Goal: Task Accomplishment & Management: Manage account settings

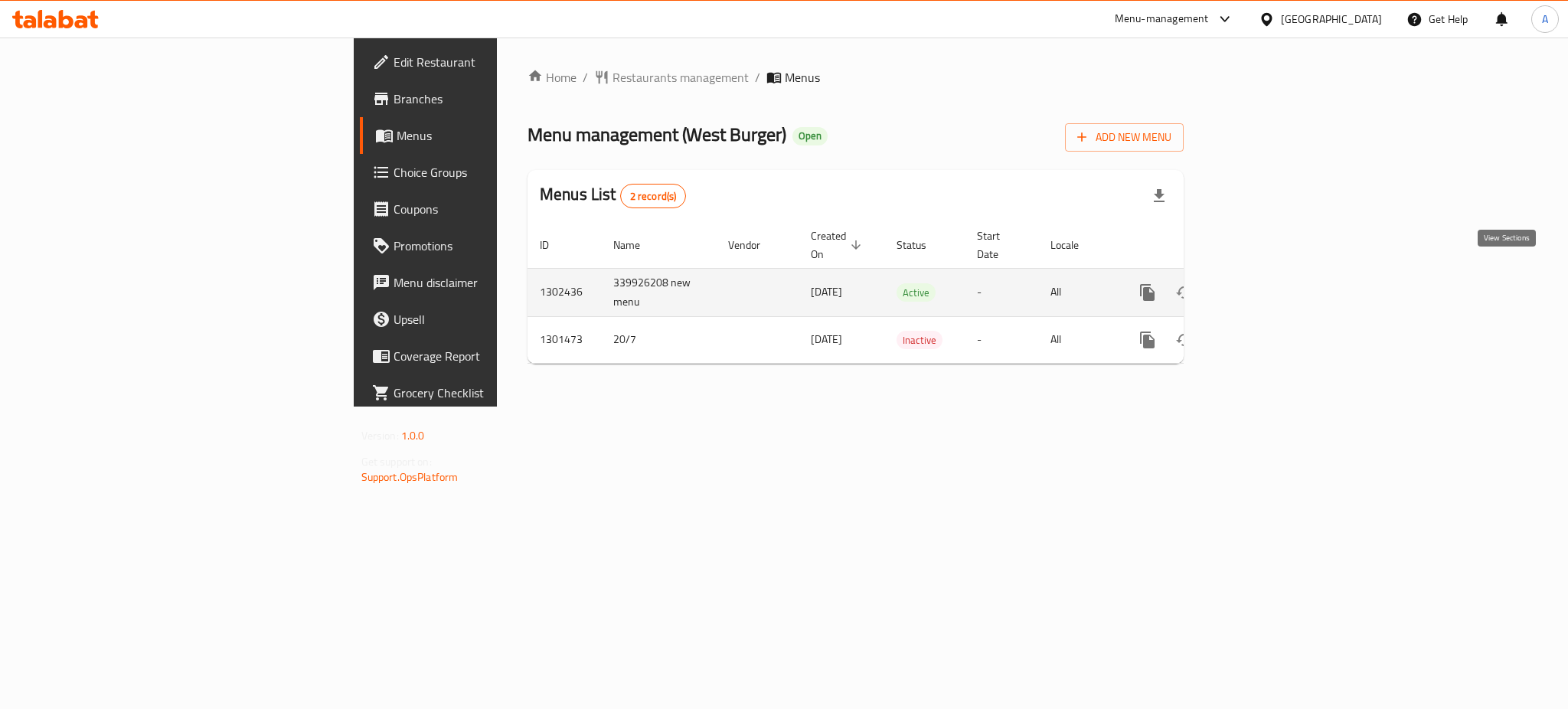
click at [1276, 274] on link "enhanced table" at bounding box center [1258, 292] width 36 height 36
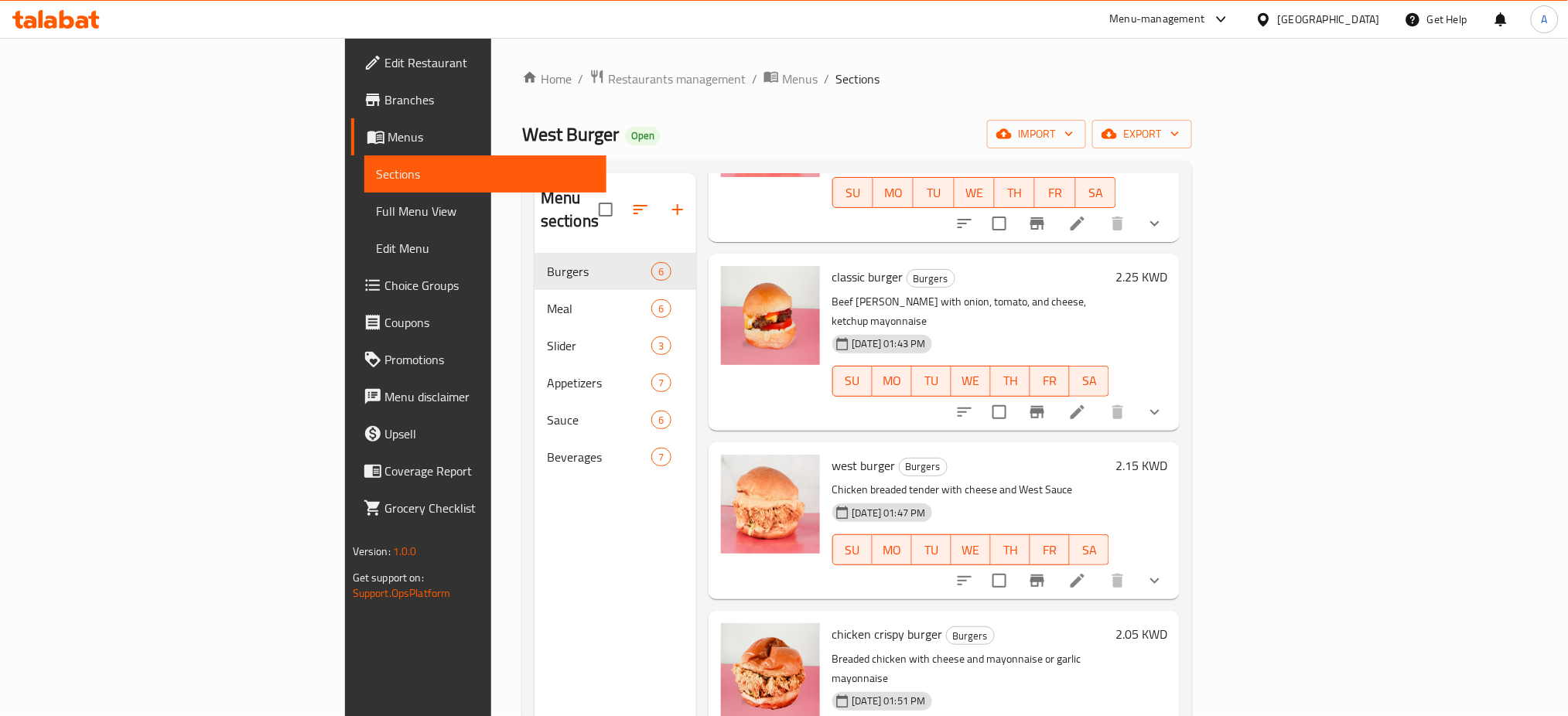
scroll to position [336, 0]
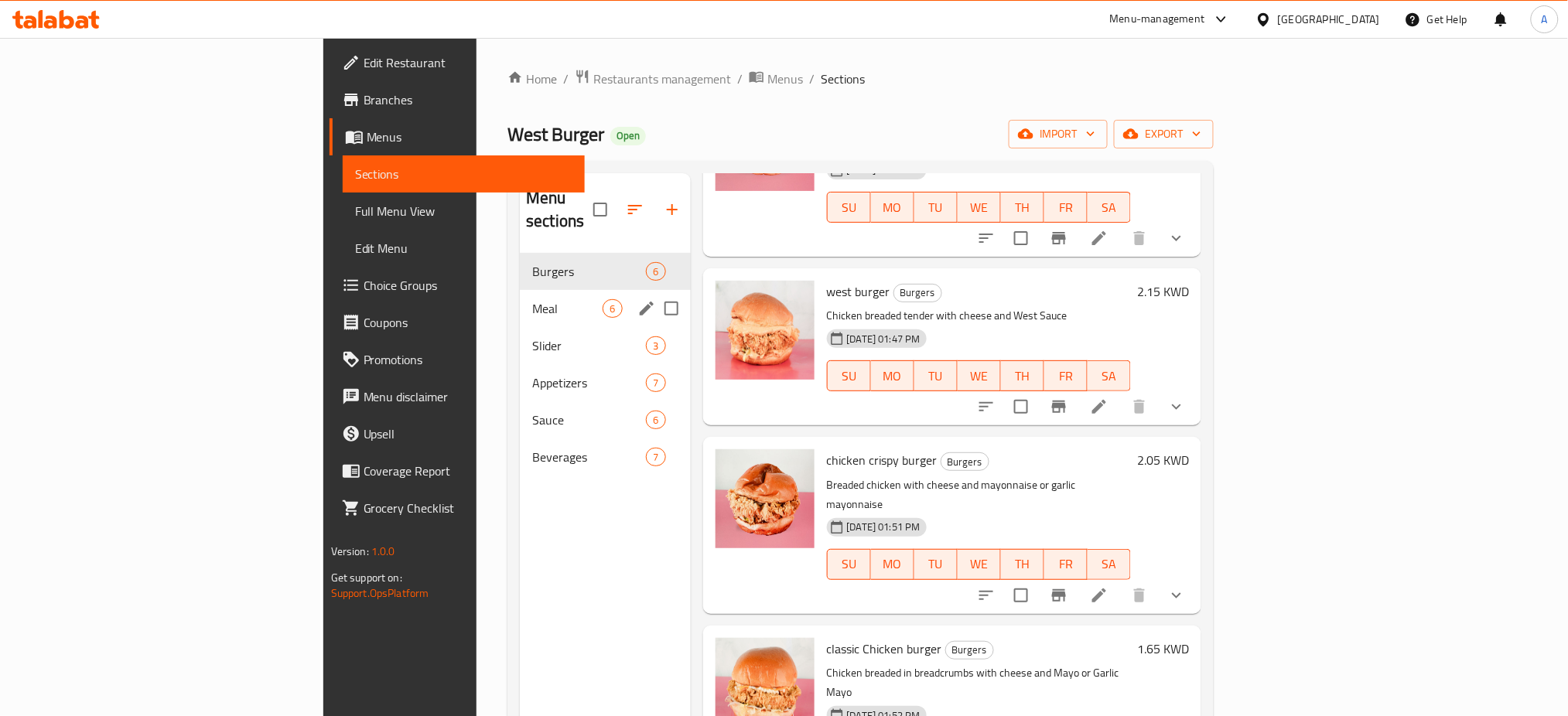
click at [520, 290] on div "Meal 6" at bounding box center [605, 308] width 170 height 37
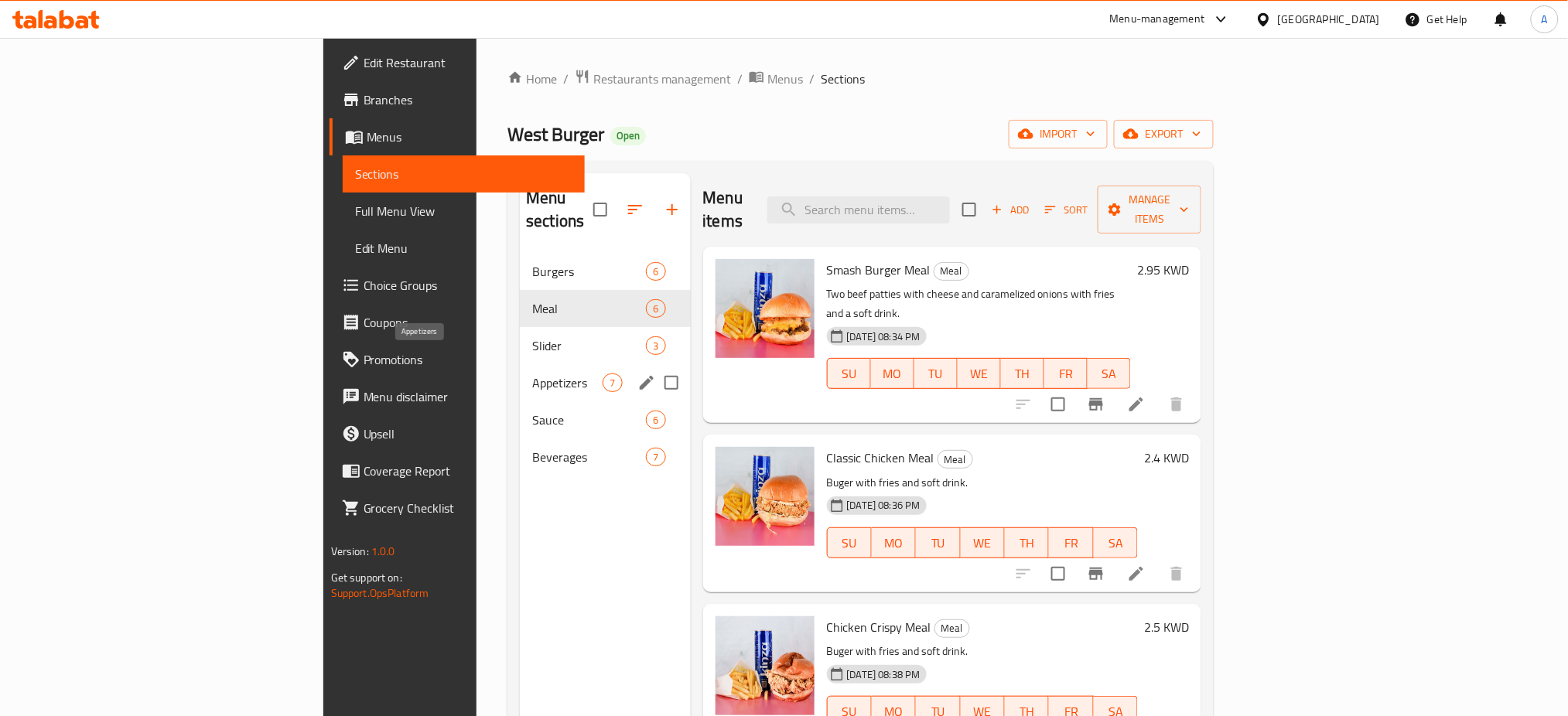
click at [532, 374] on span "Appetizers" at bounding box center [567, 383] width 70 height 18
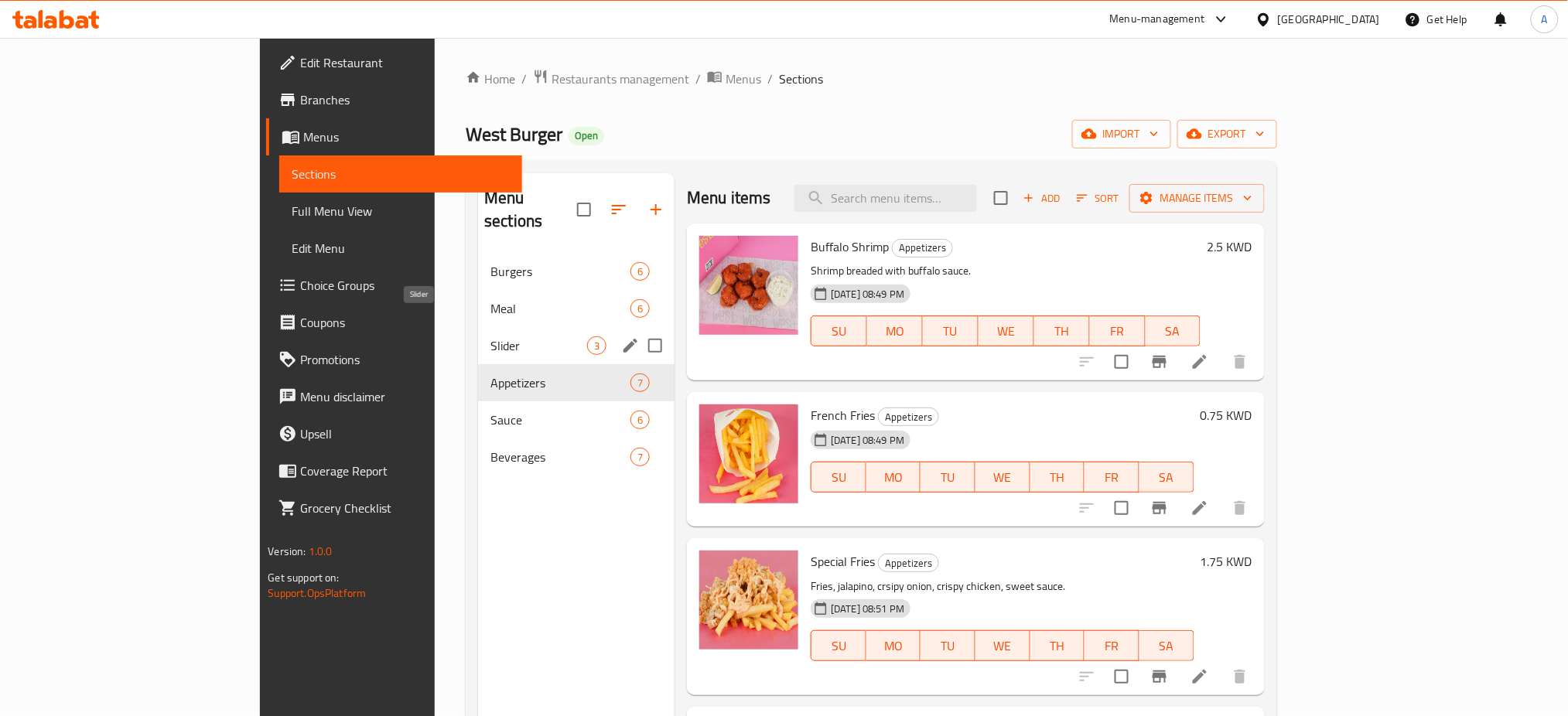
click at [490, 336] on span "Slider" at bounding box center [538, 345] width 96 height 18
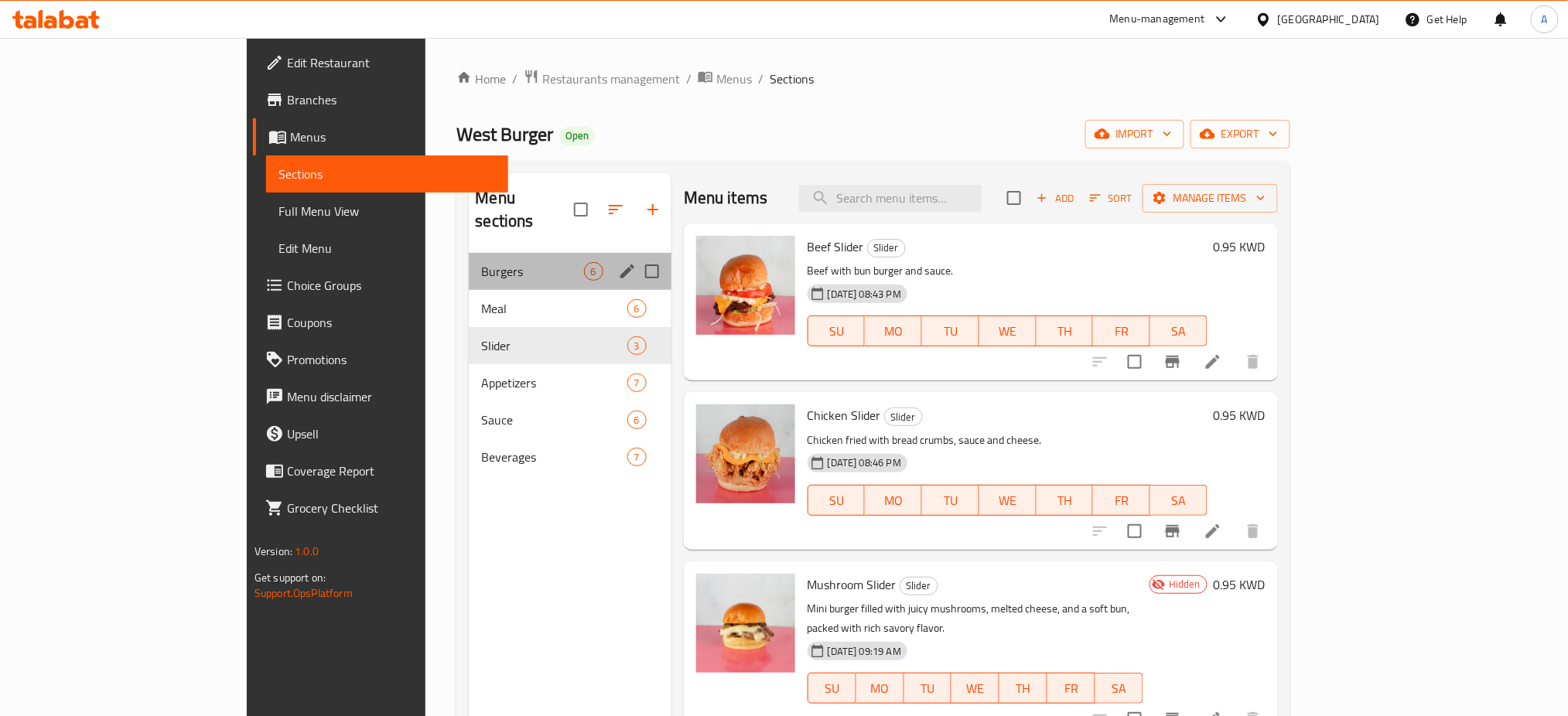
click at [469, 253] on div "Burgers 6" at bounding box center [570, 271] width 202 height 37
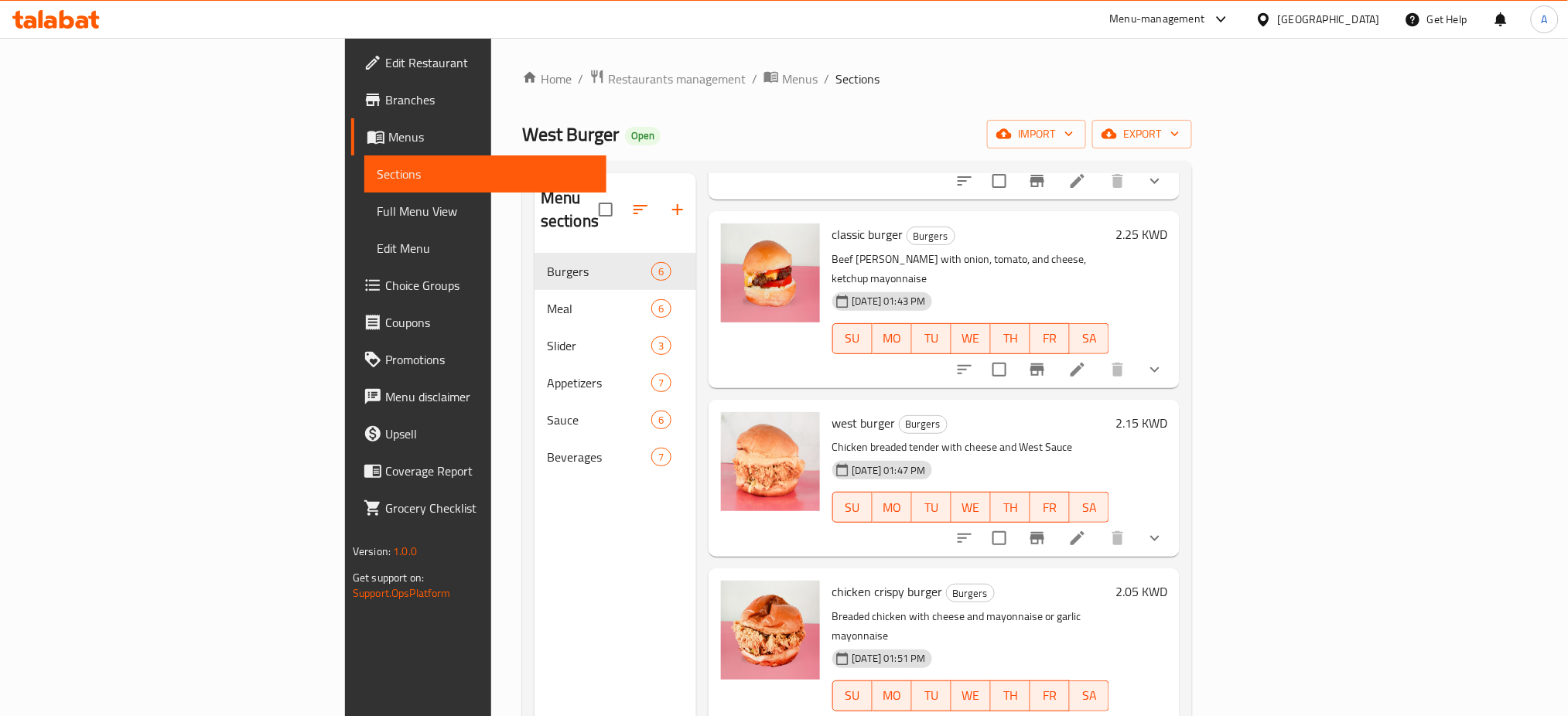
scroll to position [336, 0]
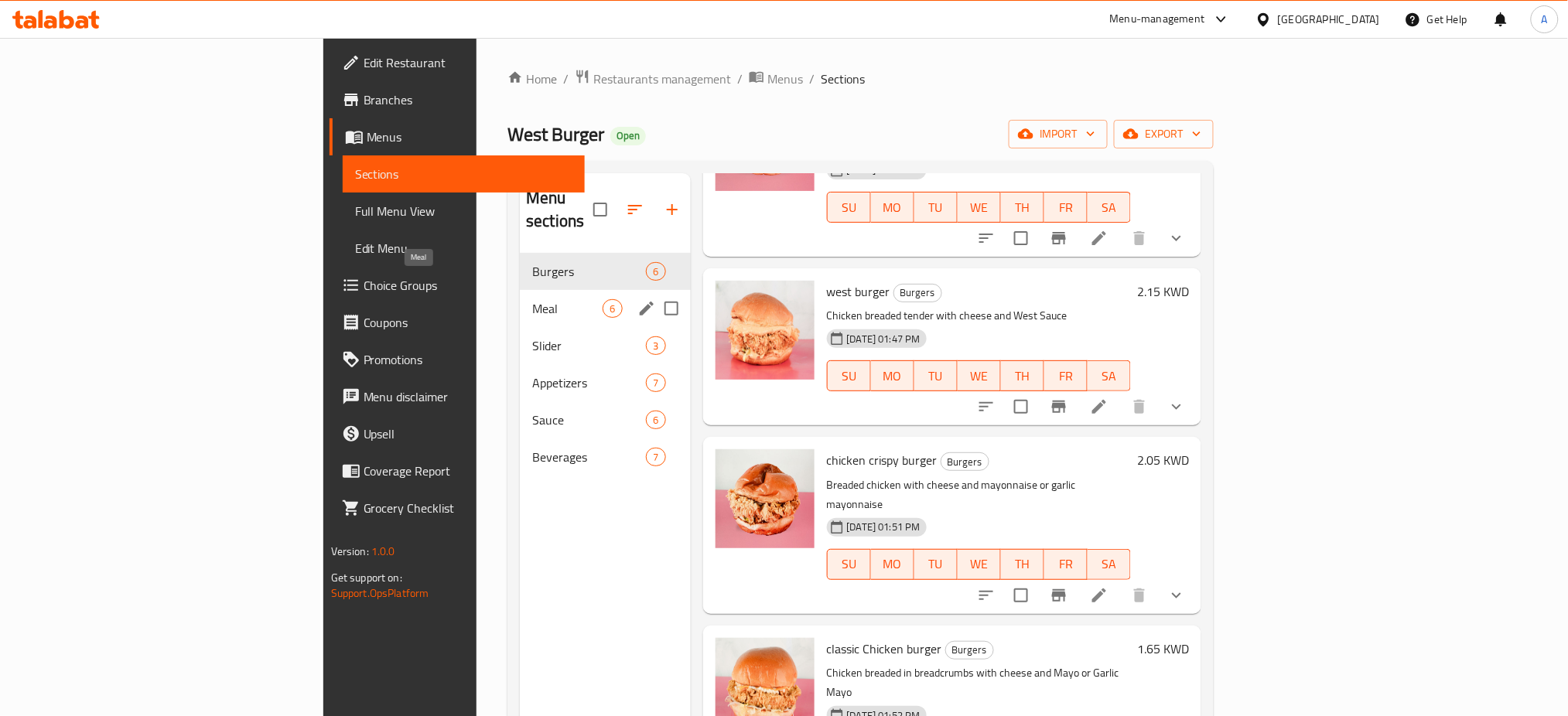
click at [532, 299] on span "Meal" at bounding box center [567, 308] width 70 height 18
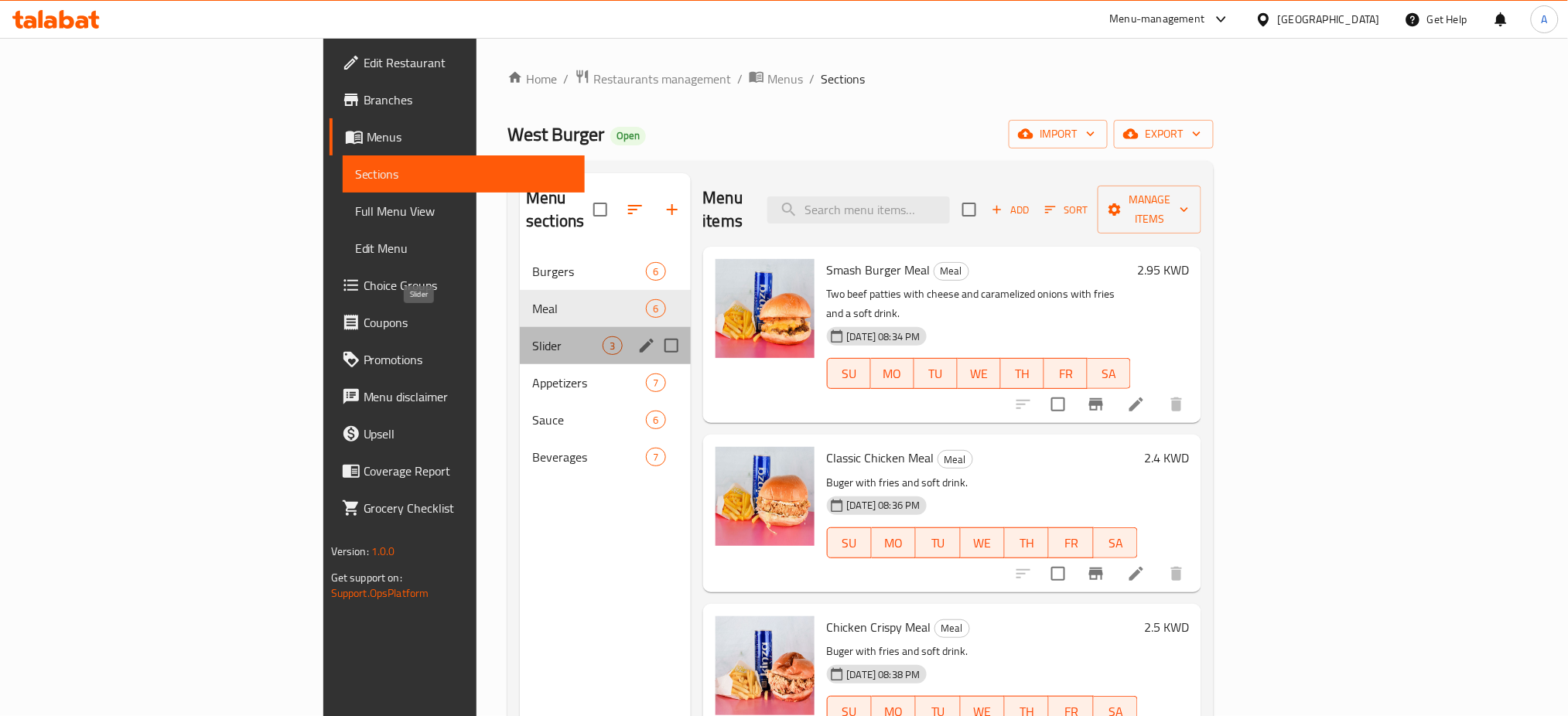
click at [532, 336] on span "Slider" at bounding box center [567, 345] width 70 height 18
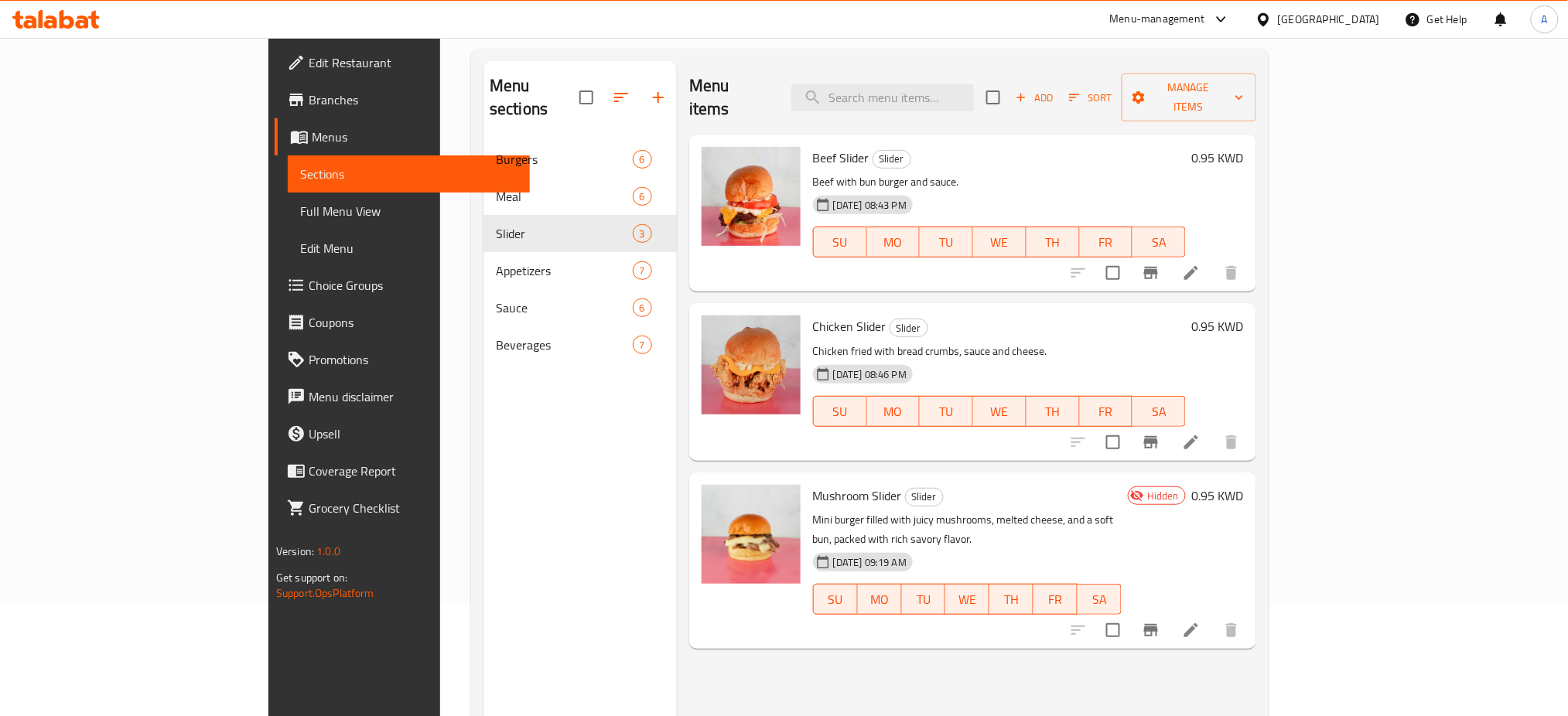
scroll to position [216, 0]
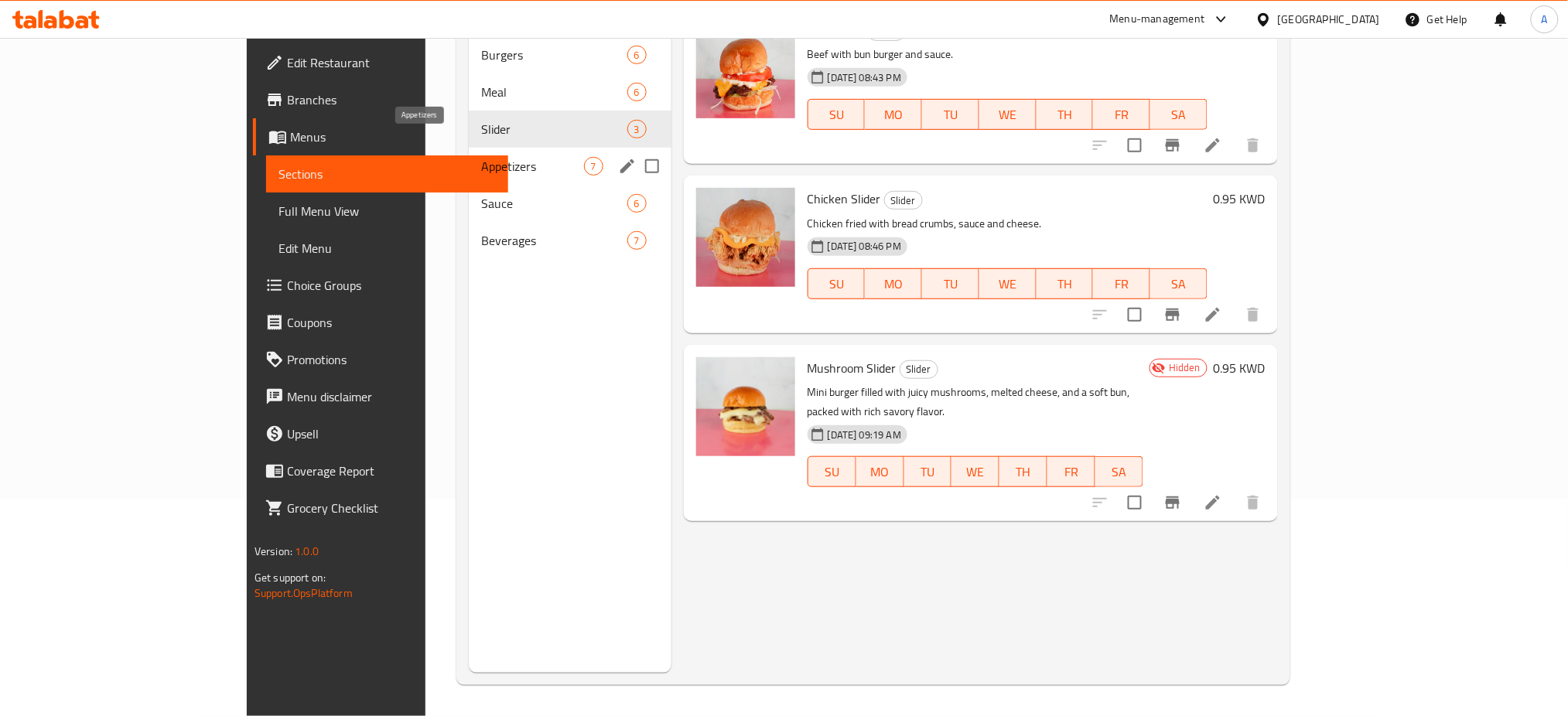
click at [481, 157] on span "Appetizers" at bounding box center [532, 165] width 102 height 18
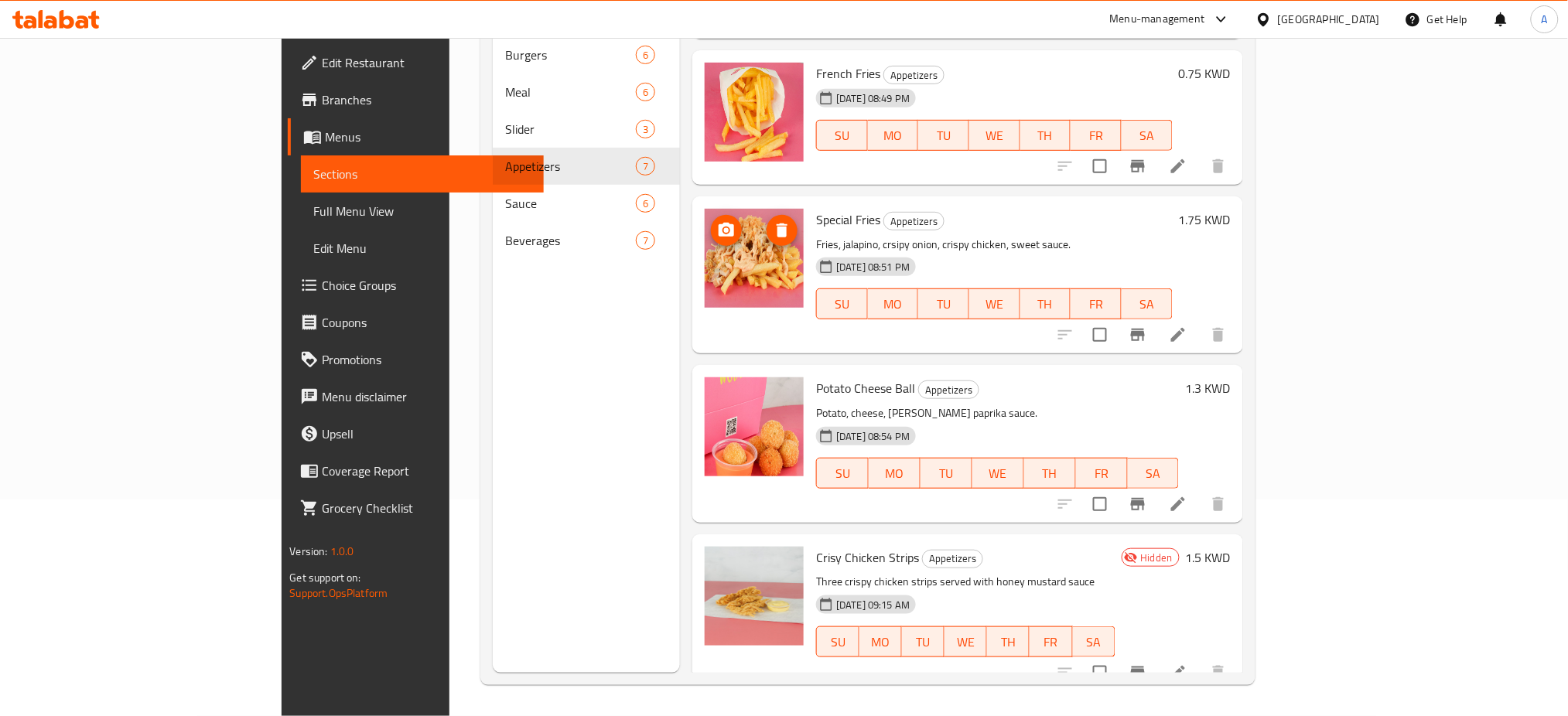
scroll to position [481, 0]
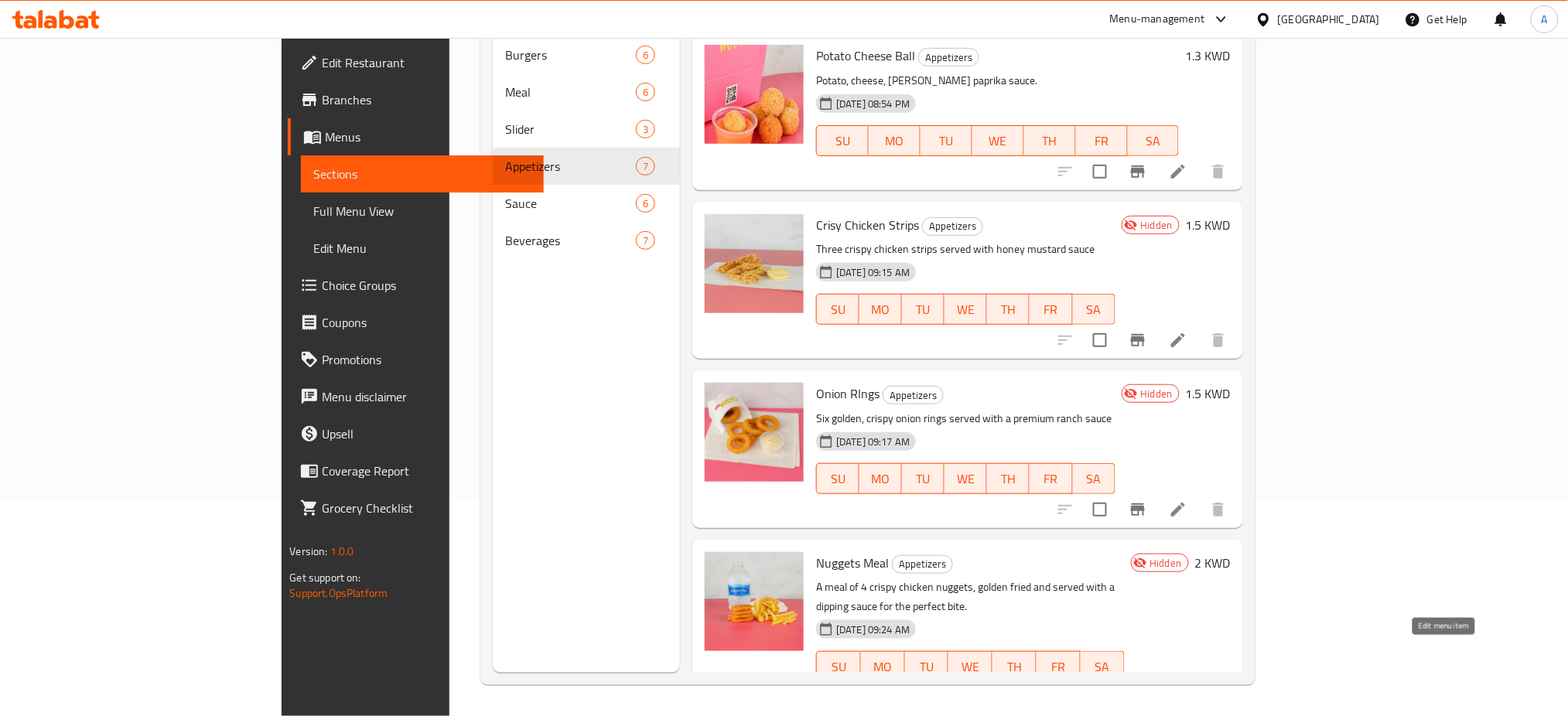
click at [1187, 689] on icon at bounding box center [1177, 698] width 18 height 18
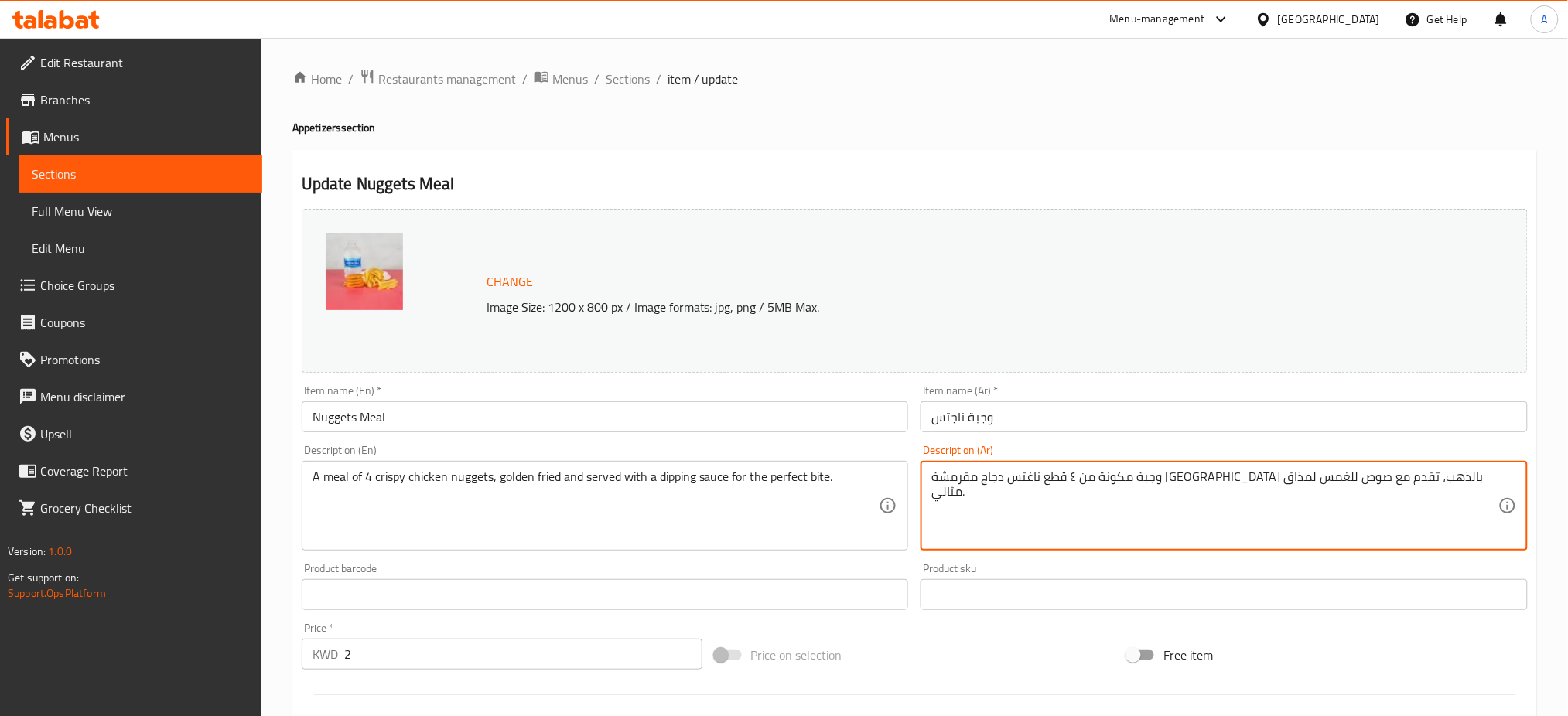
drag, startPoint x: 934, startPoint y: 481, endPoint x: 1433, endPoint y: 495, distance: 499.2
paste textarea "أطفال تتكون من أربع قطع نقتس مقرمشة مع مشروب منعش"
type textarea "وجبة أطفال تتكون من أربع قطع نقتس مقرمشة مع مشروب منعش"
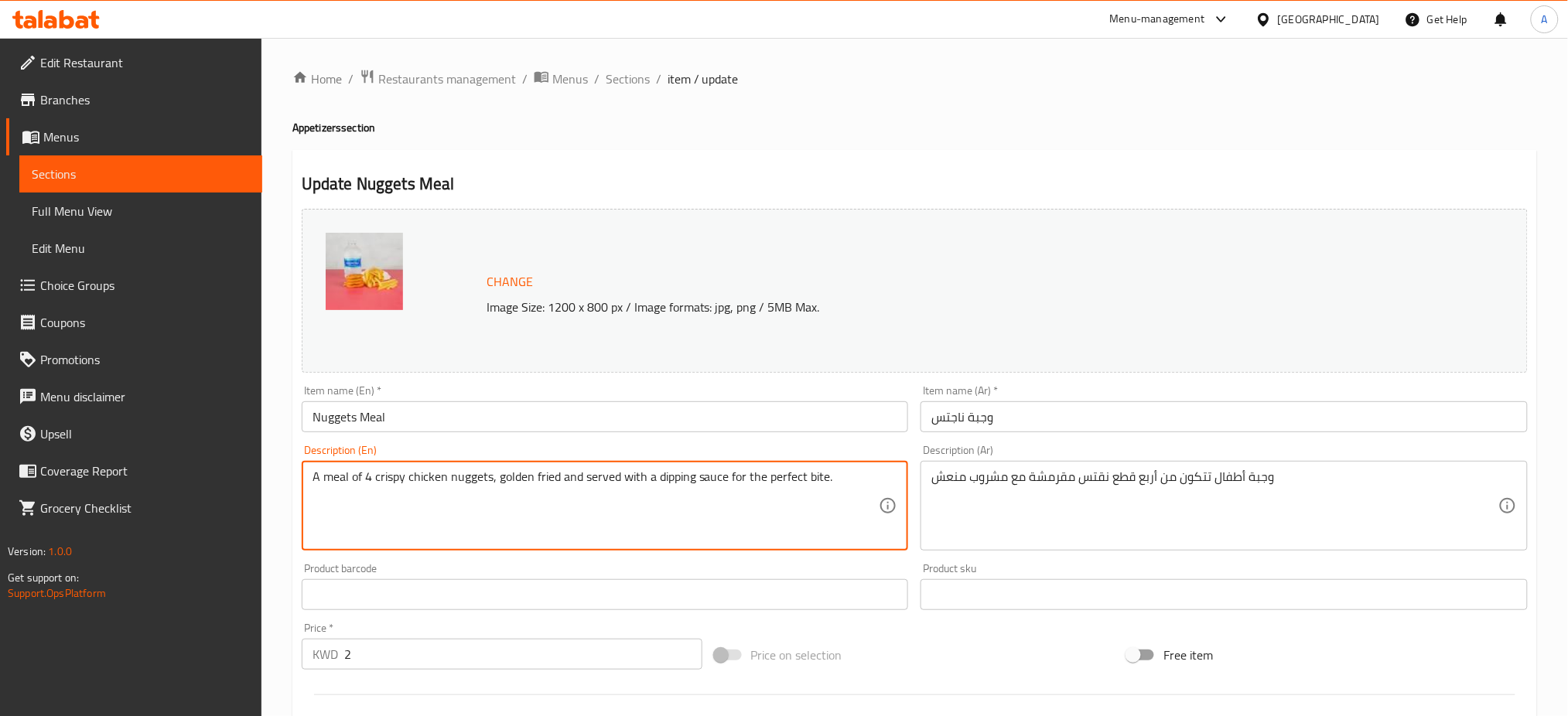
drag, startPoint x: 849, startPoint y: 477, endPoint x: 303, endPoint y: 464, distance: 546.2
paste textarea "Kids’ meal with four crispy nuggets served with drink"
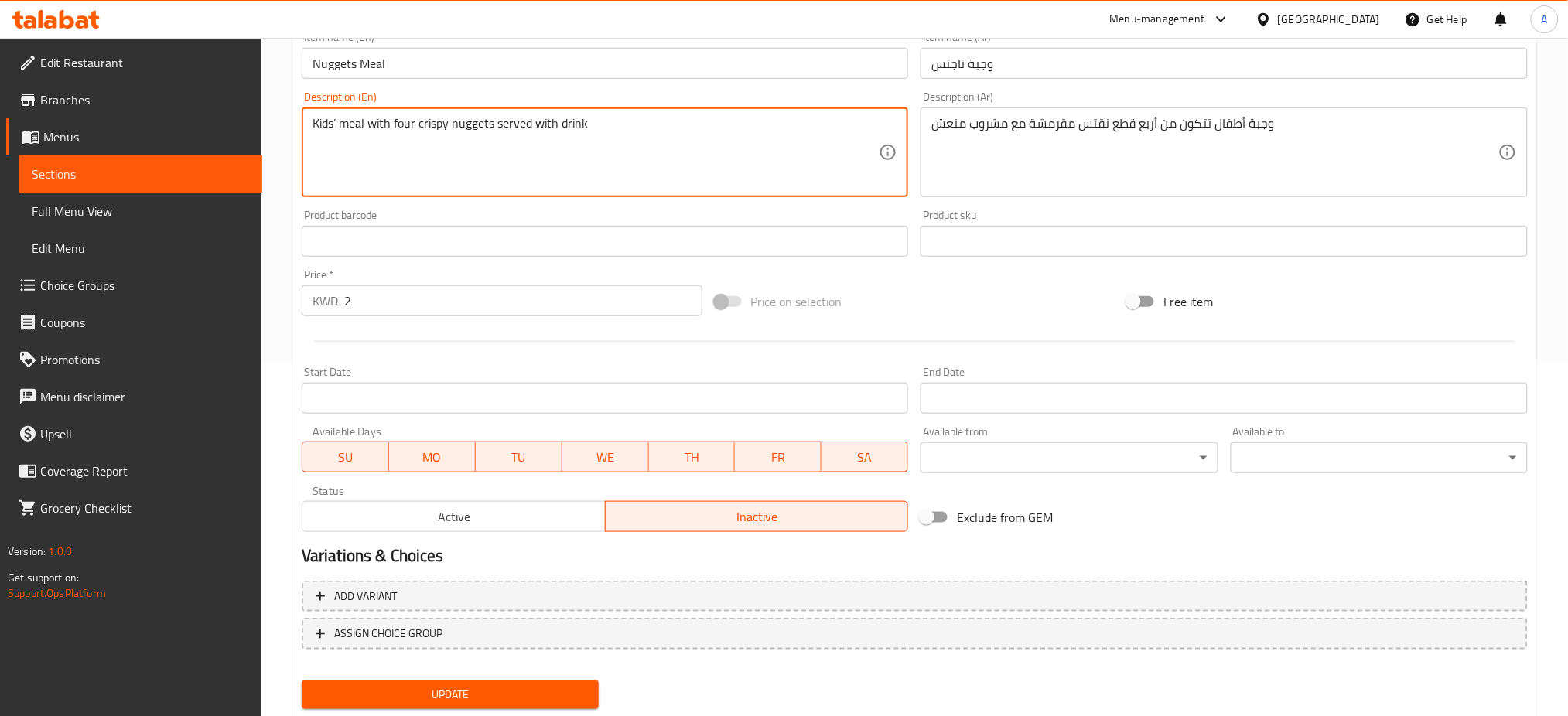
scroll to position [397, 0]
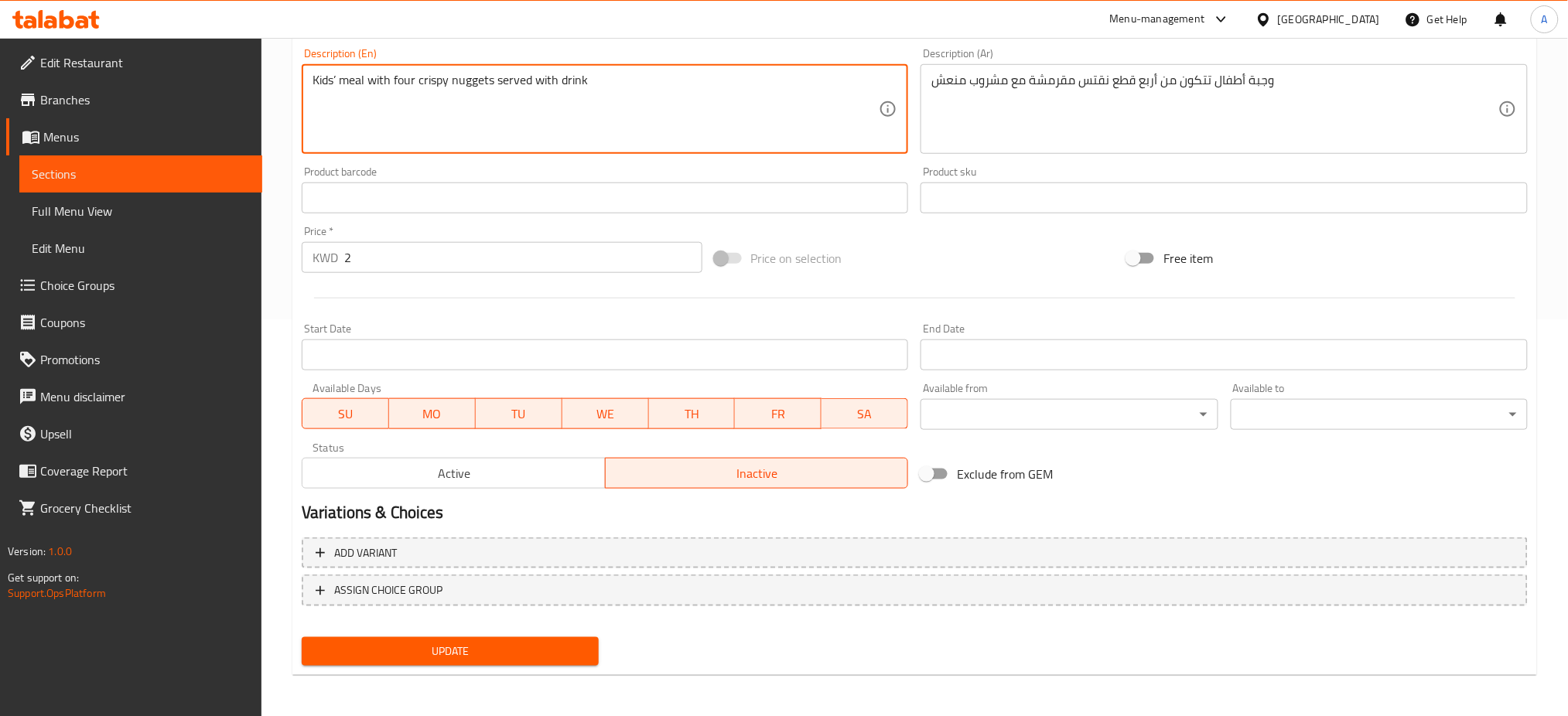
type textarea "Kids’ meal with four crispy nuggets served with drink"
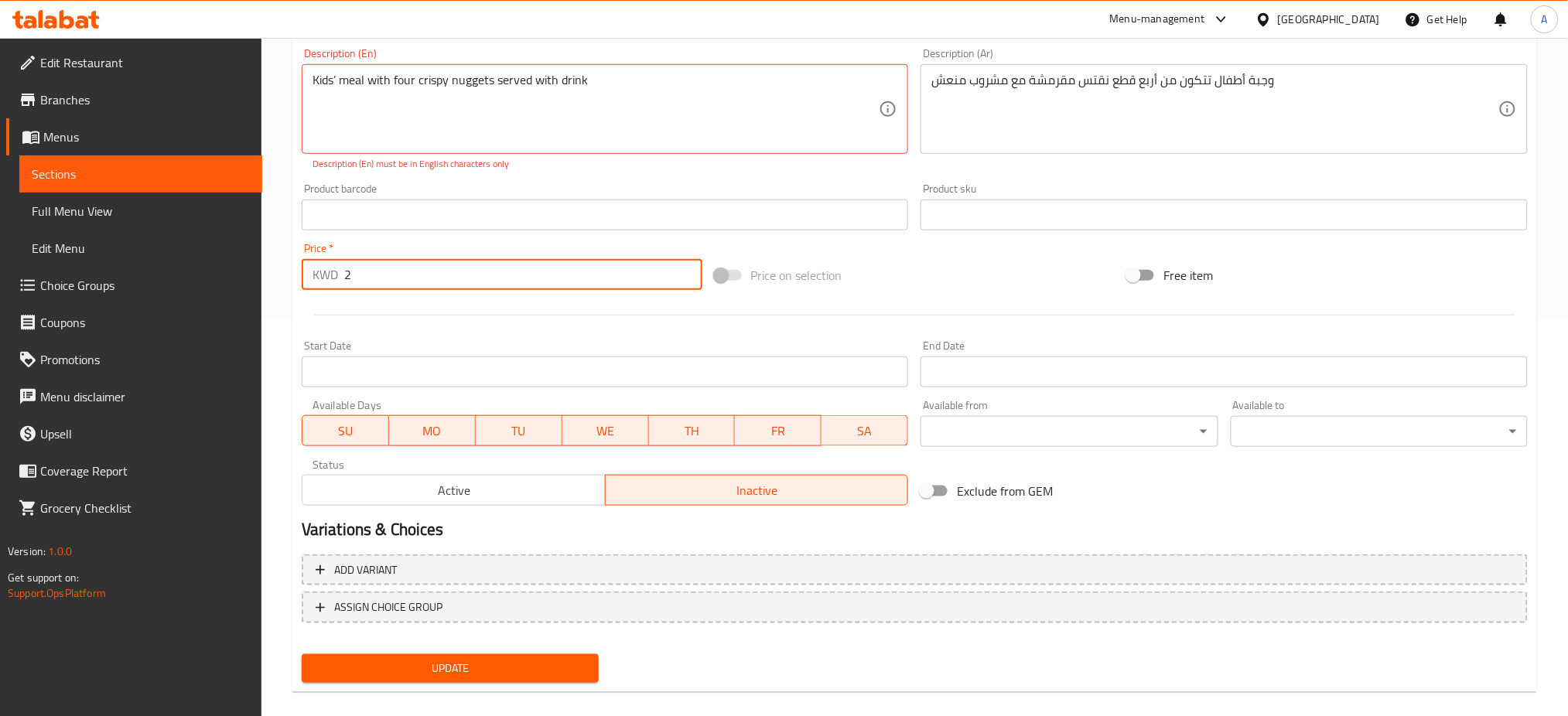
drag, startPoint x: 396, startPoint y: 259, endPoint x: 212, endPoint y: 260, distance: 184.0
click at [212, 260] on div "Edit Restaurant Branches Menus Sections Full Menu View Edit Menu Choice Groups …" at bounding box center [784, 188] width 1568 height 1095
type input "1.400"
click at [472, 681] on div "Update" at bounding box center [451, 669] width 310 height 41
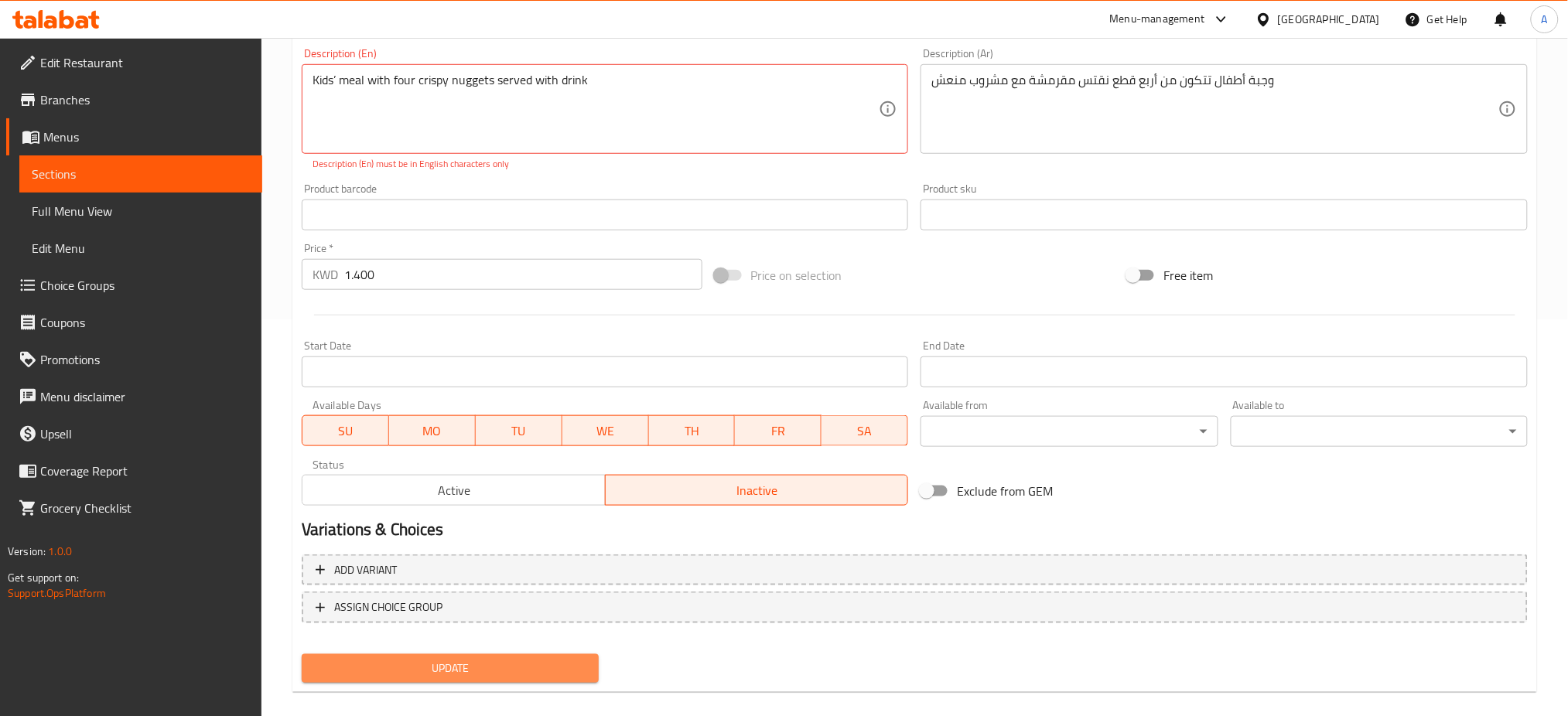
click at [472, 670] on span "Update" at bounding box center [450, 669] width 272 height 19
click at [503, 669] on span "Update" at bounding box center [450, 669] width 272 height 19
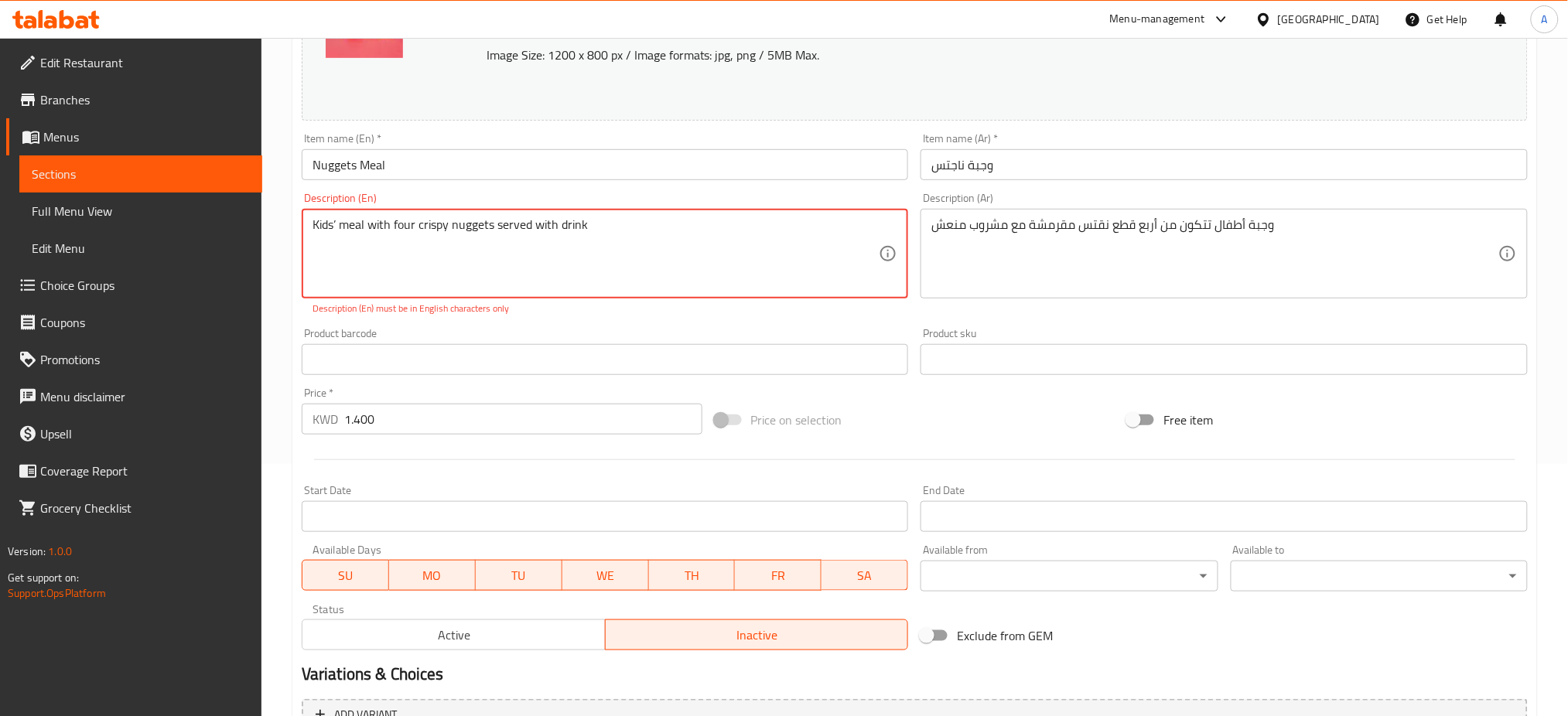
scroll to position [88, 0]
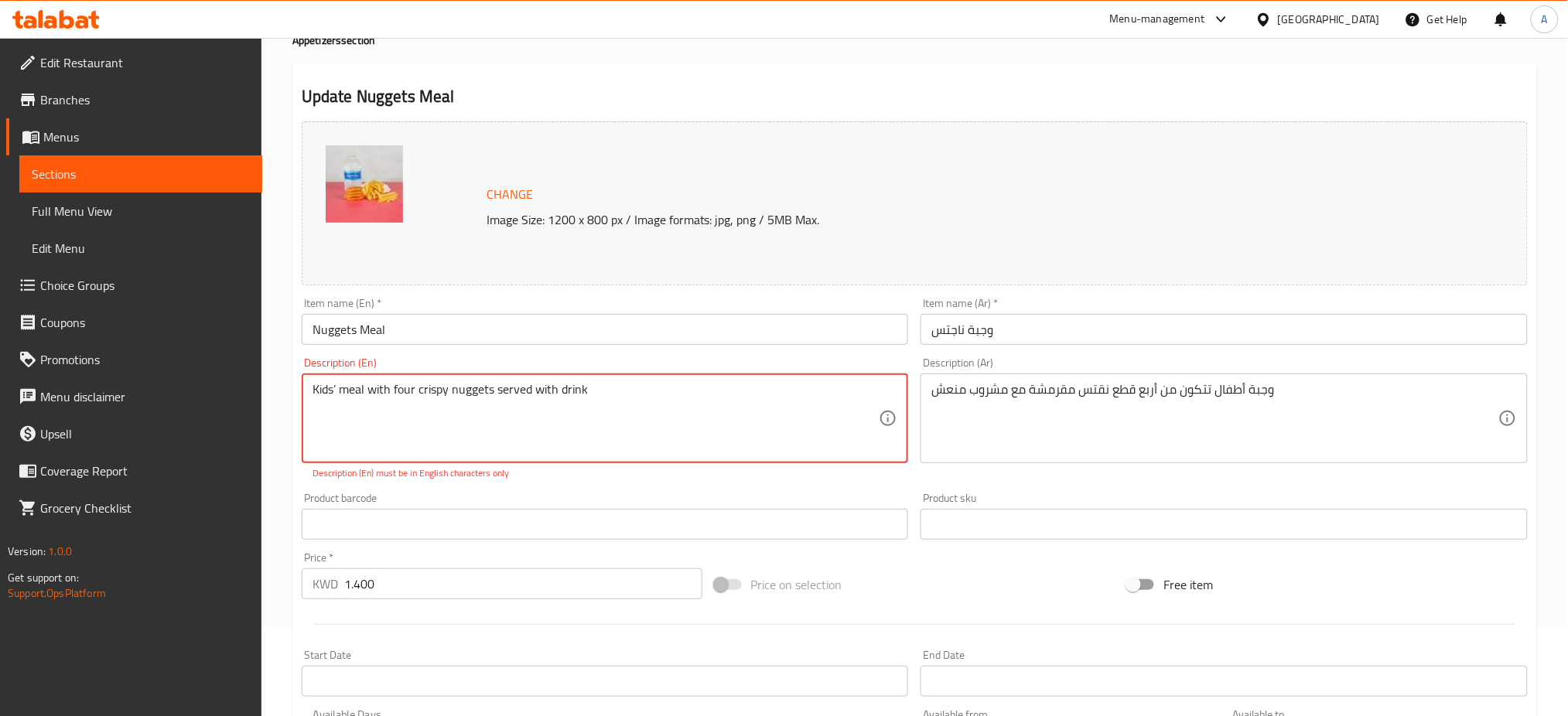
click at [620, 385] on textarea "Kids’ meal with four crispy nuggets served with drink" at bounding box center [596, 419] width 567 height 74
click at [340, 383] on textarea "Kids’ meal with four crispy nuggets served with drink" at bounding box center [596, 419] width 567 height 74
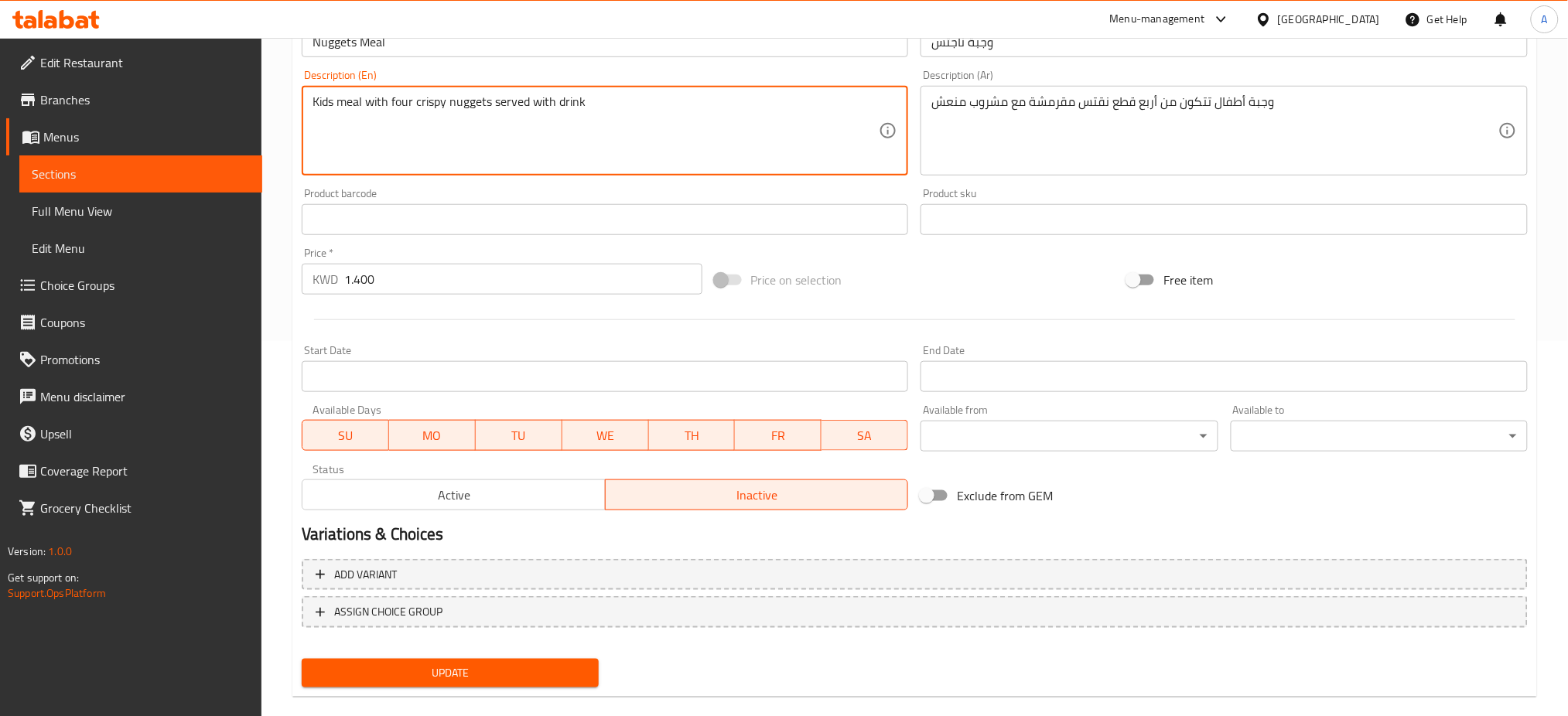
scroll to position [397, 0]
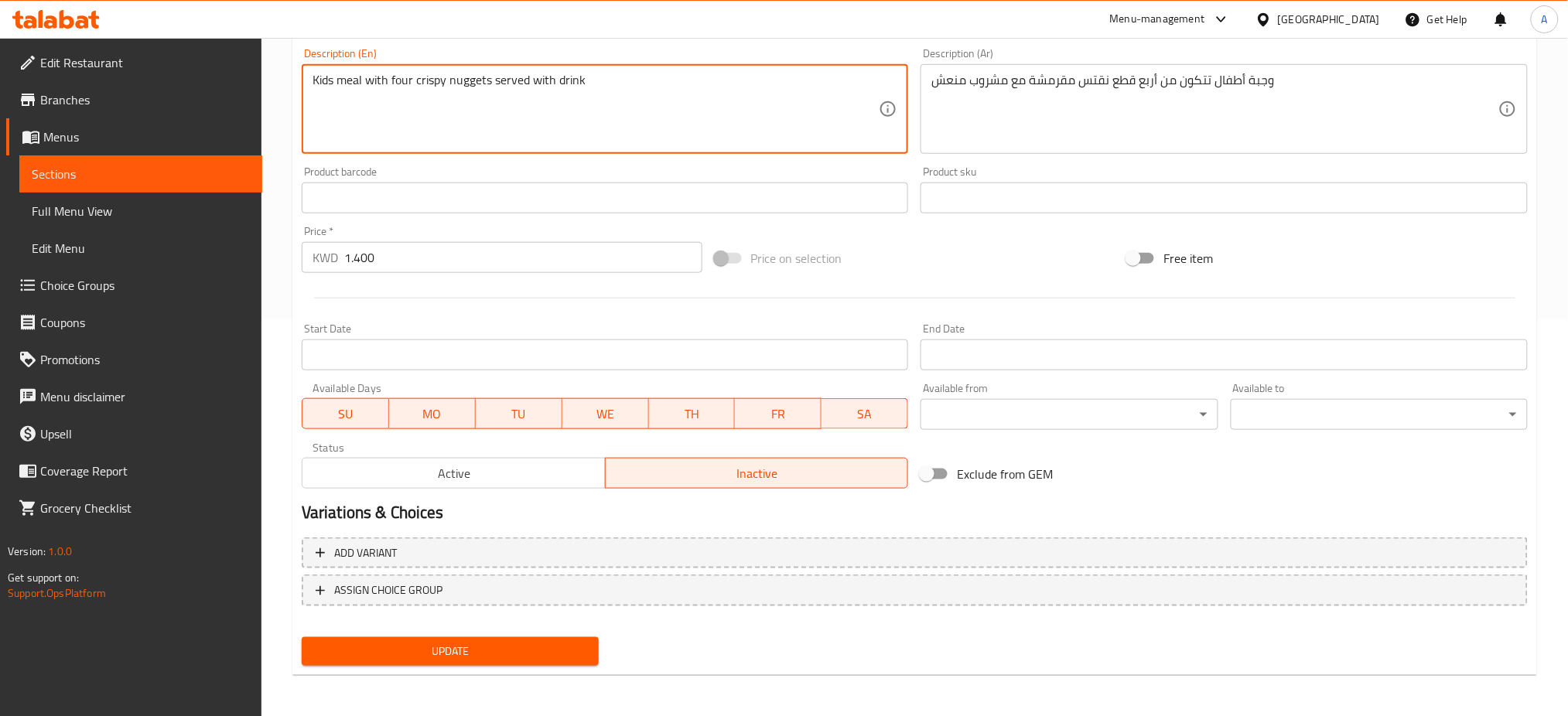
type textarea "Kids meal with four crispy nuggets served with drink"
click at [458, 644] on span "Update" at bounding box center [450, 652] width 272 height 19
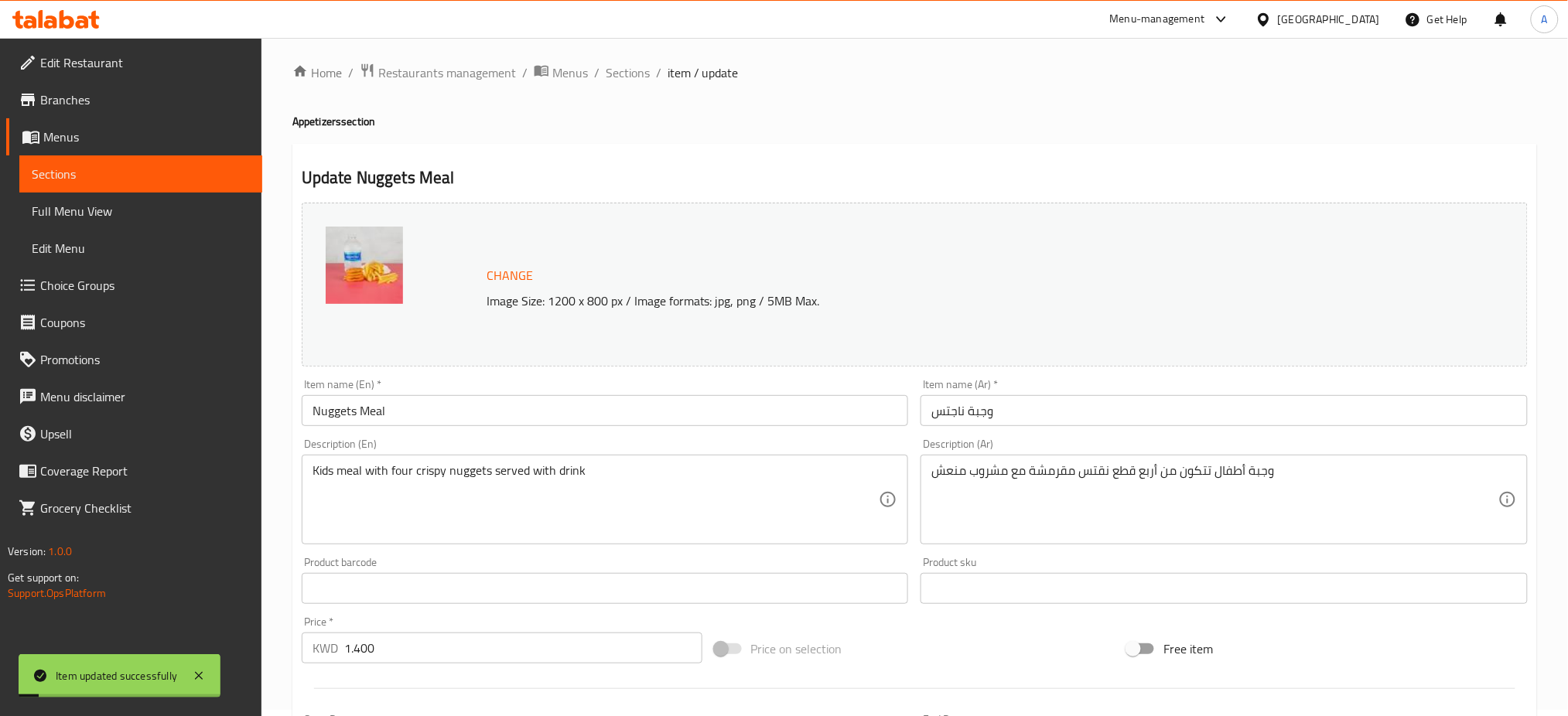
scroll to position [0, 0]
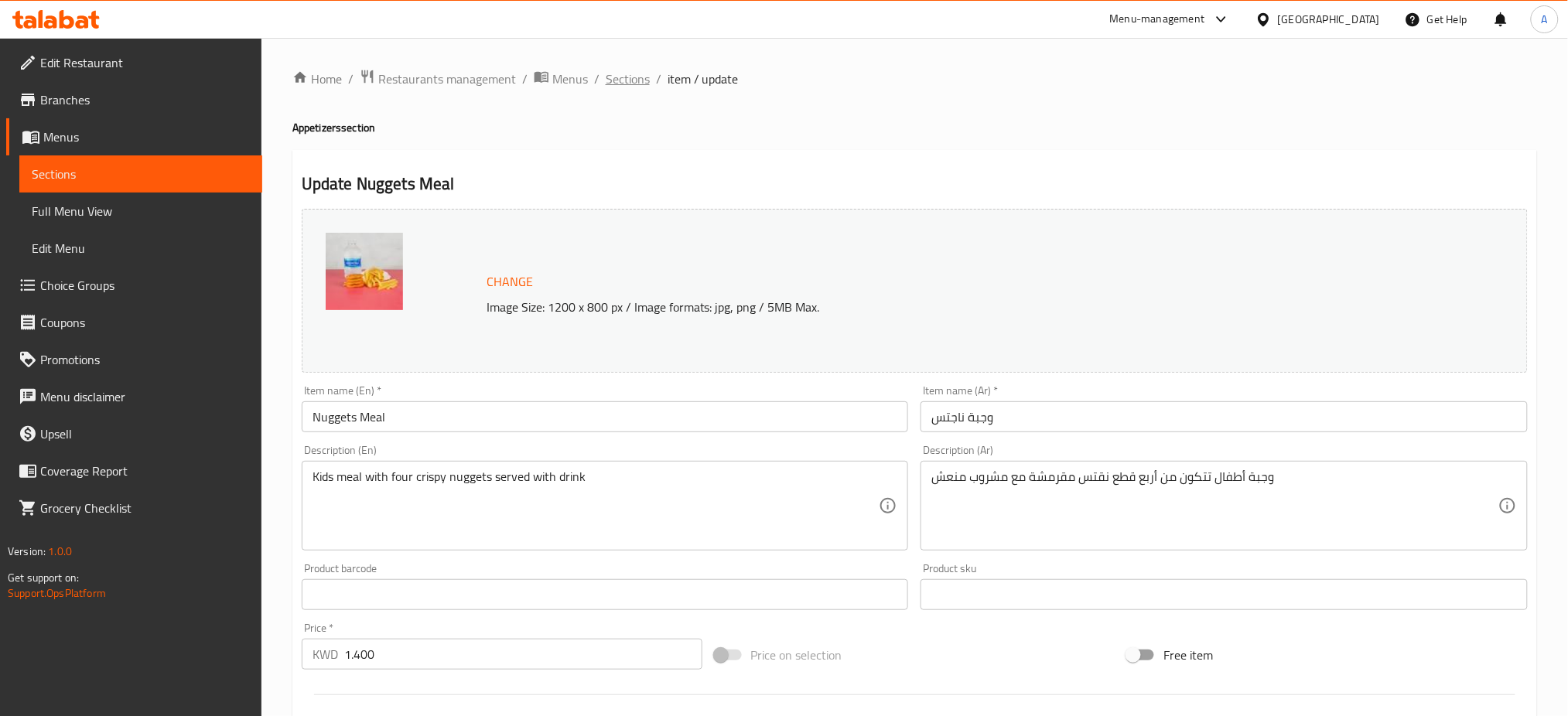
click at [624, 82] on span "Sections" at bounding box center [627, 79] width 44 height 18
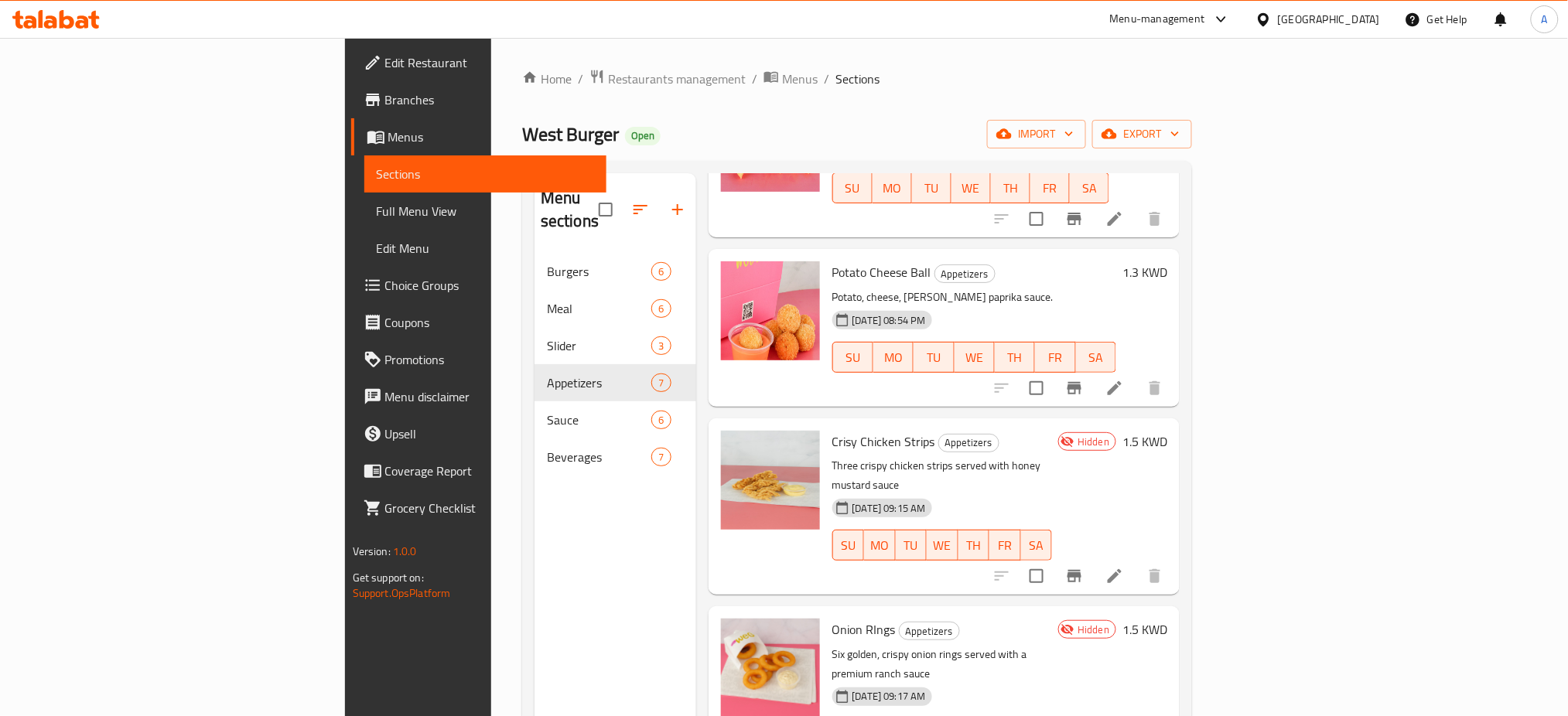
scroll to position [216, 0]
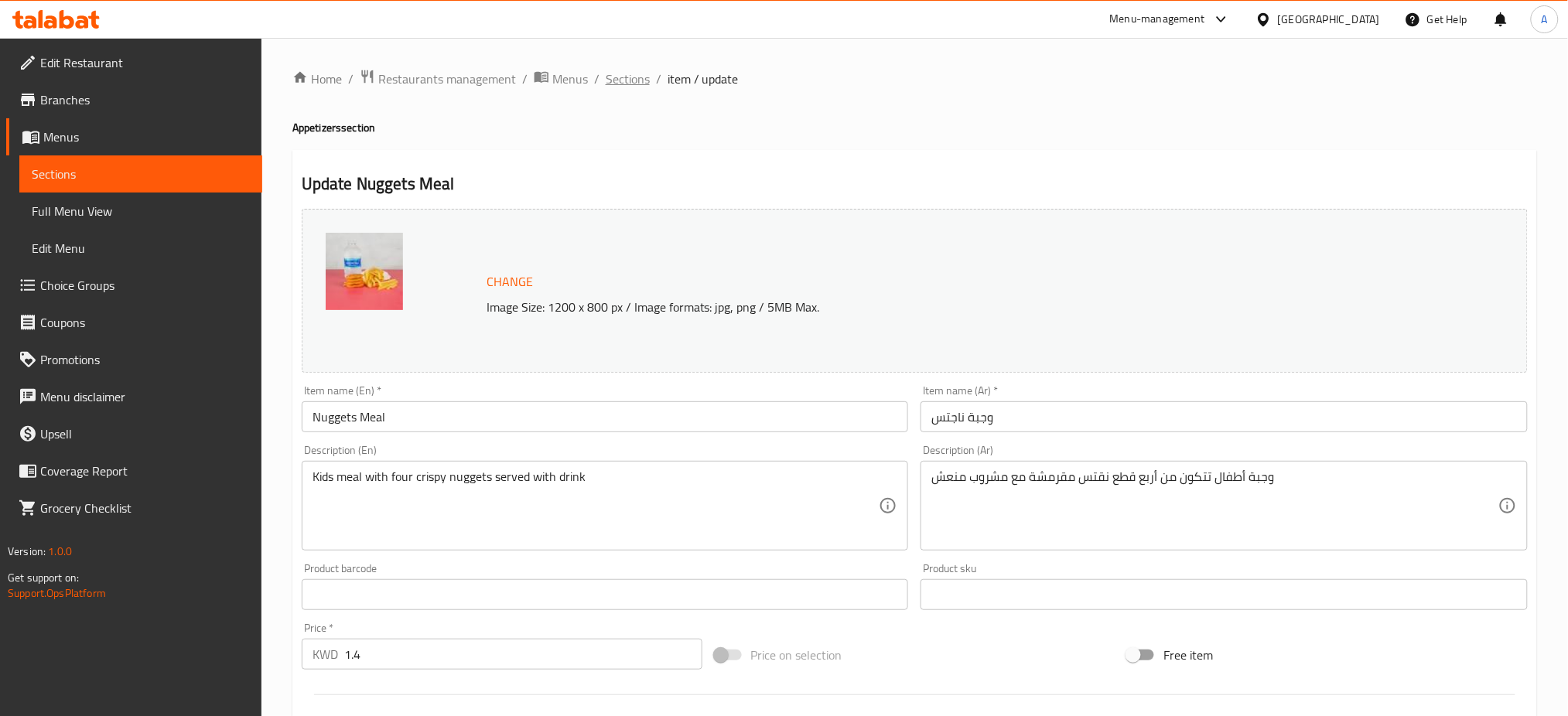
click at [637, 74] on span "Sections" at bounding box center [627, 79] width 44 height 18
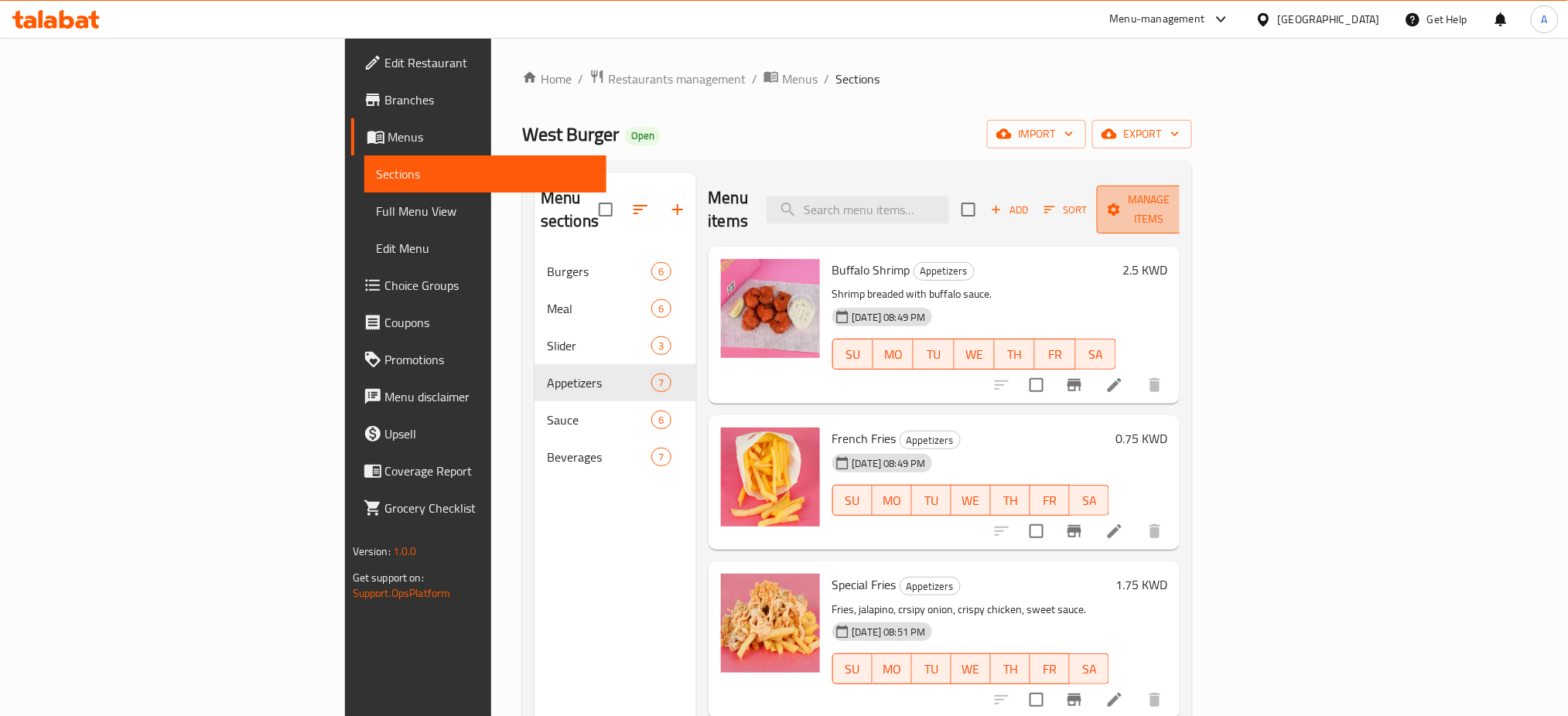
click at [1188, 197] on span "Manage items" at bounding box center [1148, 209] width 79 height 39
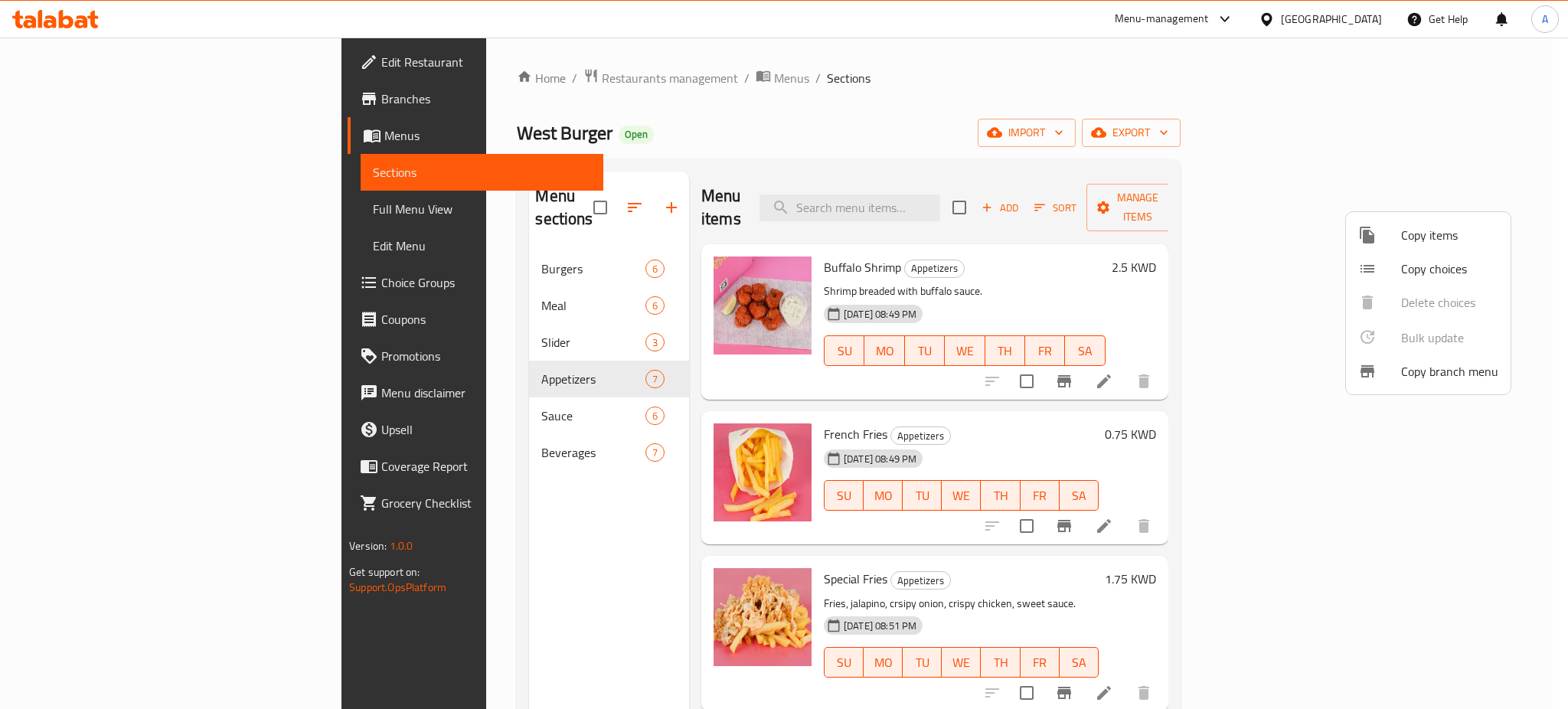
click at [1065, 106] on div at bounding box center [784, 354] width 1568 height 709
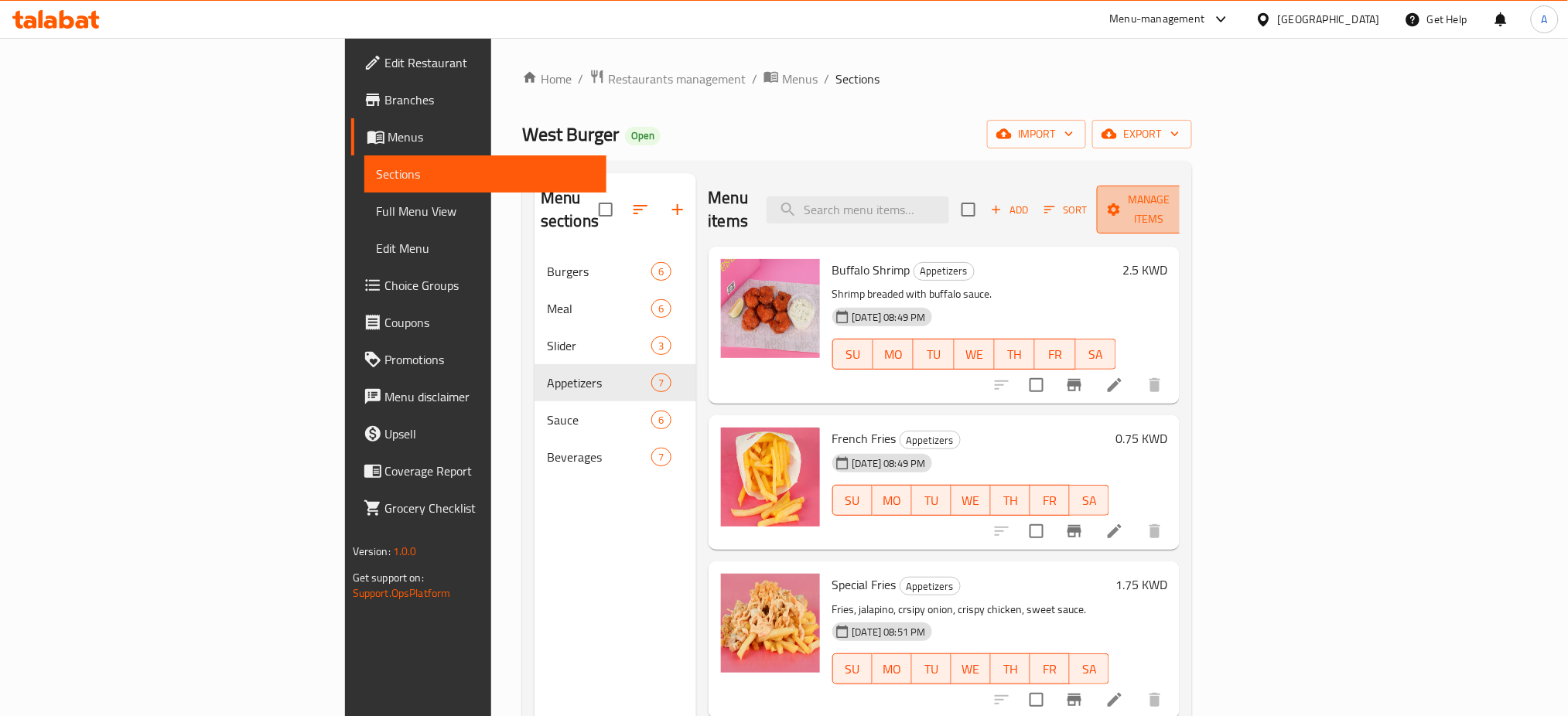
click at [1188, 203] on span "Manage items" at bounding box center [1148, 209] width 79 height 39
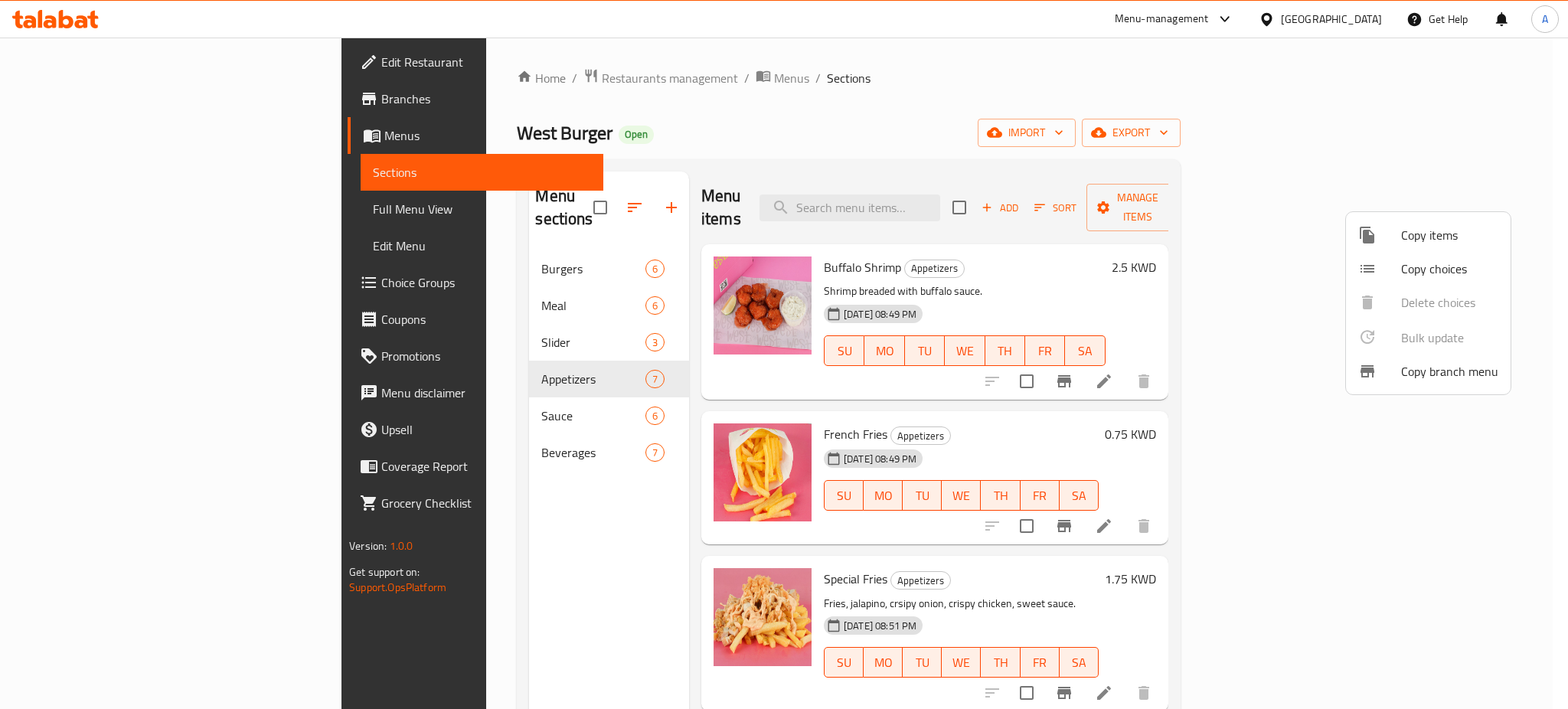
click at [554, 564] on div at bounding box center [784, 354] width 1568 height 709
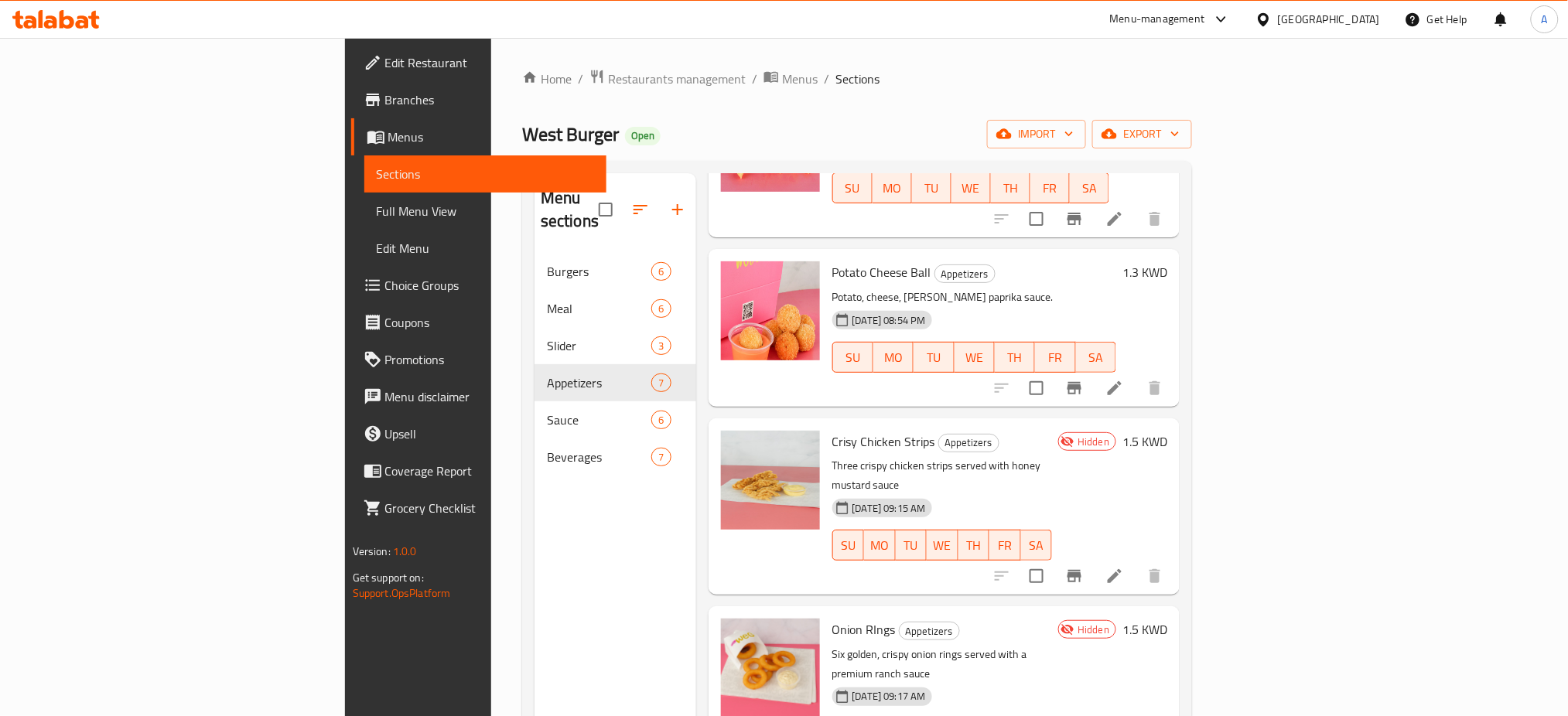
scroll to position [216, 0]
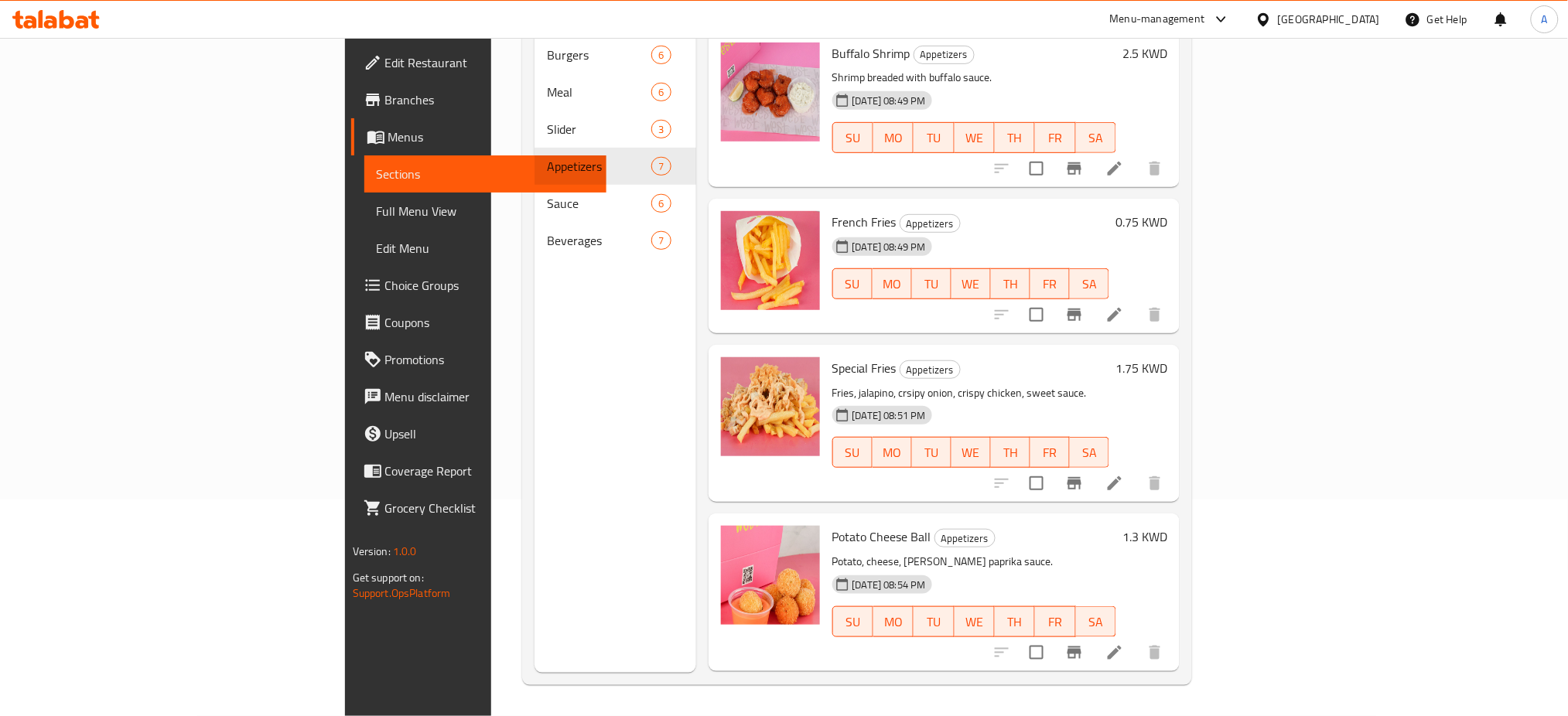
scroll to position [0, 0]
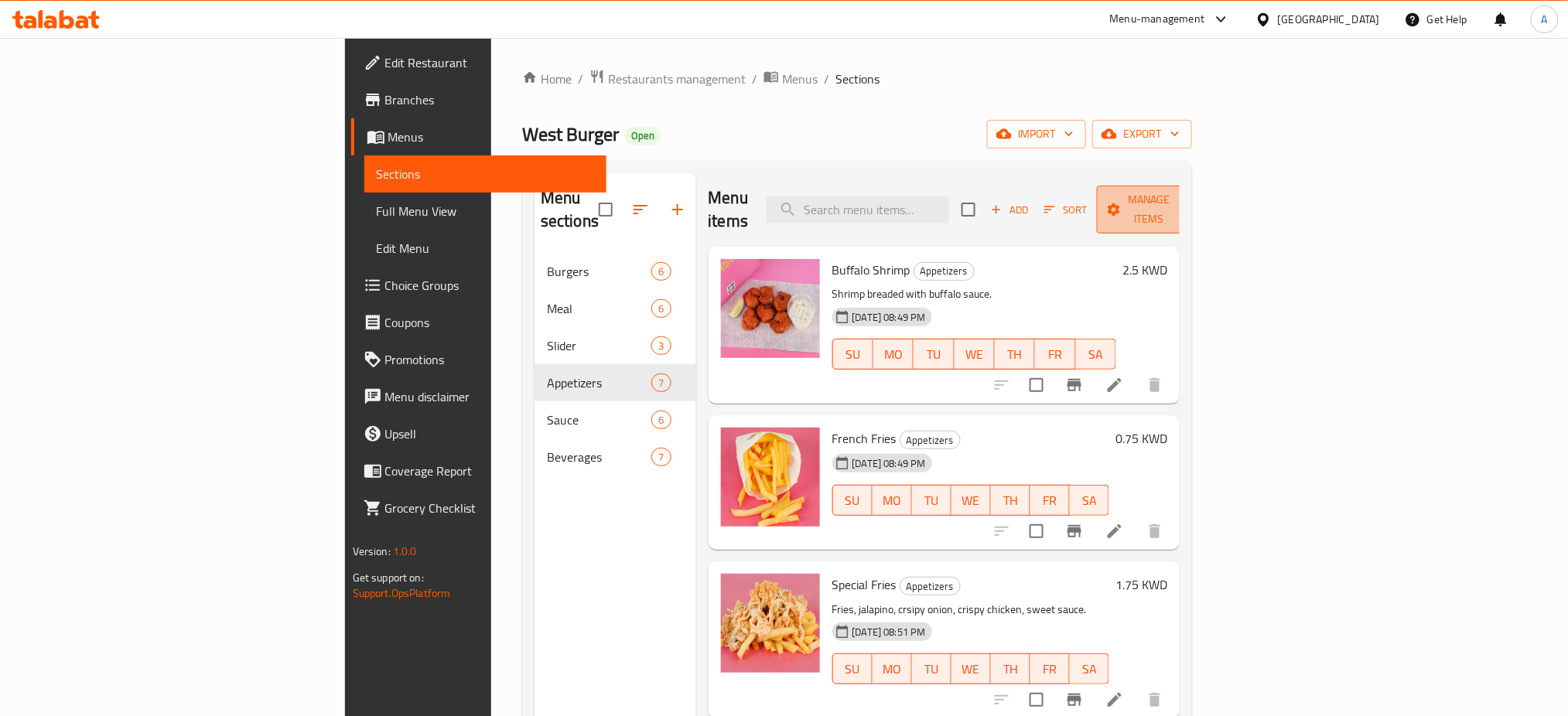
click at [1188, 190] on span "Manage items" at bounding box center [1148, 209] width 79 height 39
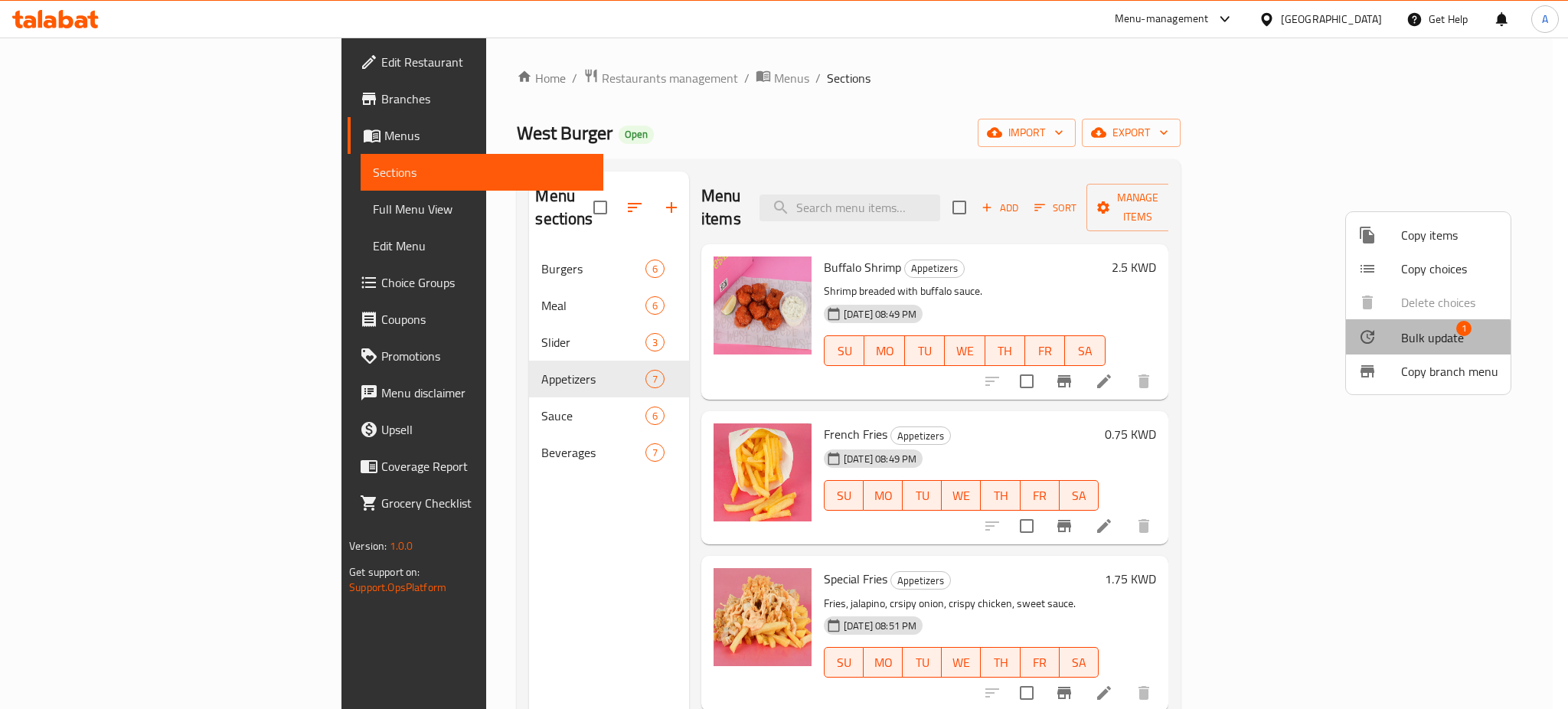
click at [1416, 339] on span "Bulk update" at bounding box center [1432, 337] width 62 height 18
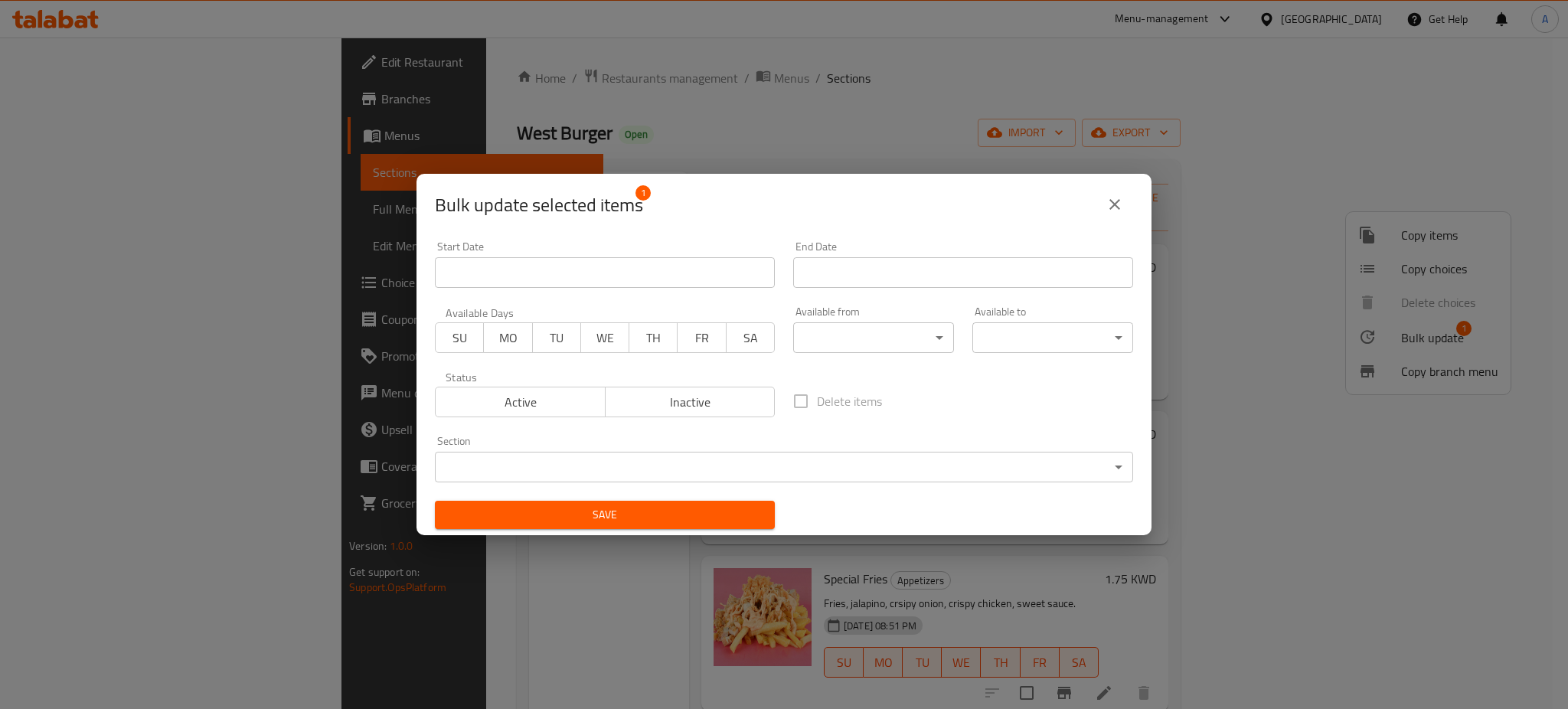
click at [871, 470] on body "​ Menu-management [GEOGRAPHIC_DATA] Get Help A Edit Restaurant Branches Menus S…" at bounding box center [784, 373] width 1568 height 672
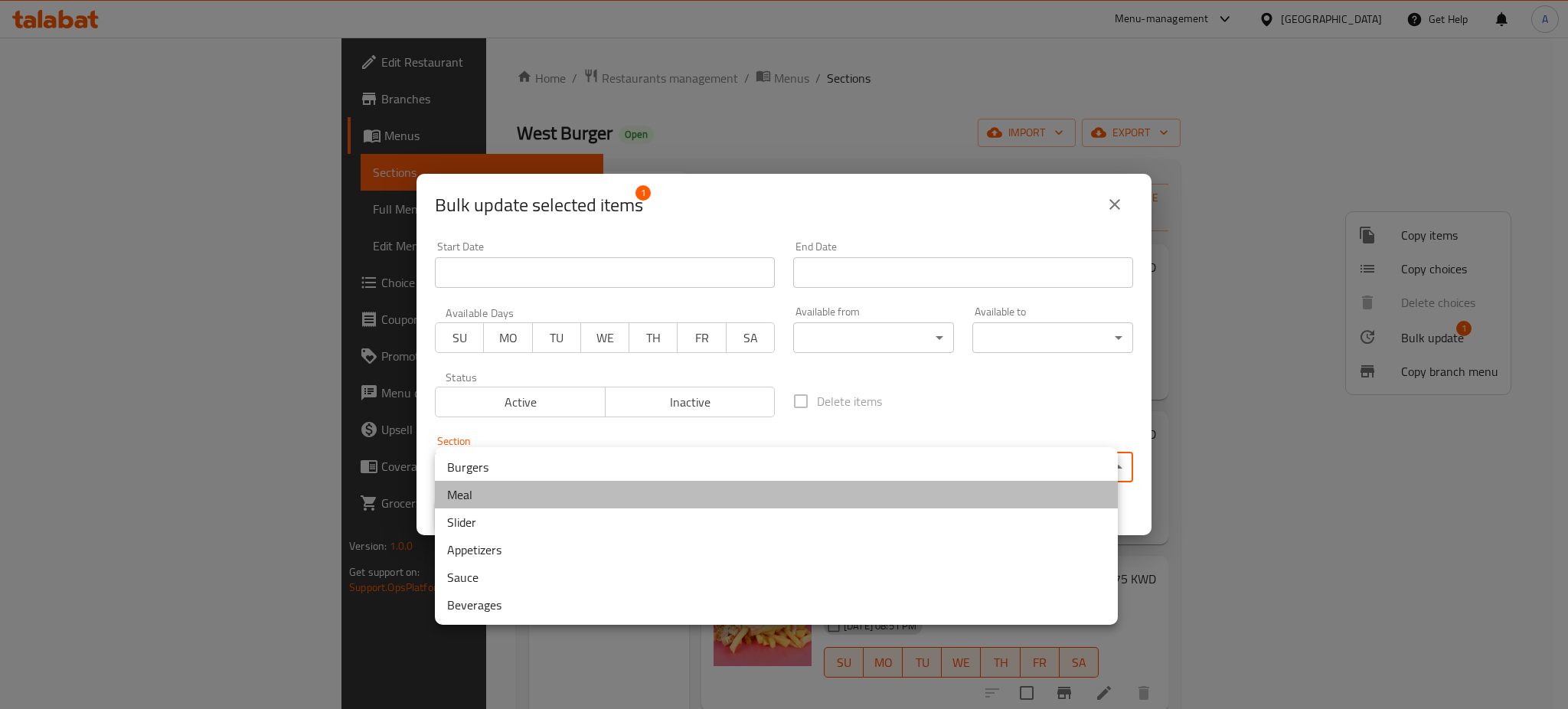
click at [527, 485] on li "Meal" at bounding box center [776, 495] width 683 height 28
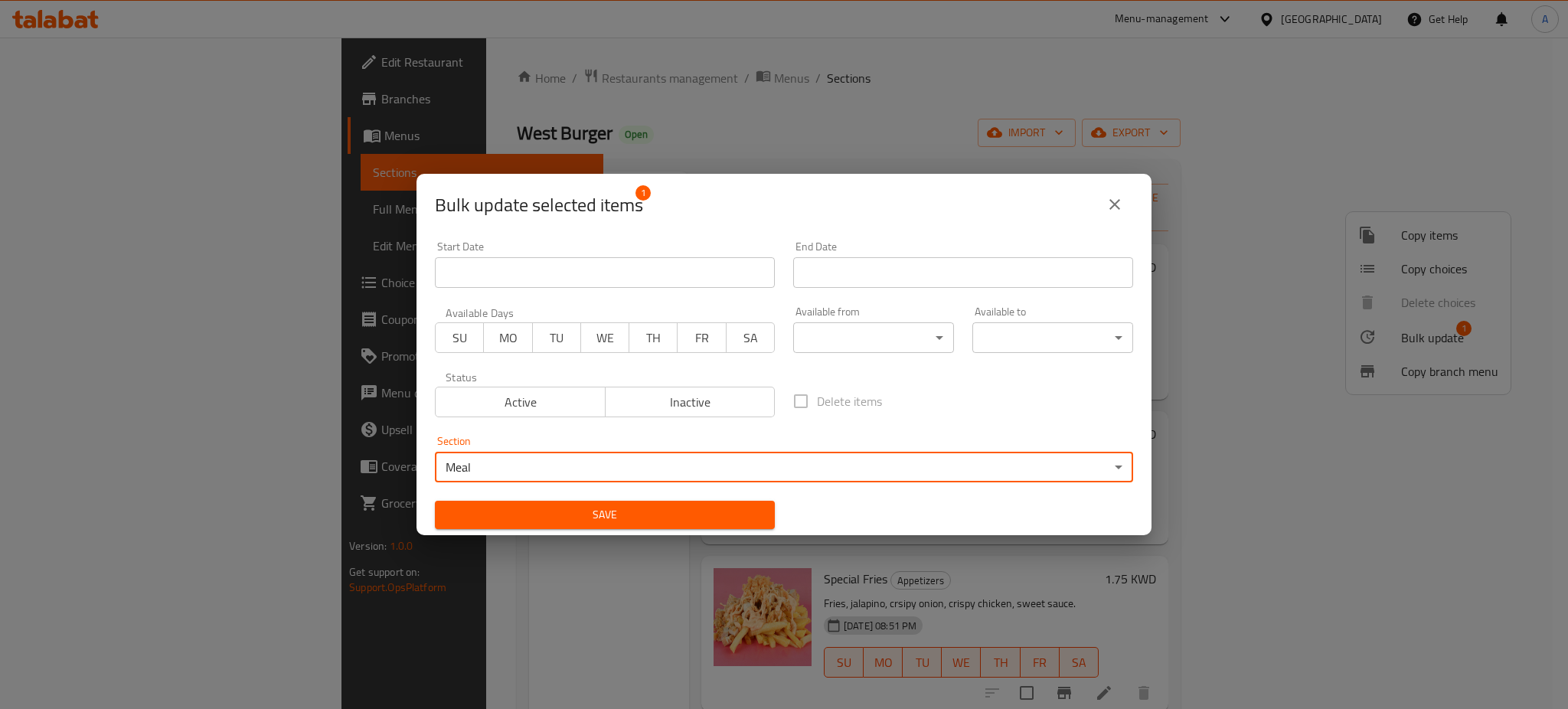
click at [556, 523] on span "Save" at bounding box center [605, 515] width 315 height 19
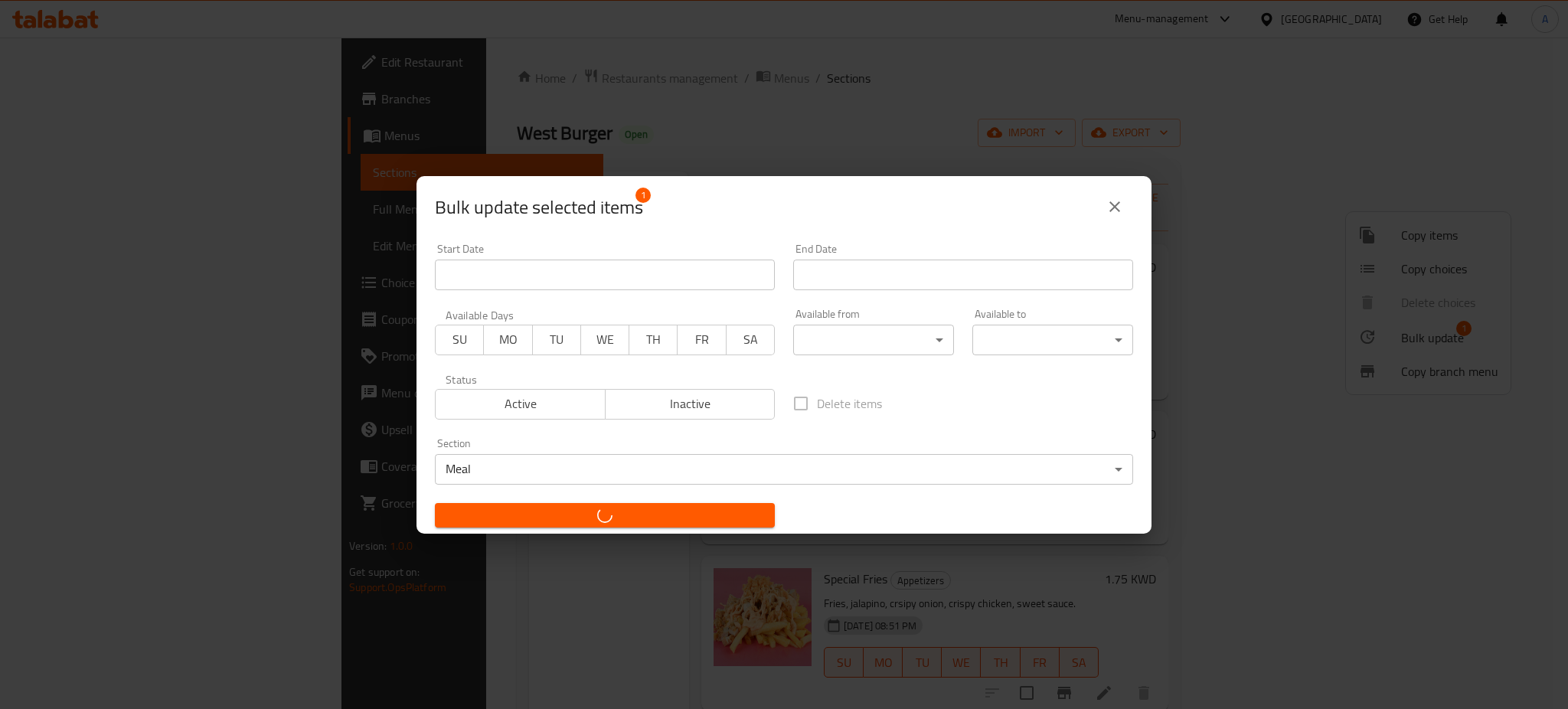
checkbox input "false"
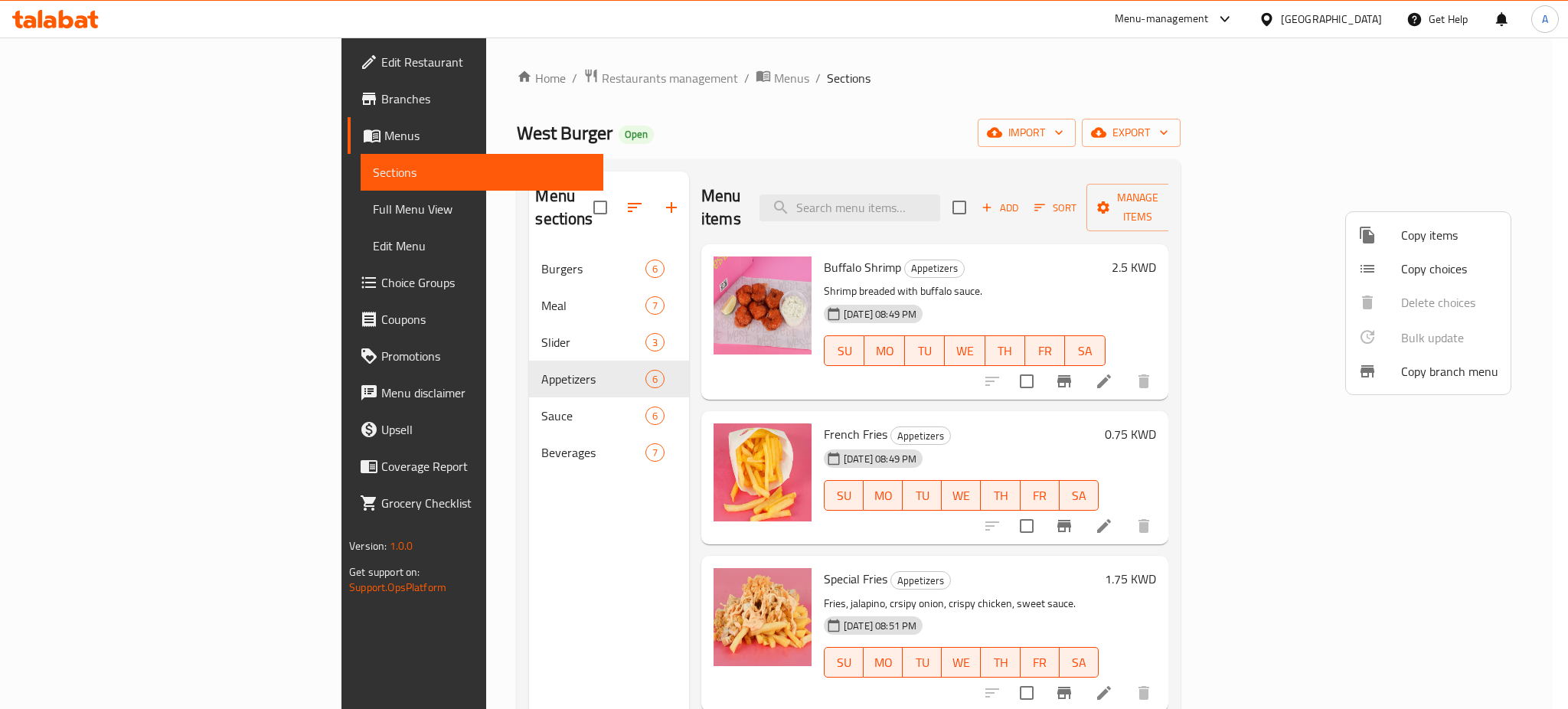
click at [391, 277] on div at bounding box center [784, 354] width 1568 height 709
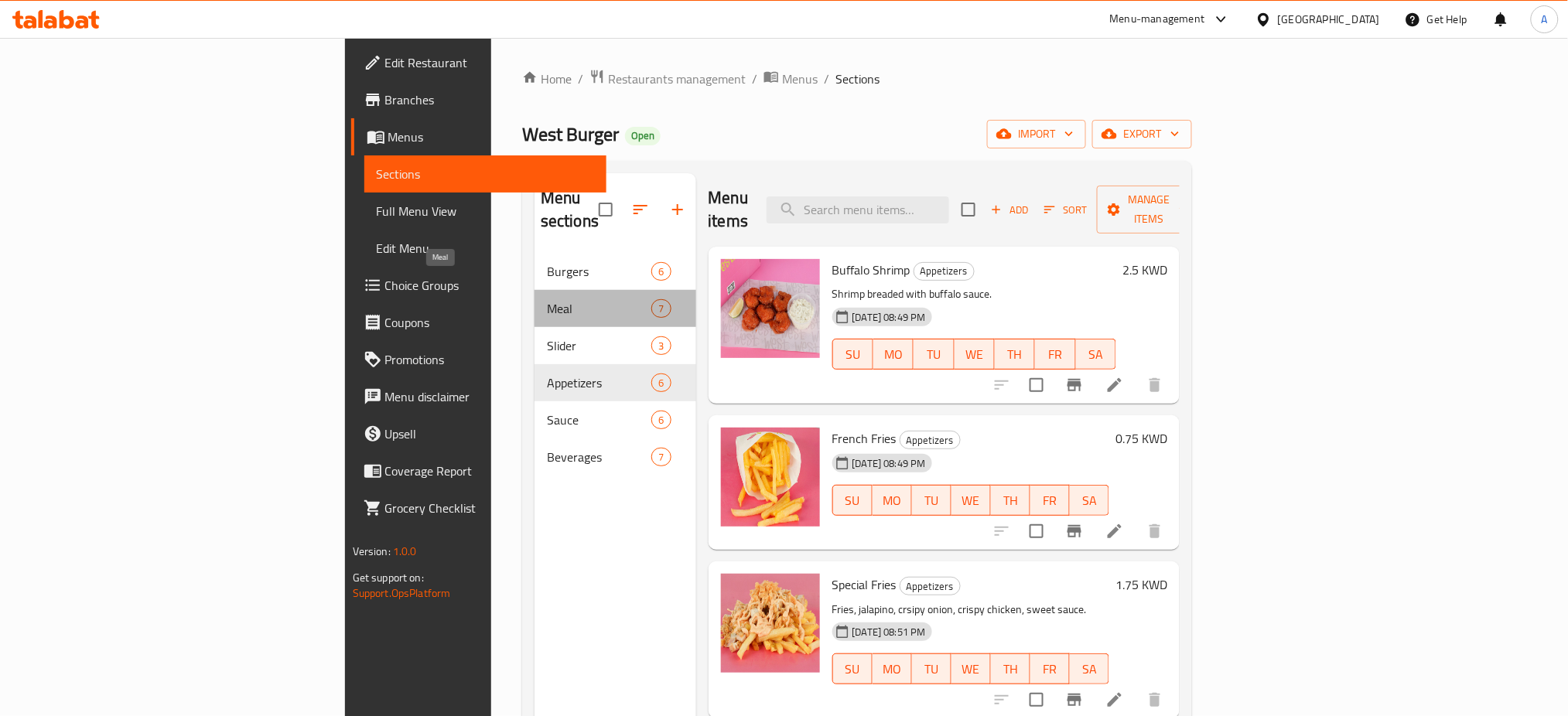
click at [547, 299] on span "Meal" at bounding box center [598, 308] width 104 height 18
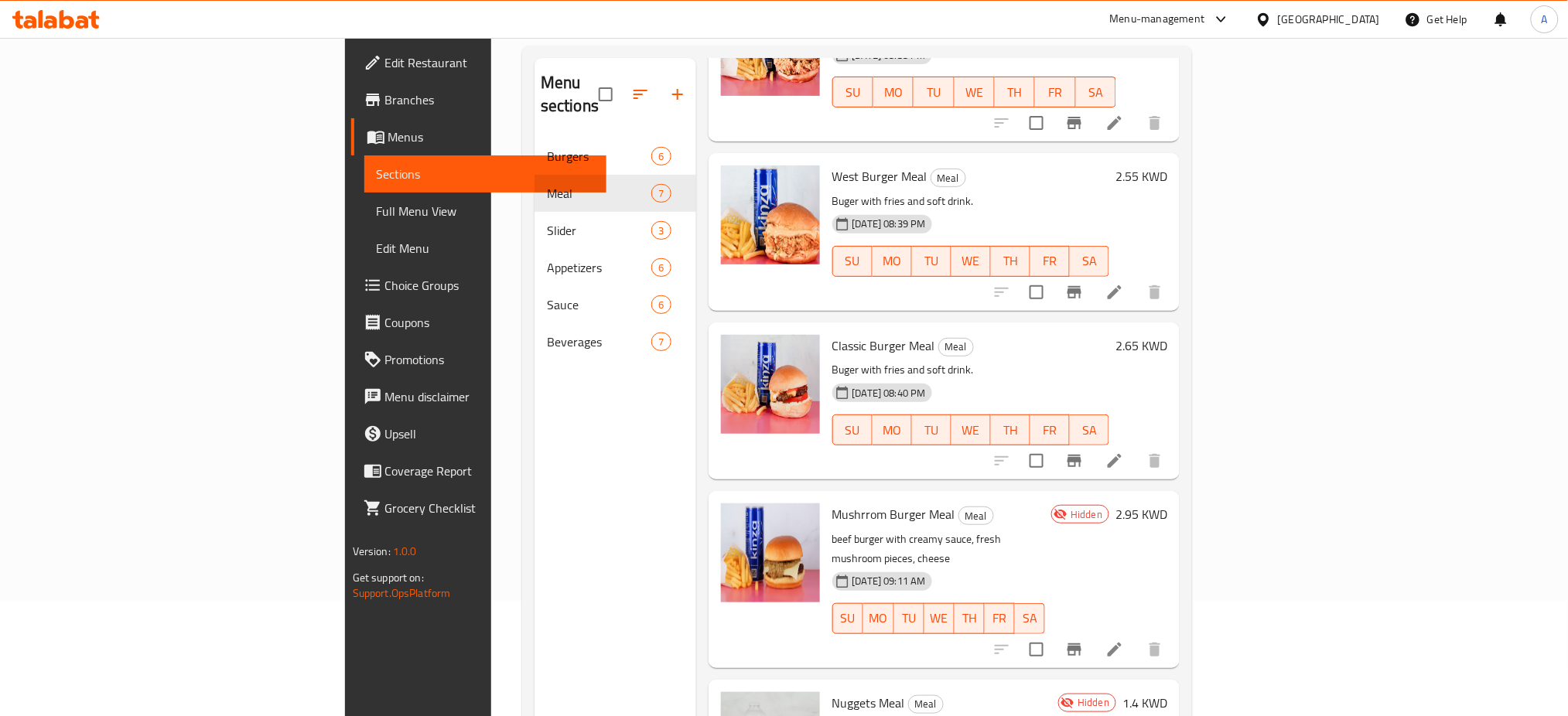
scroll to position [216, 0]
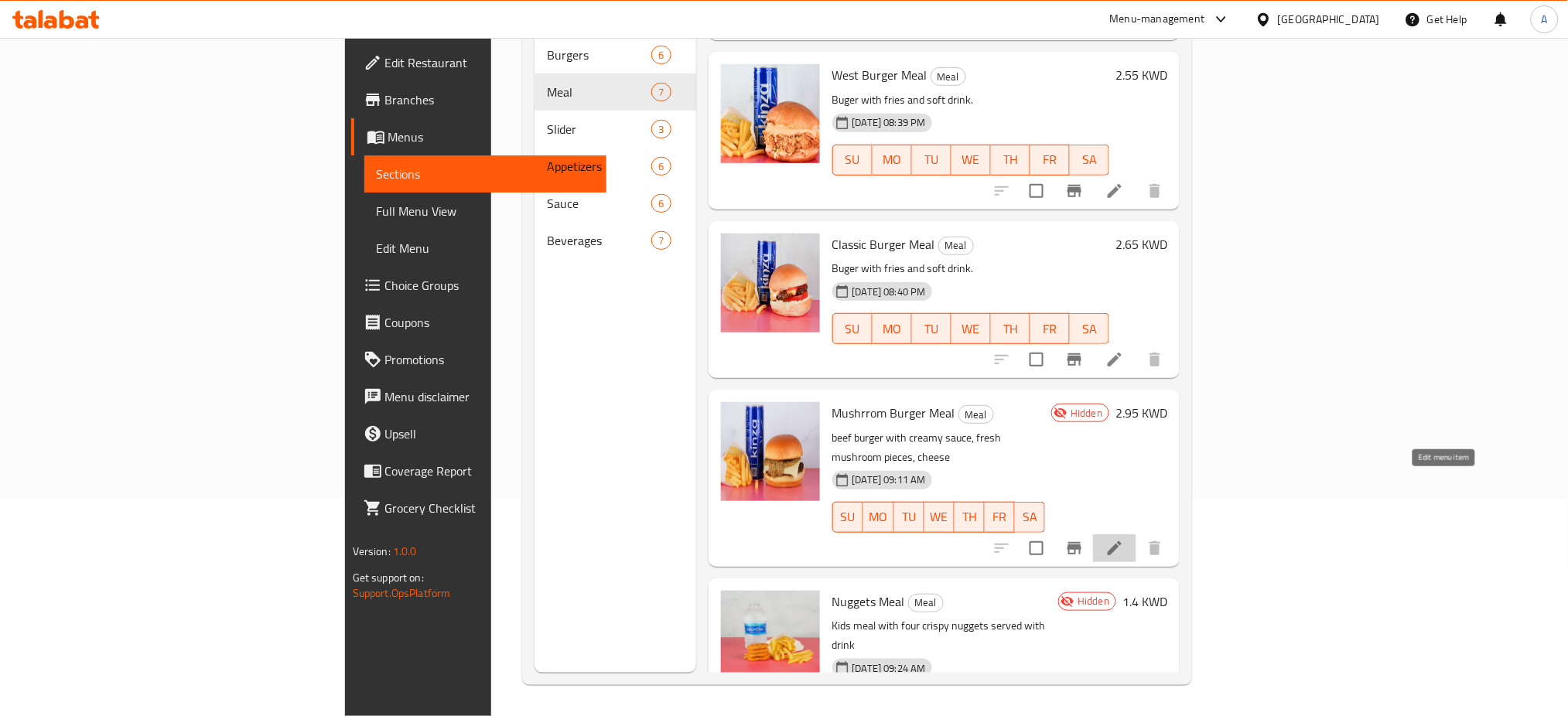
click at [1124, 539] on icon at bounding box center [1114, 548] width 18 height 18
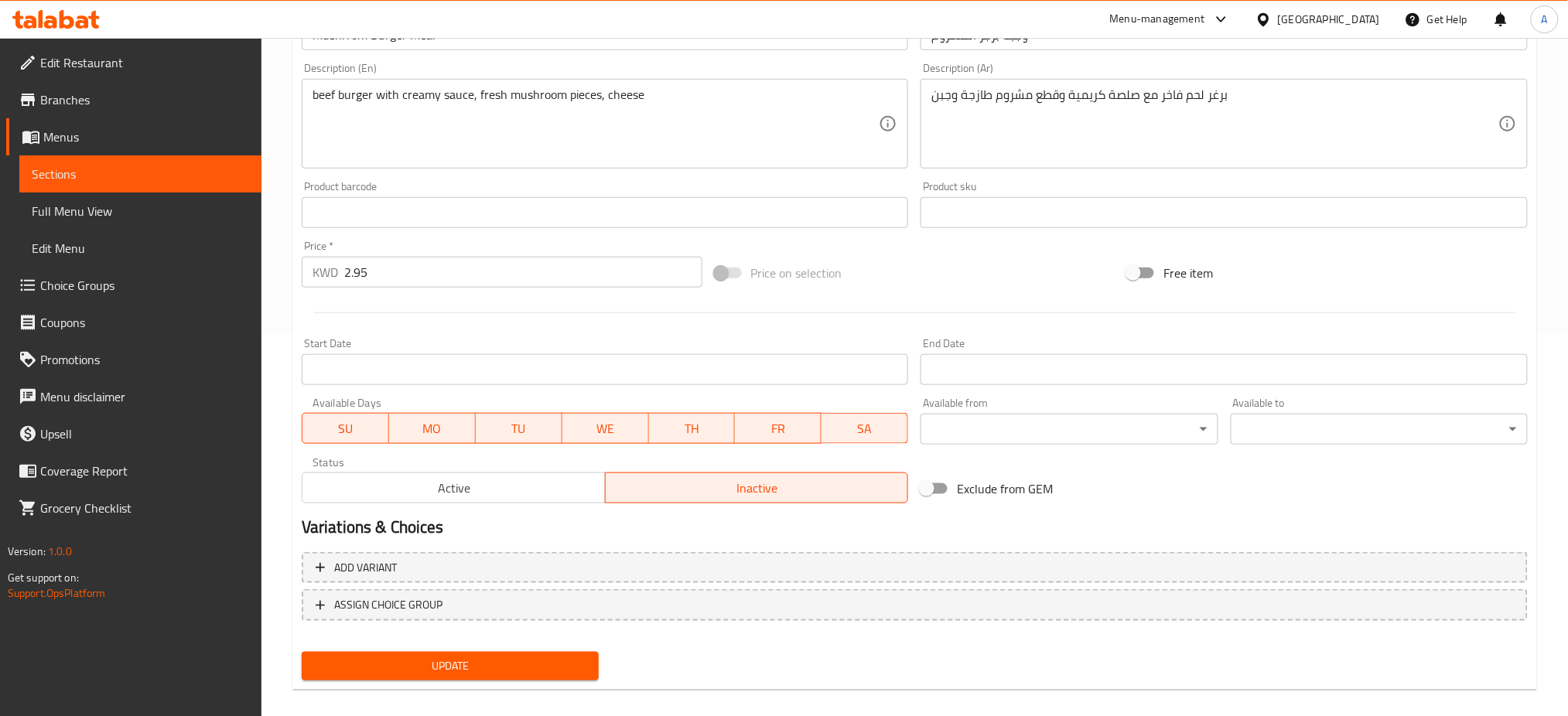
scroll to position [397, 0]
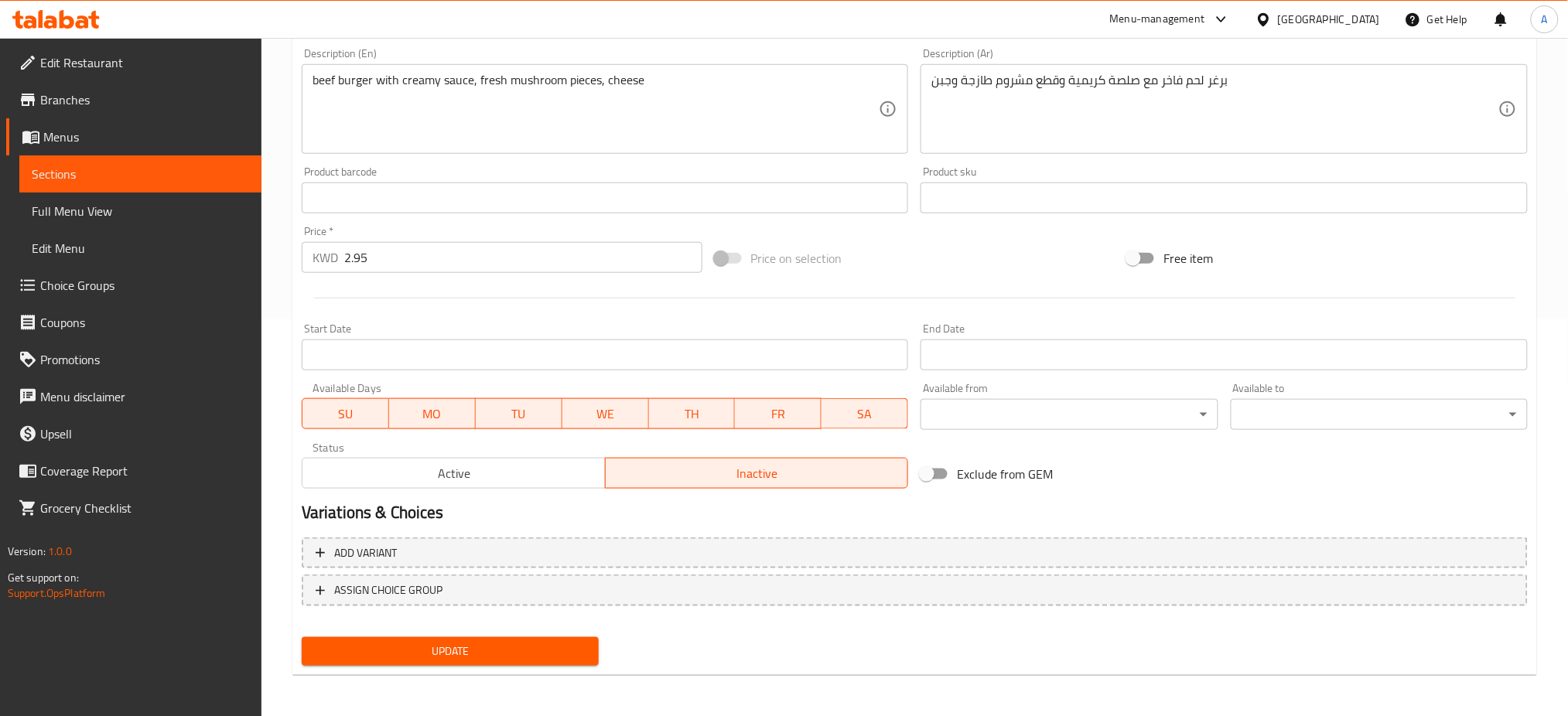
click at [533, 477] on span "Active" at bounding box center [454, 474] width 290 height 23
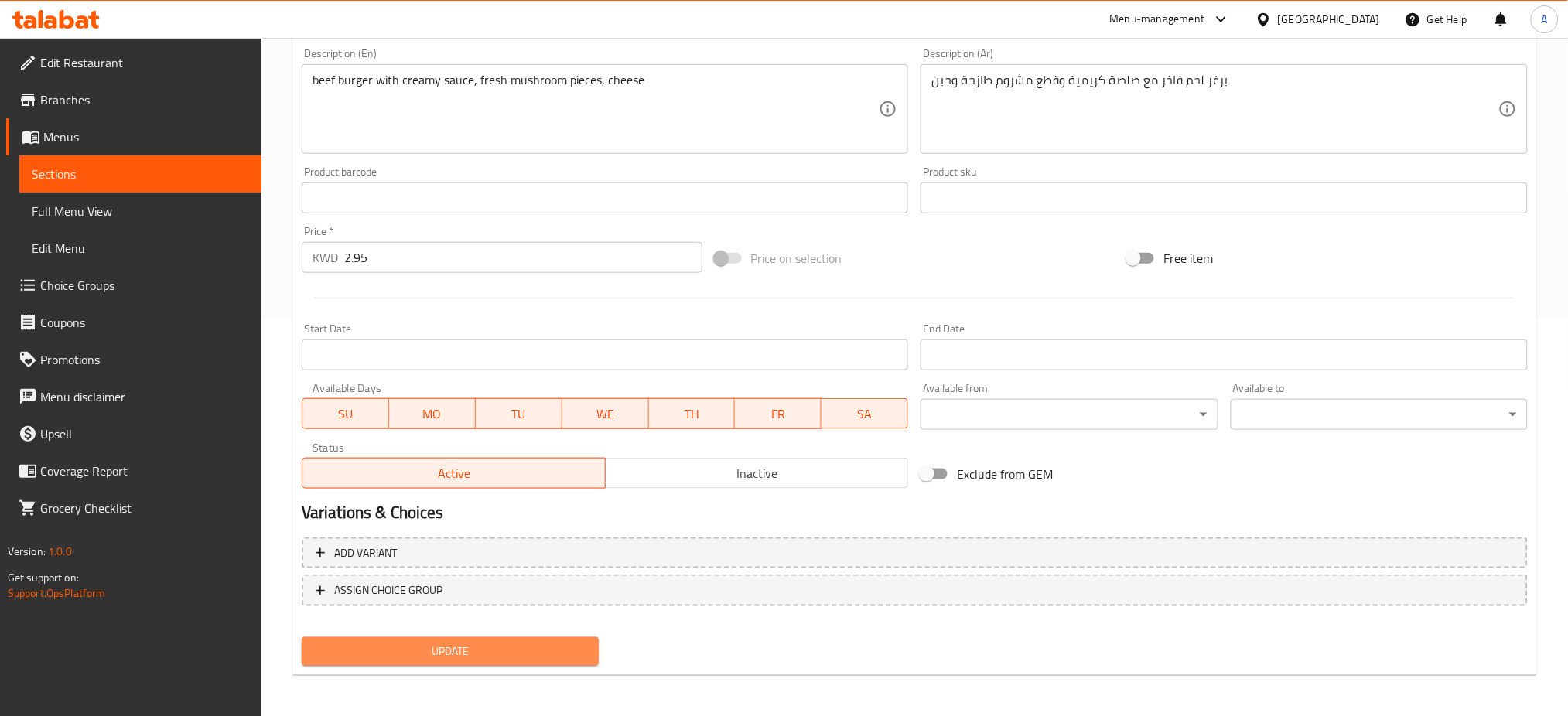
click at [489, 659] on span "Update" at bounding box center [450, 652] width 272 height 19
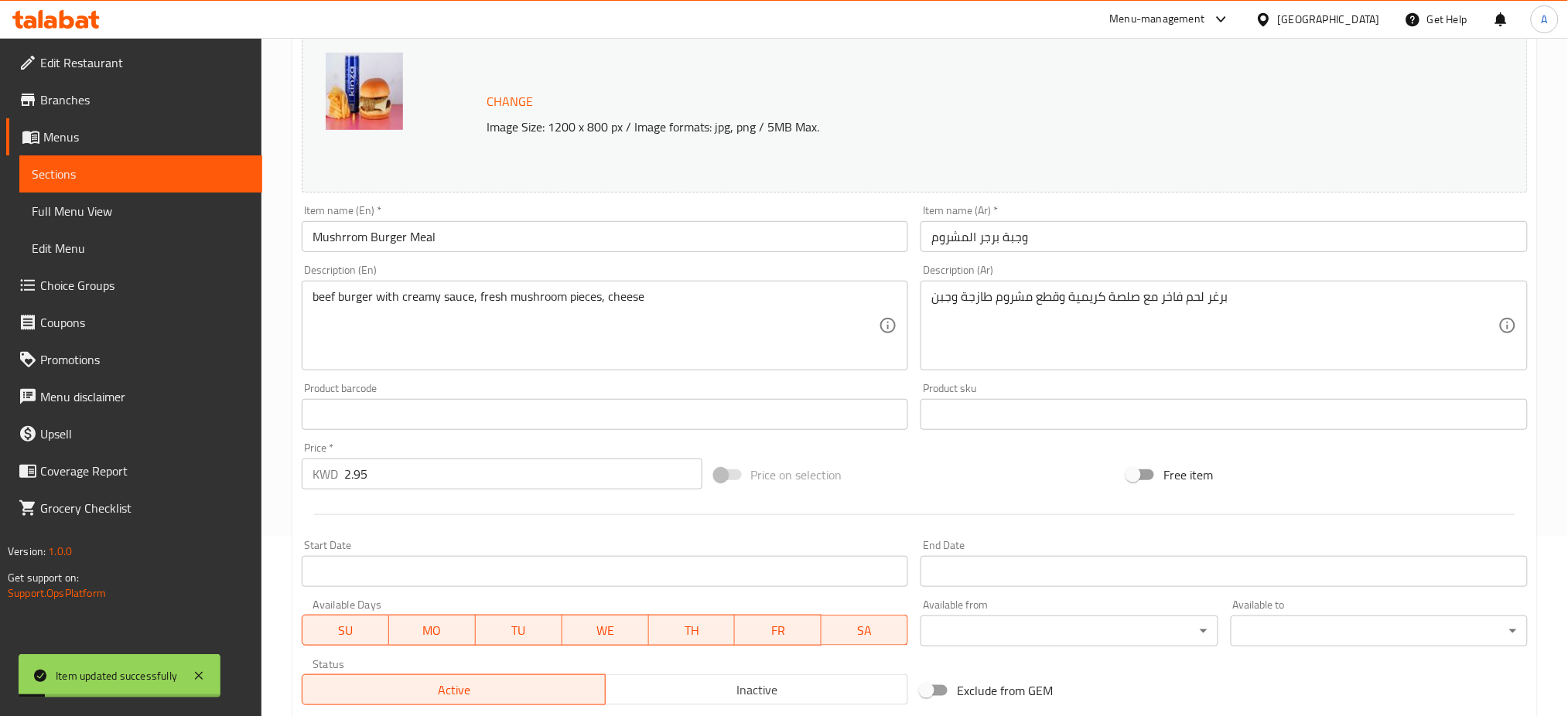
scroll to position [0, 0]
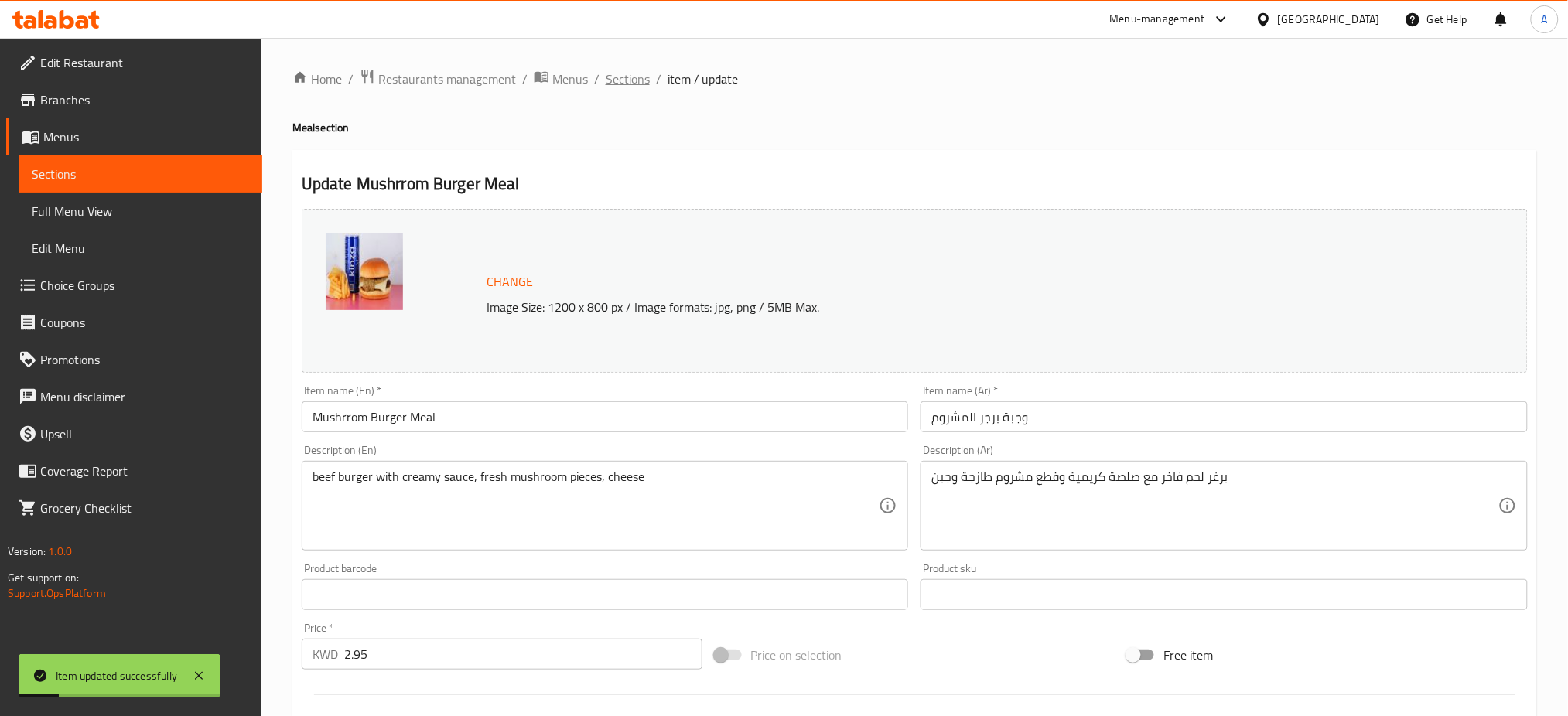
click at [621, 83] on span "Sections" at bounding box center [627, 79] width 44 height 18
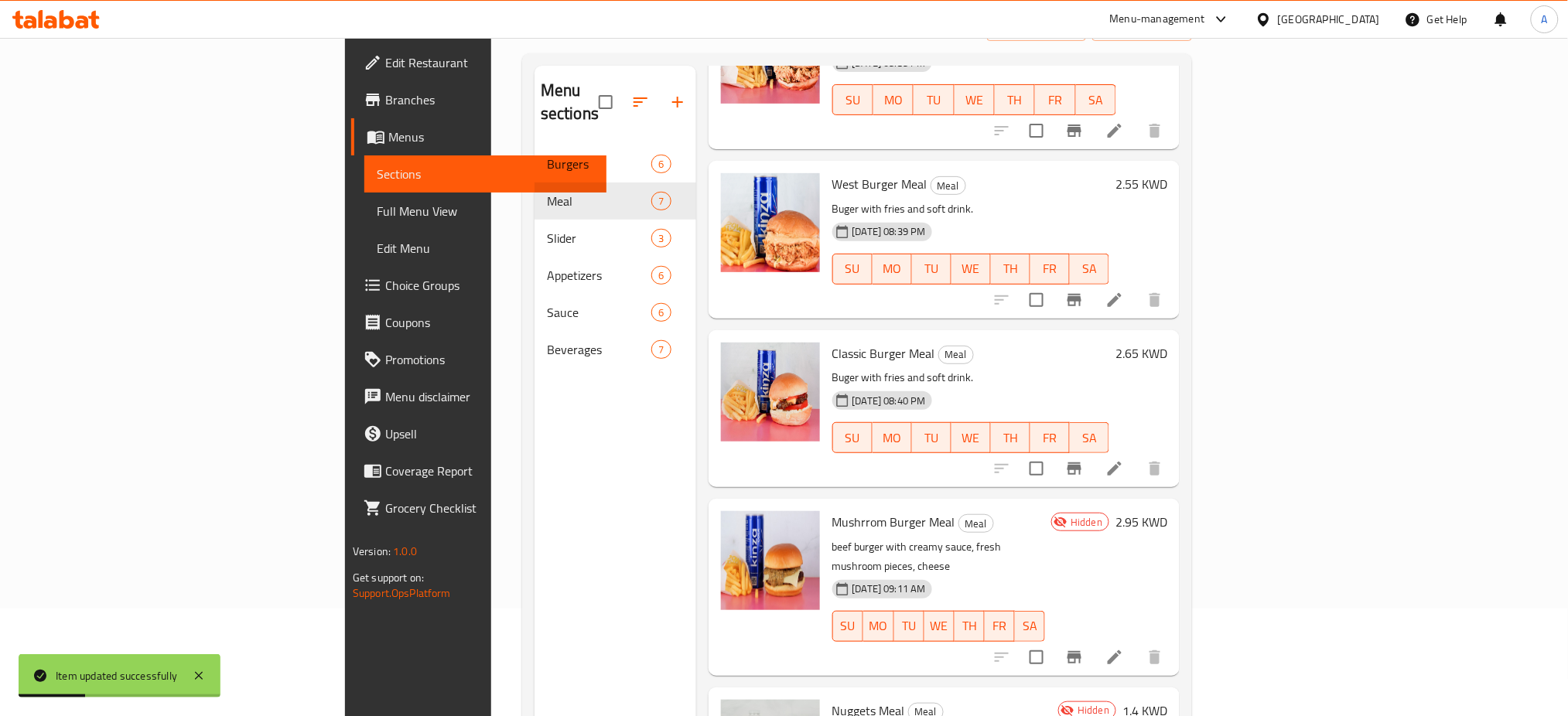
scroll to position [216, 0]
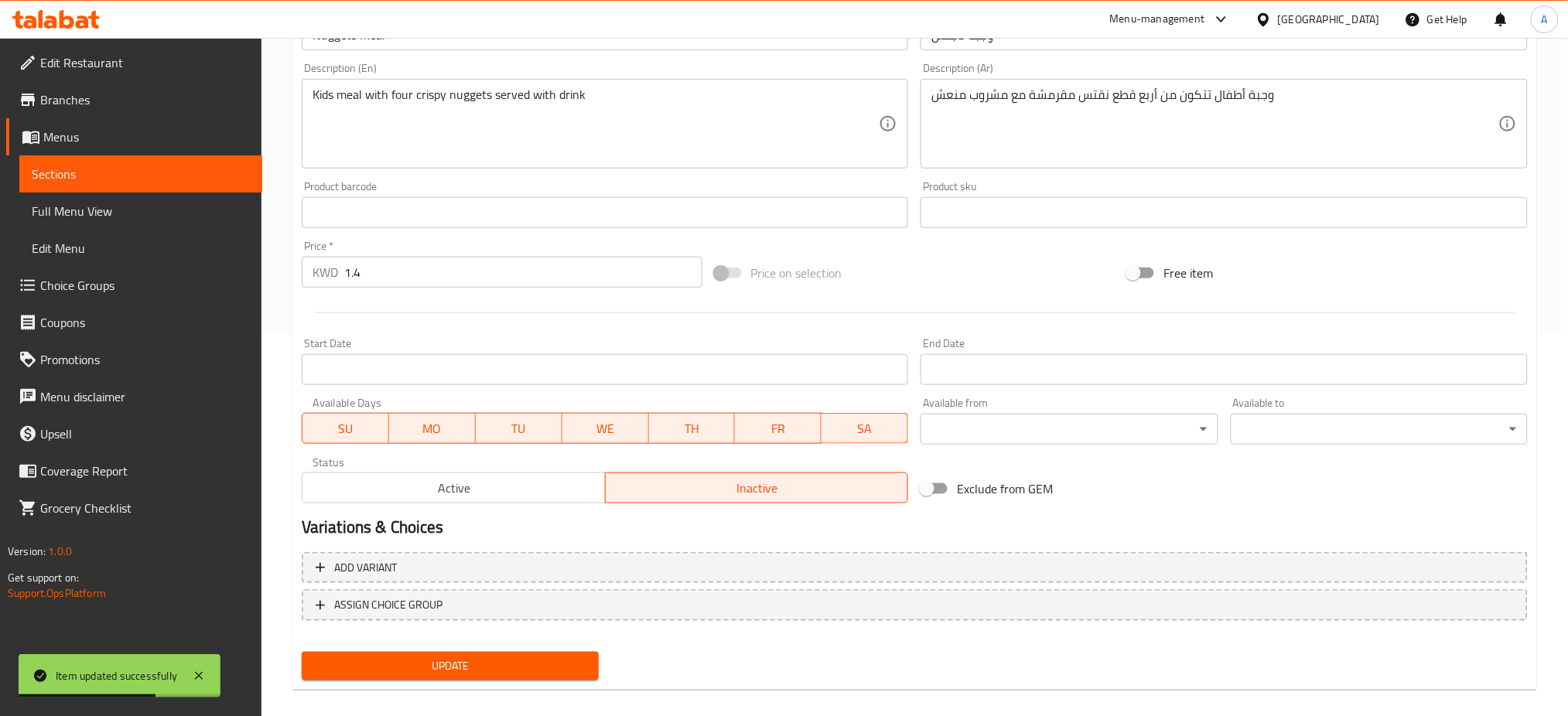
scroll to position [397, 0]
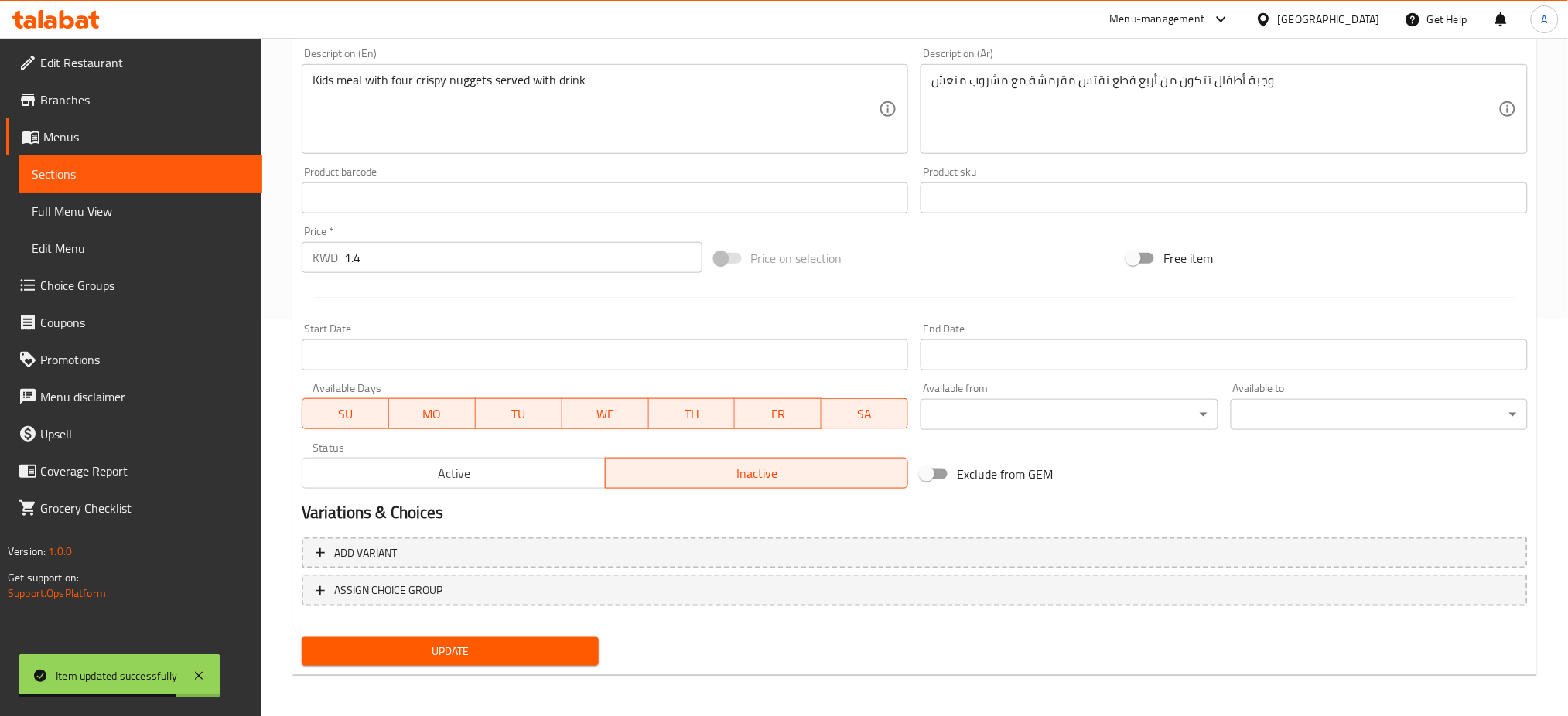
click at [502, 474] on span "Active" at bounding box center [454, 474] width 290 height 23
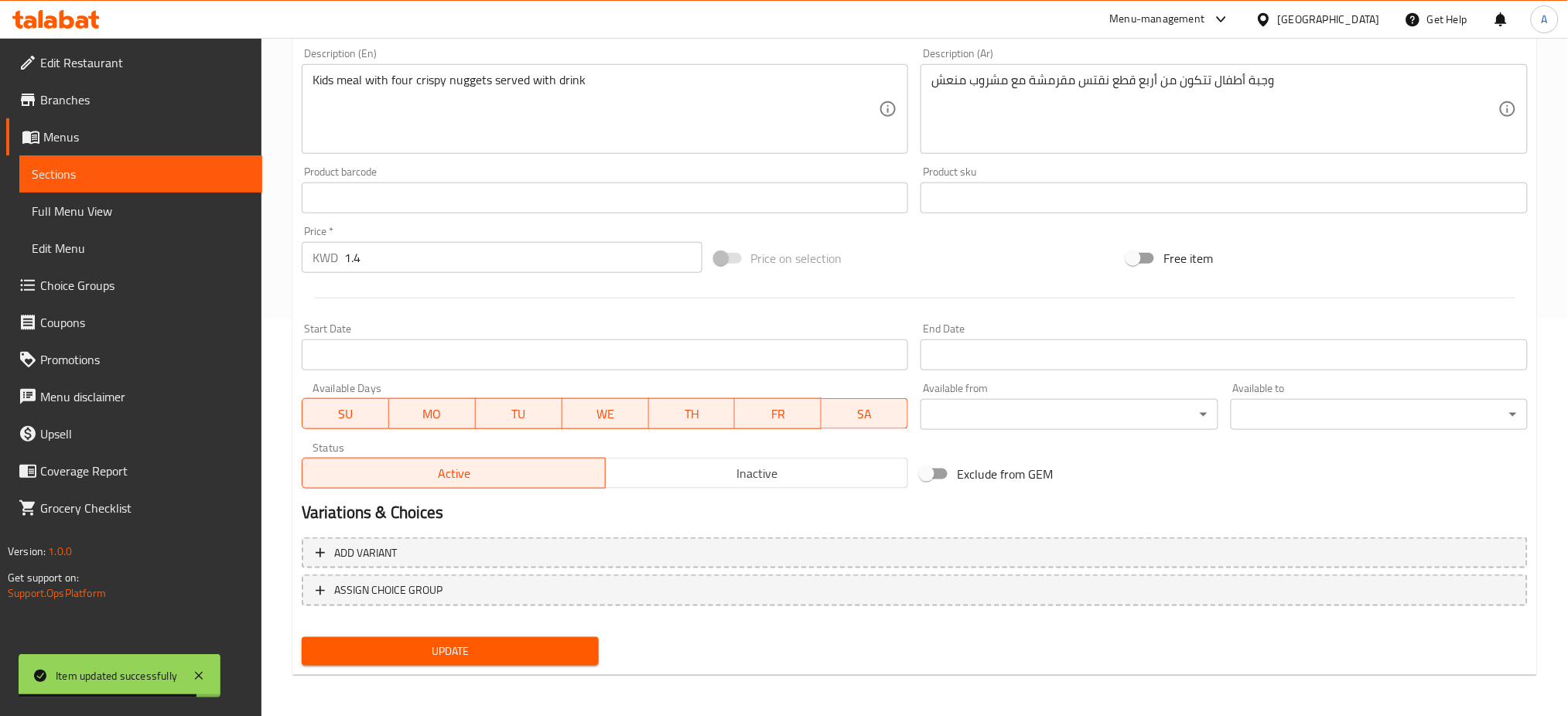
click at [476, 642] on span "Update" at bounding box center [450, 652] width 272 height 19
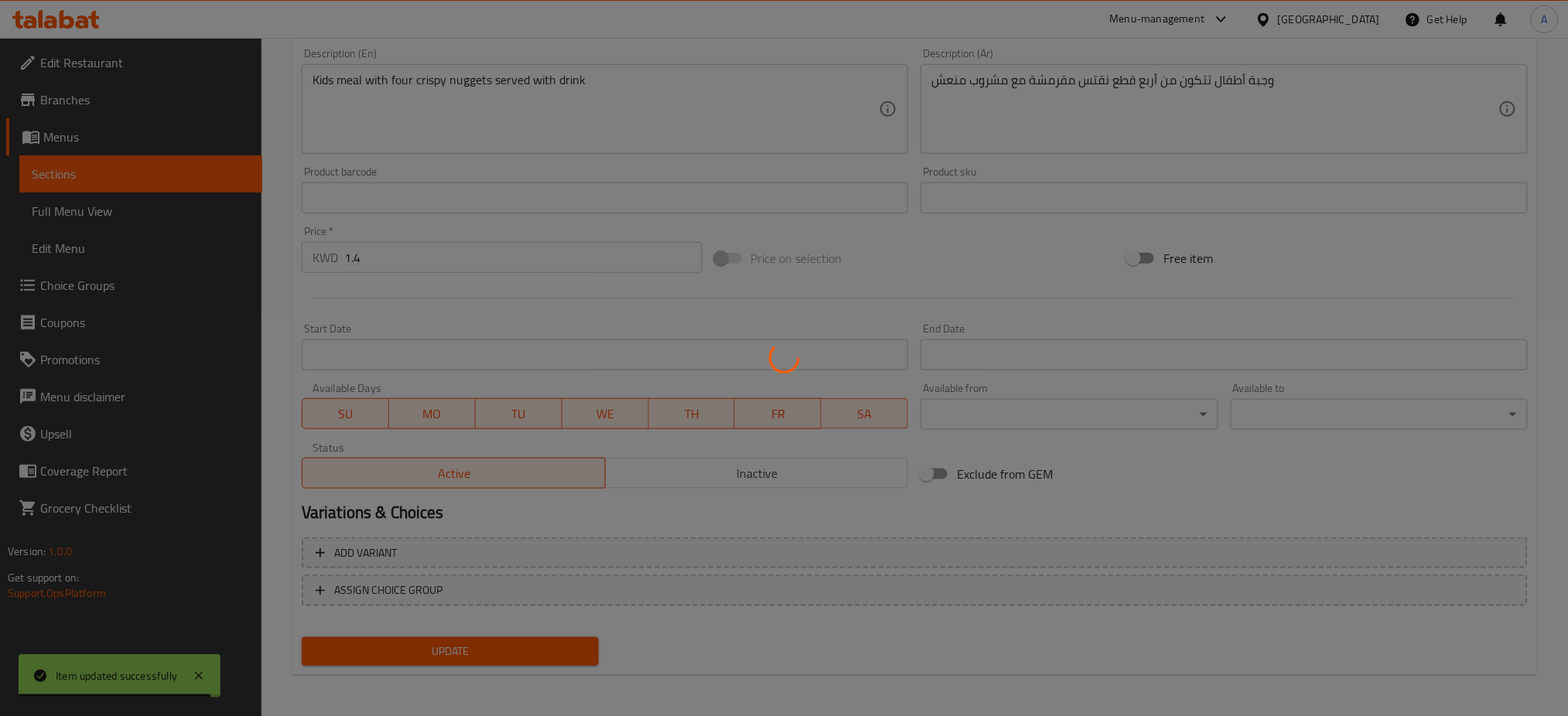
scroll to position [0, 0]
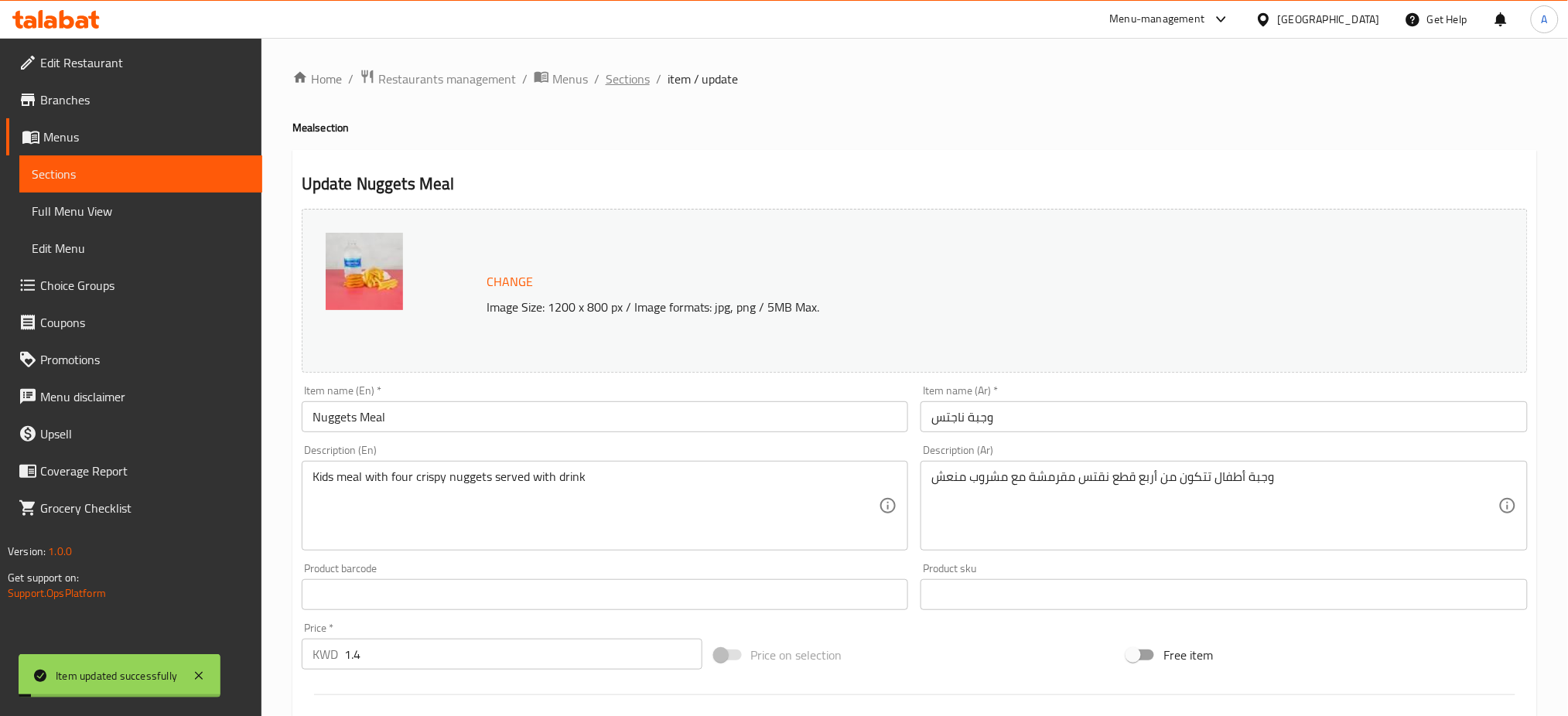
click at [627, 78] on span "Sections" at bounding box center [627, 79] width 44 height 18
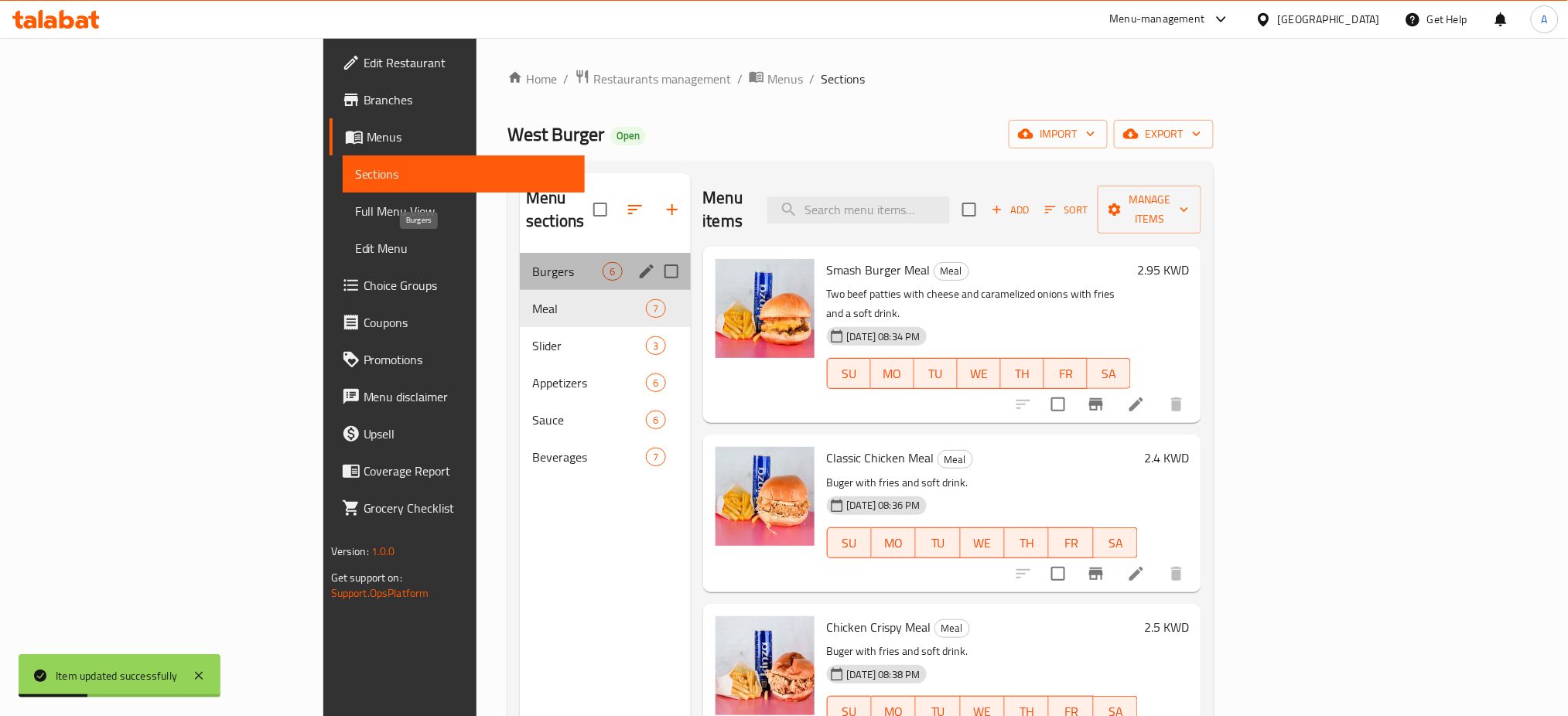
click at [532, 263] on span "Burgers" at bounding box center [567, 271] width 70 height 18
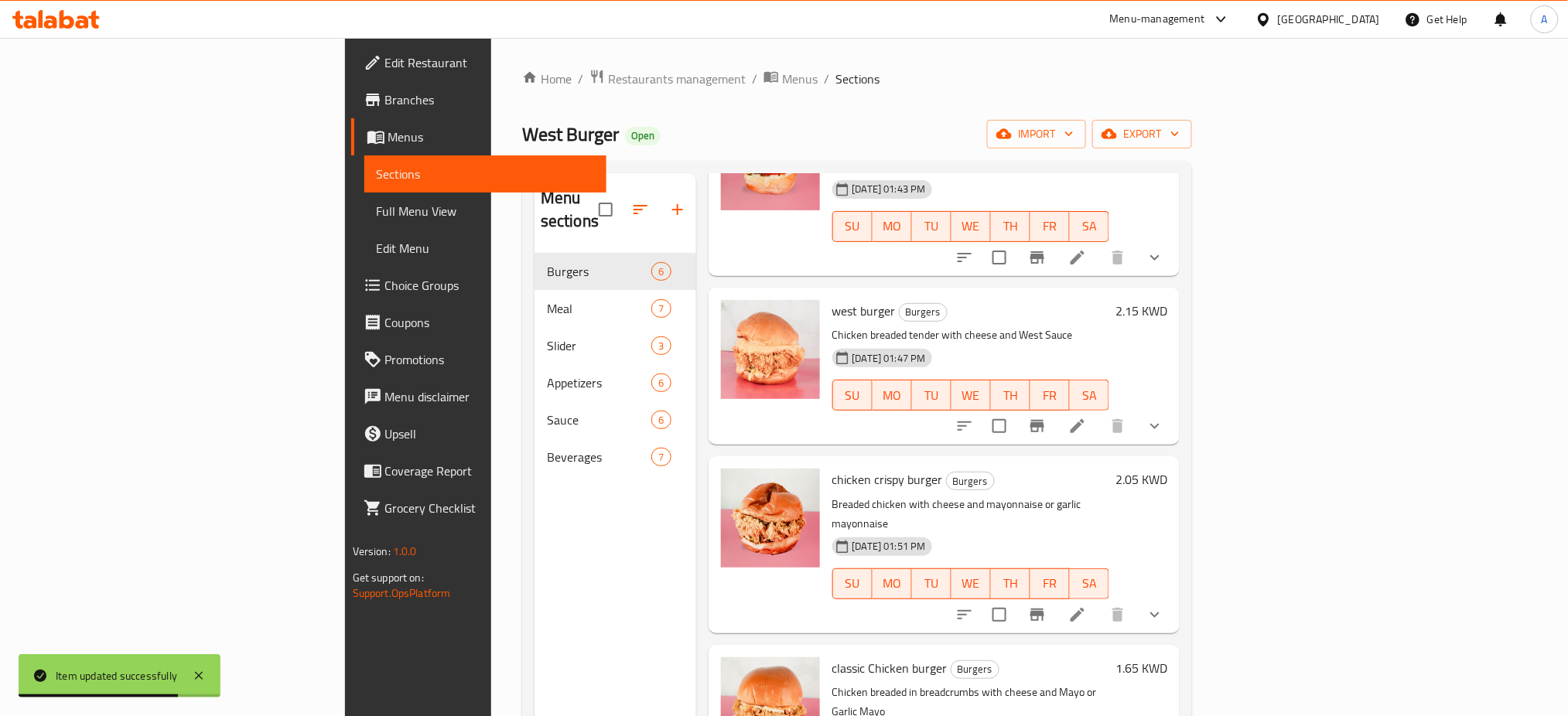
scroll to position [216, 0]
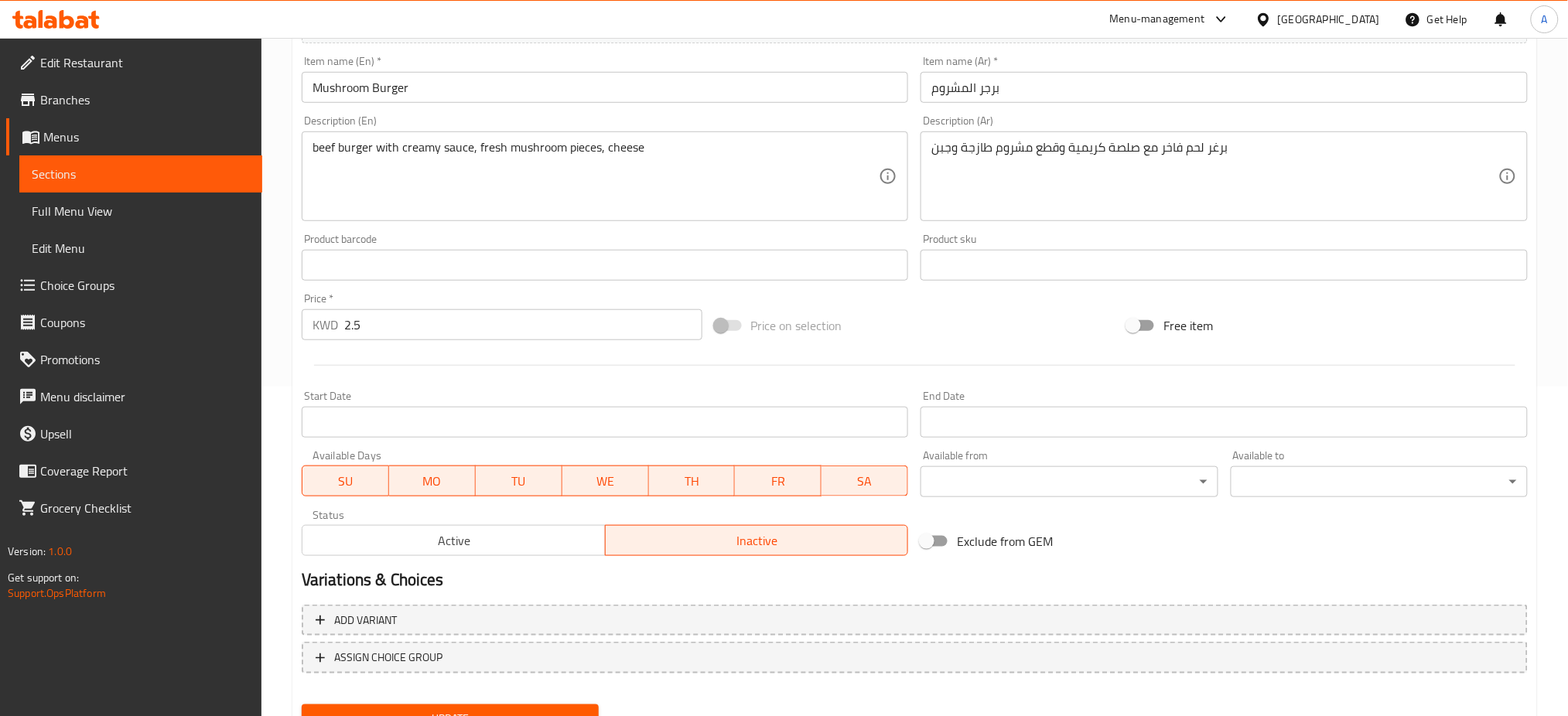
scroll to position [397, 0]
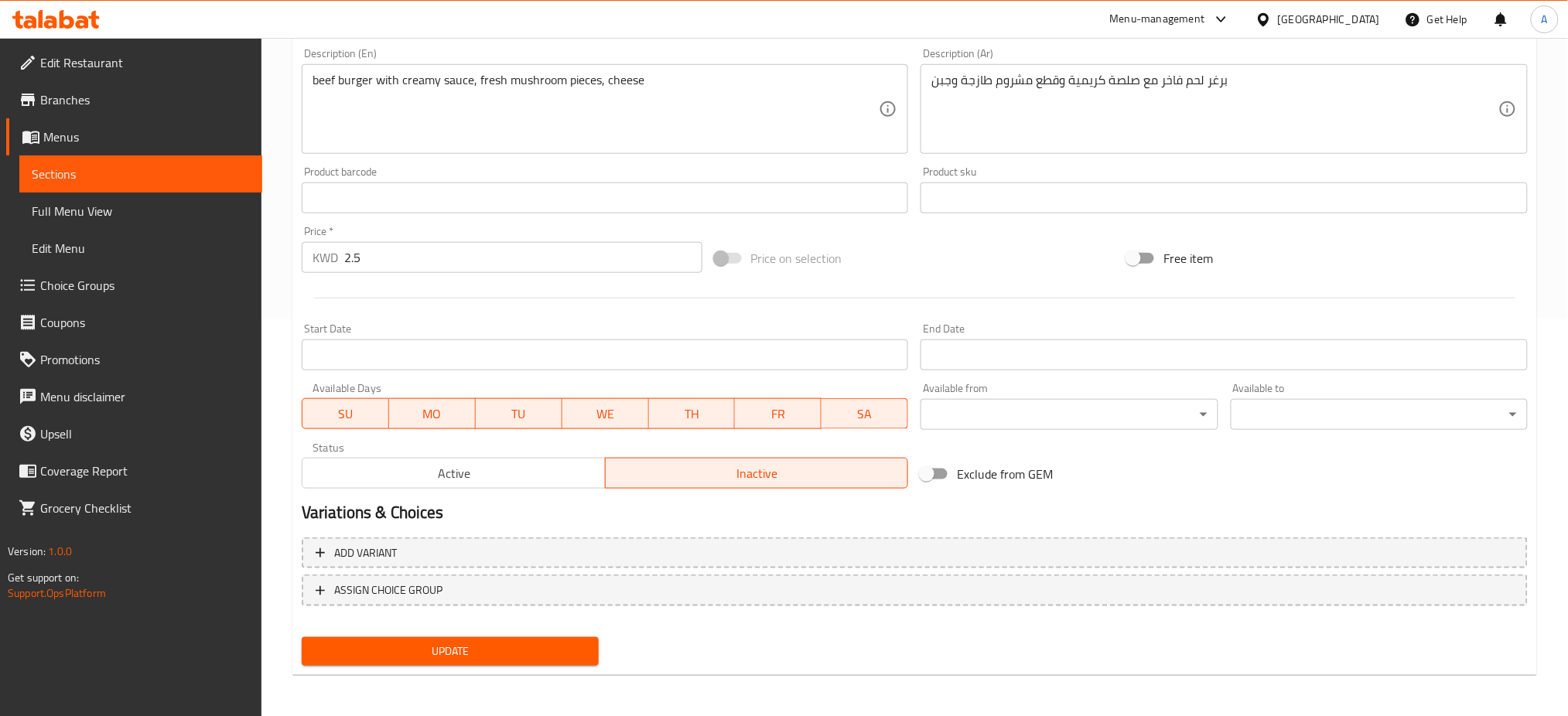
click at [499, 468] on span "Active" at bounding box center [454, 474] width 290 height 23
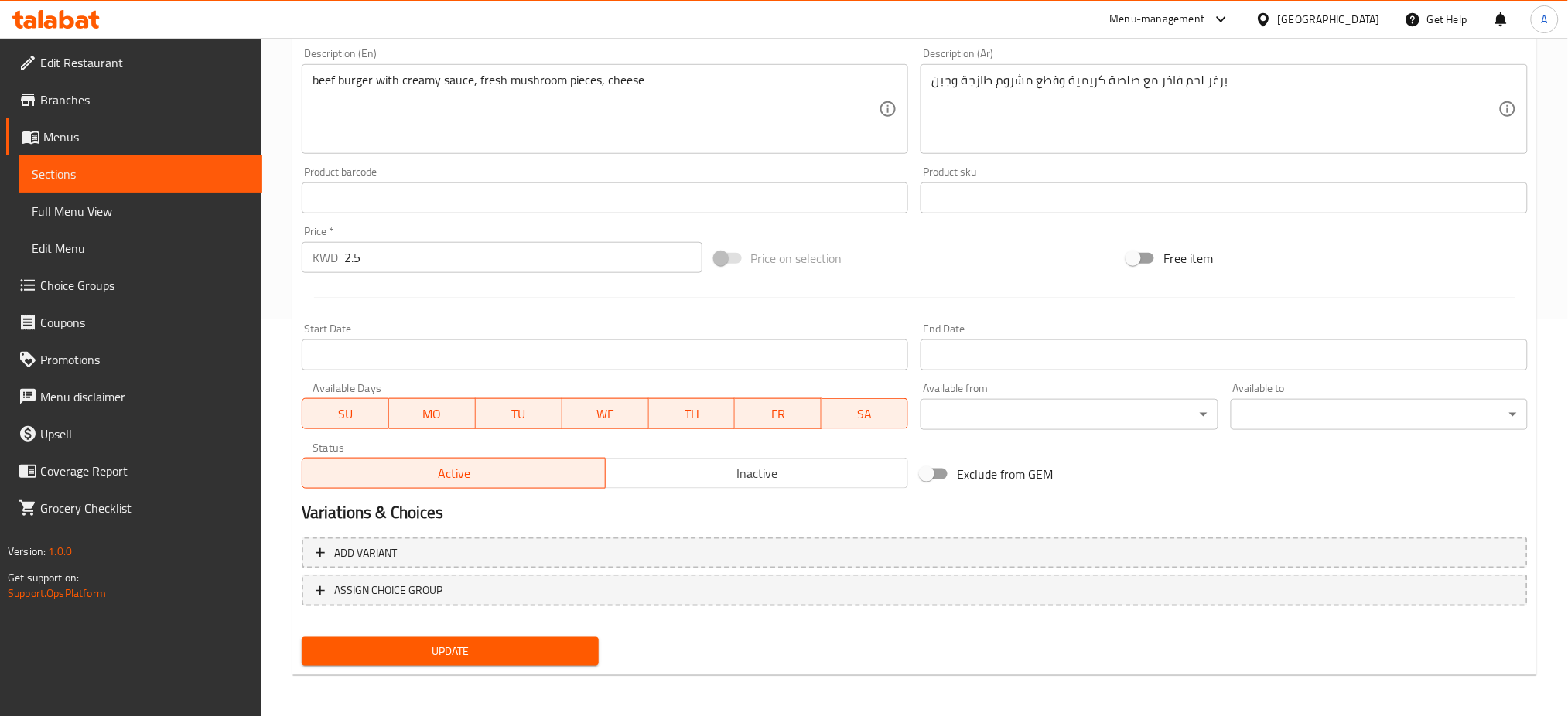
click at [496, 656] on span "Update" at bounding box center [450, 652] width 272 height 19
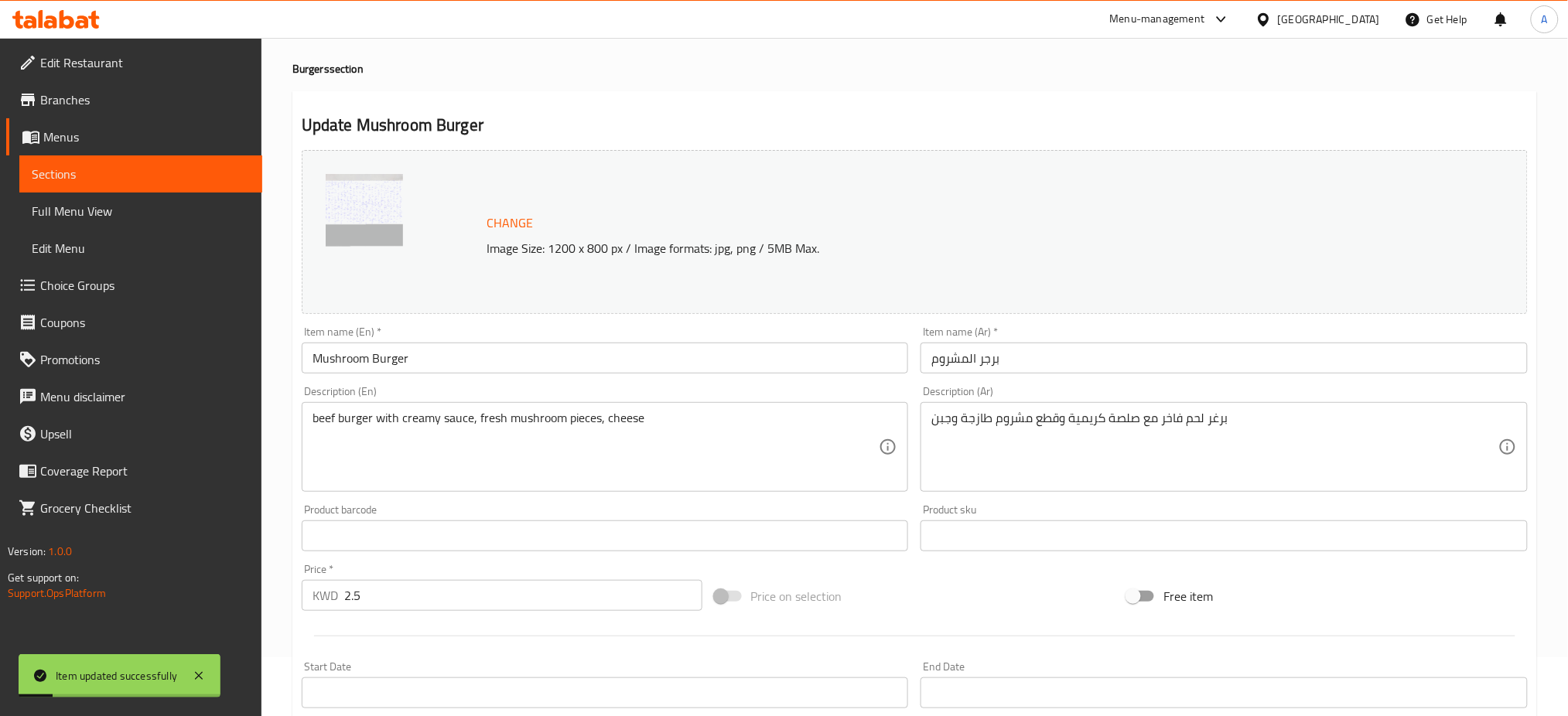
scroll to position [0, 0]
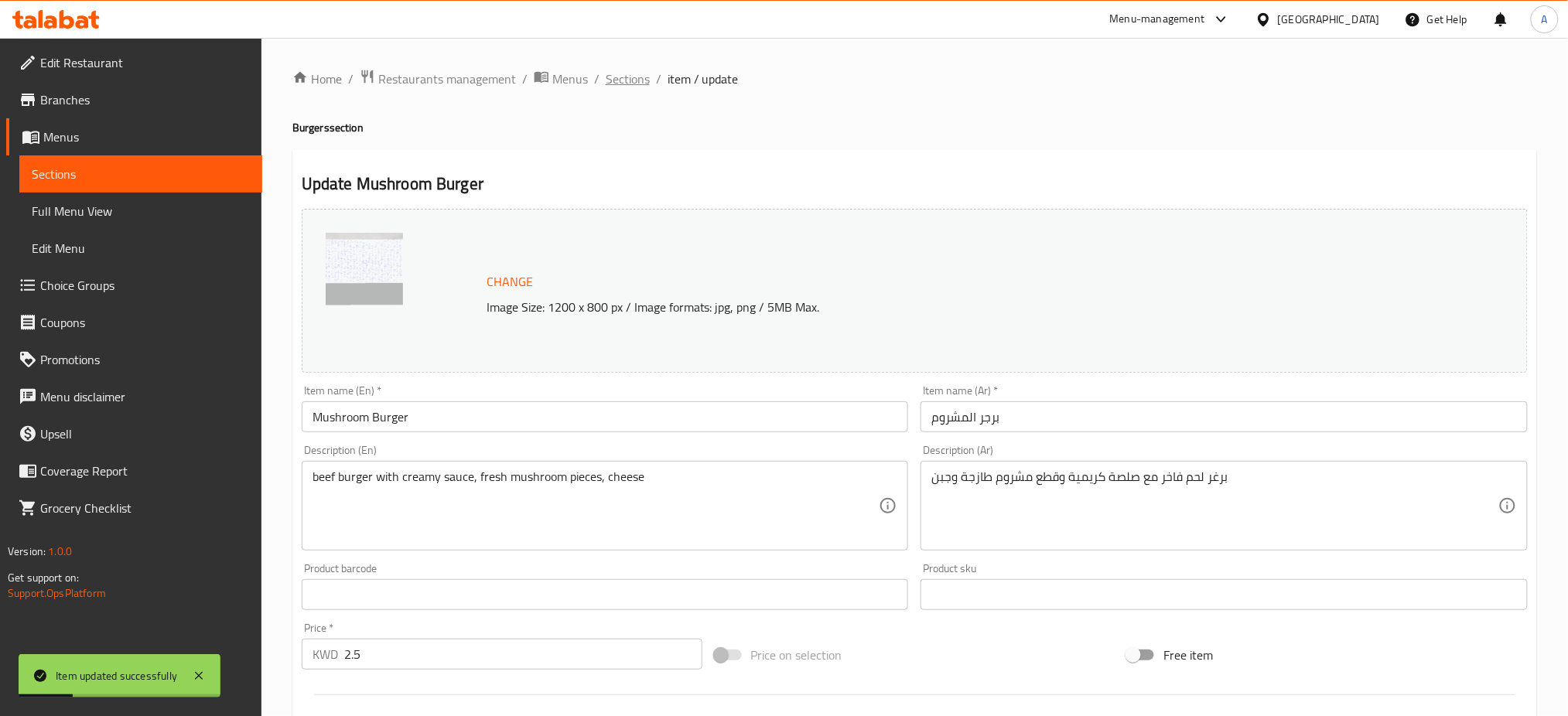
click at [631, 75] on span "Sections" at bounding box center [627, 79] width 44 height 18
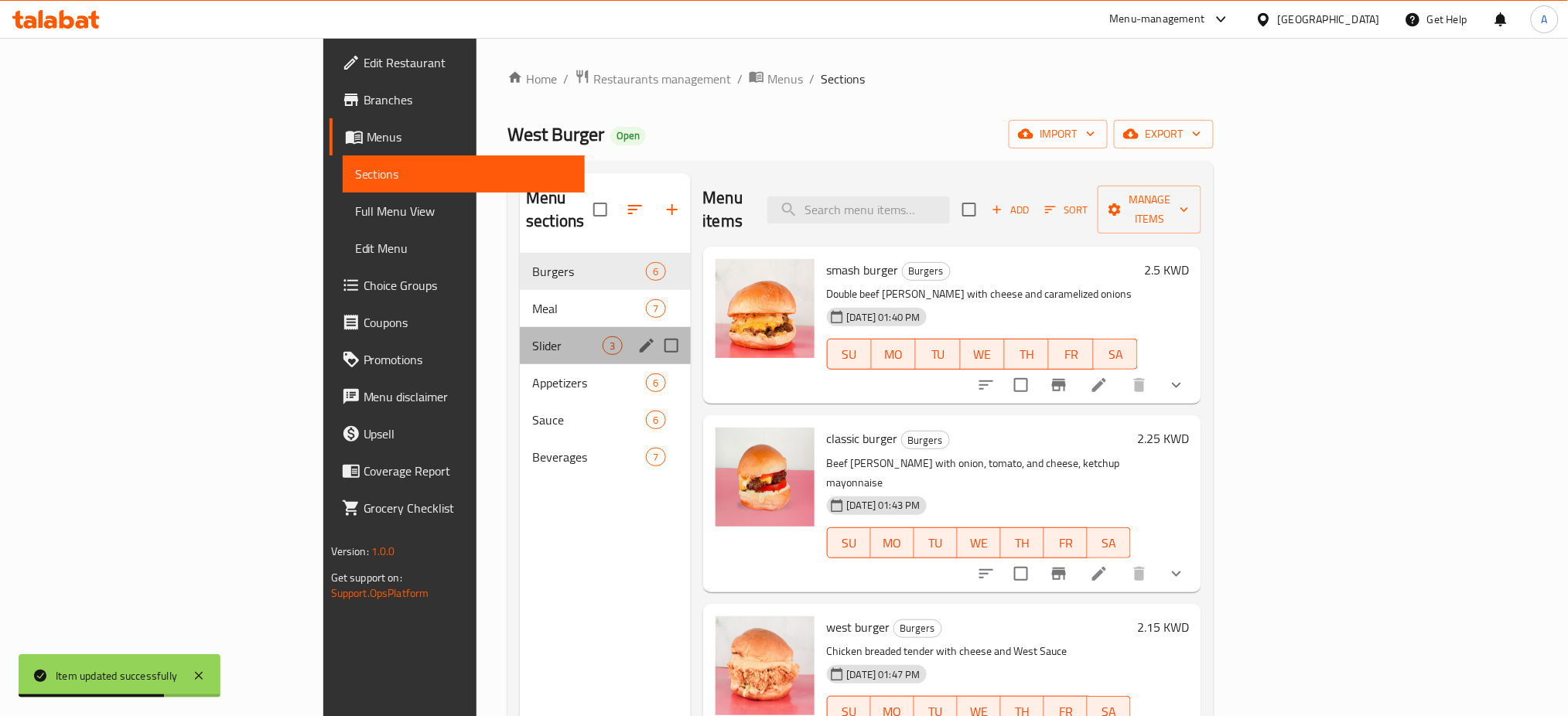
click at [520, 327] on div "Slider 3" at bounding box center [605, 346] width 170 height 37
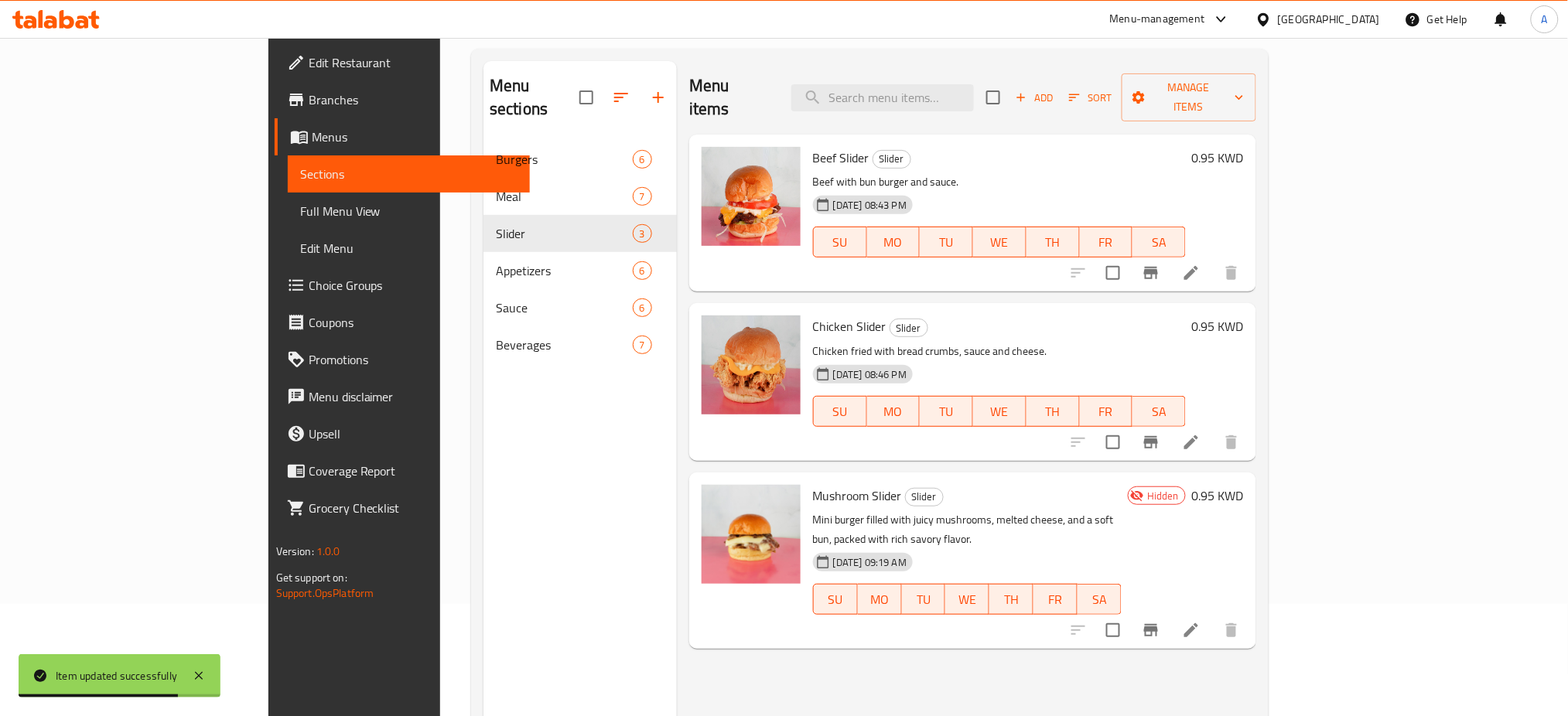
scroll to position [216, 0]
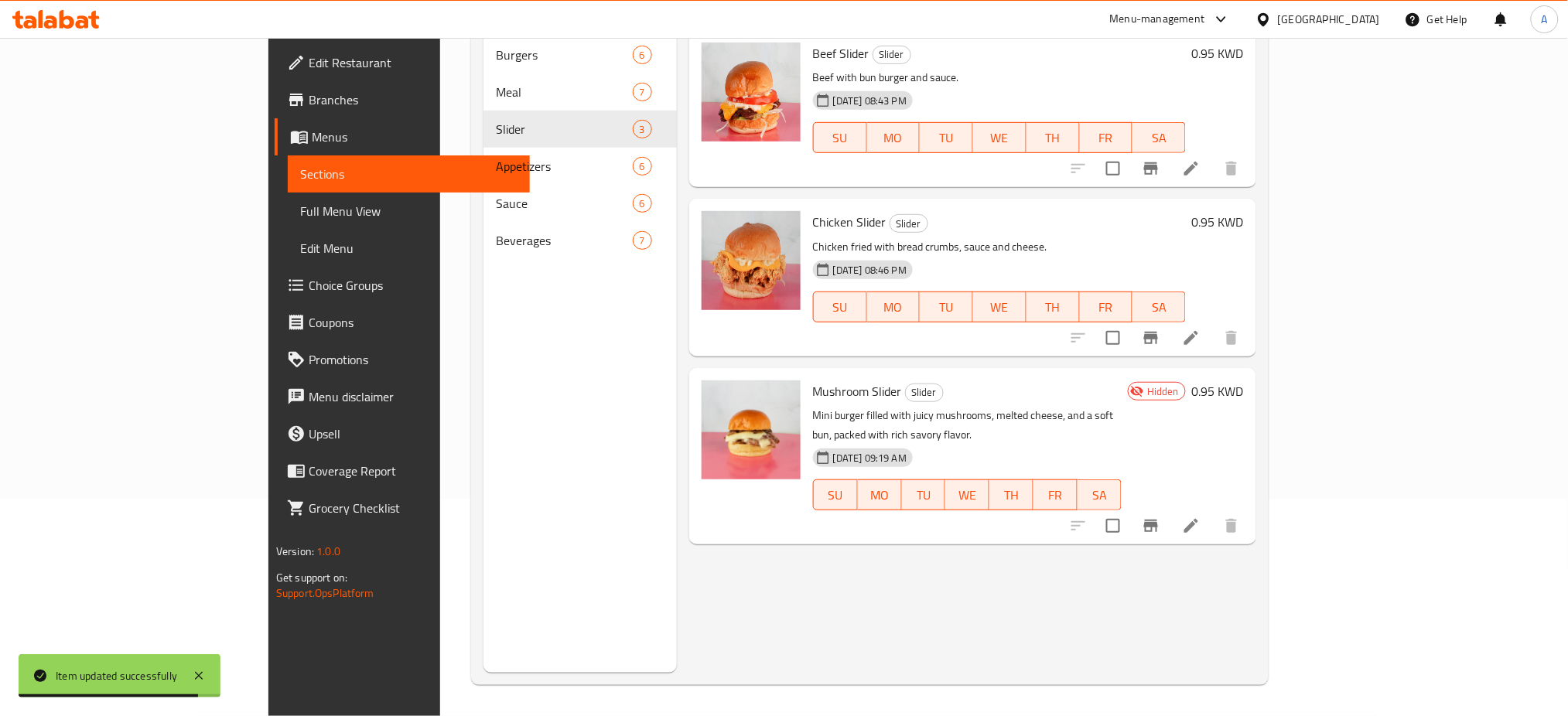
click at [1200, 516] on icon at bounding box center [1191, 525] width 18 height 18
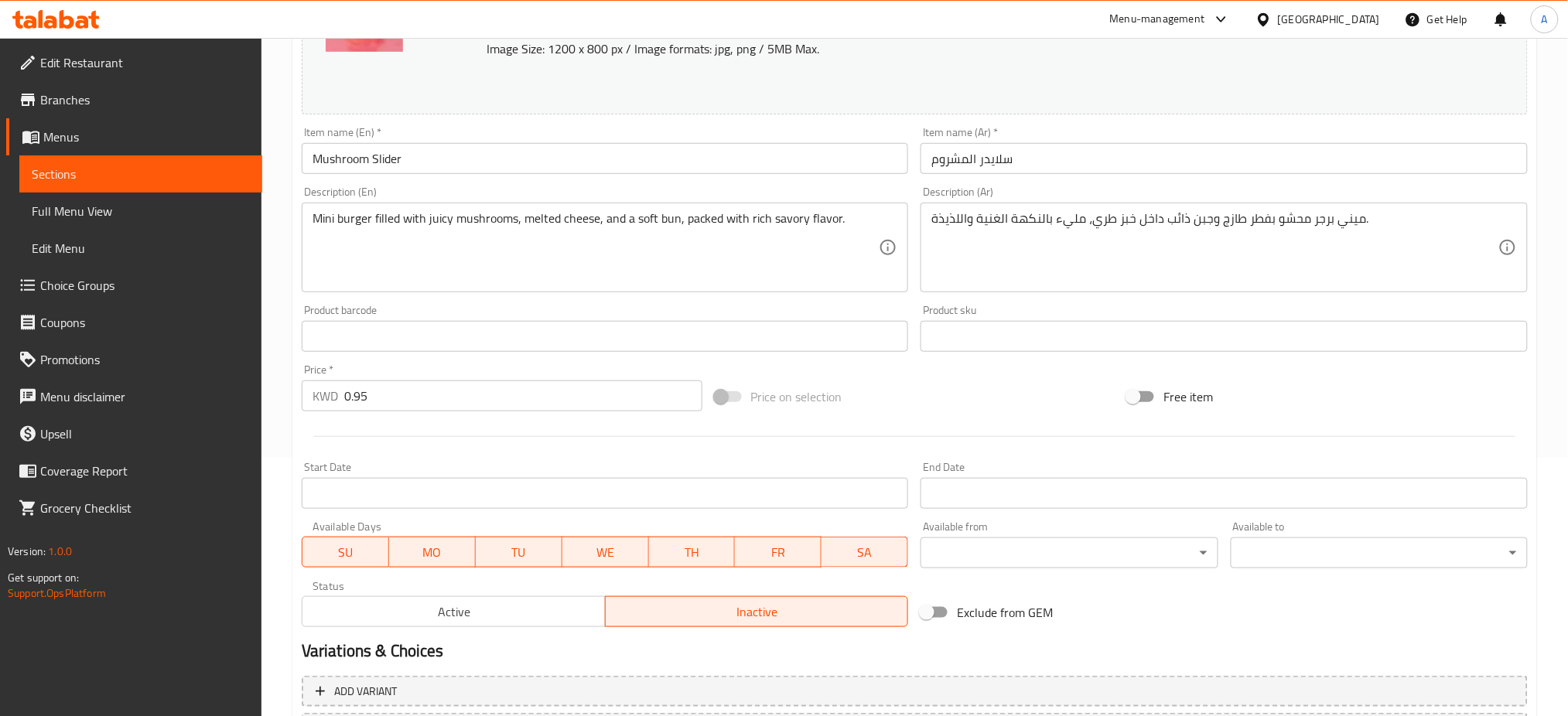
scroll to position [397, 0]
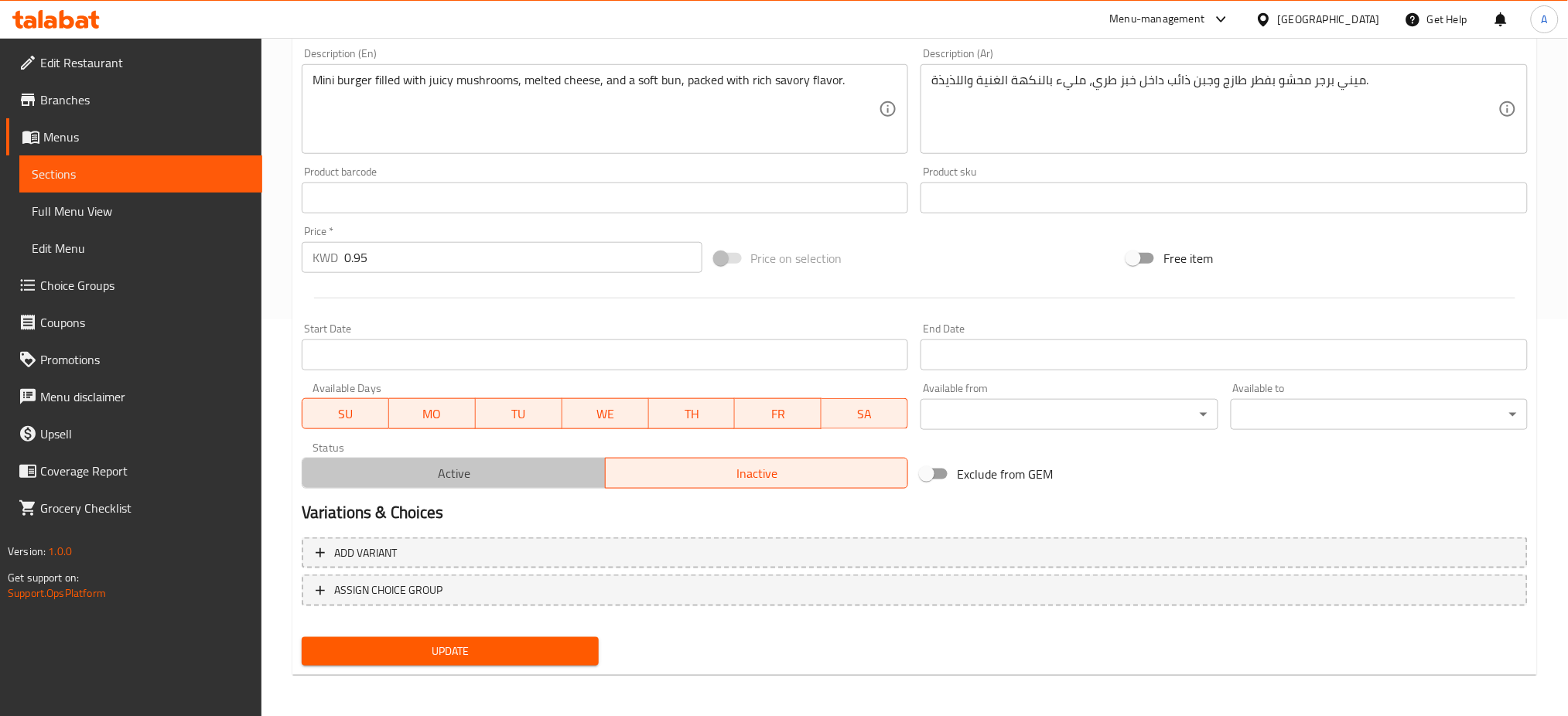
click at [511, 465] on span "Active" at bounding box center [454, 474] width 290 height 23
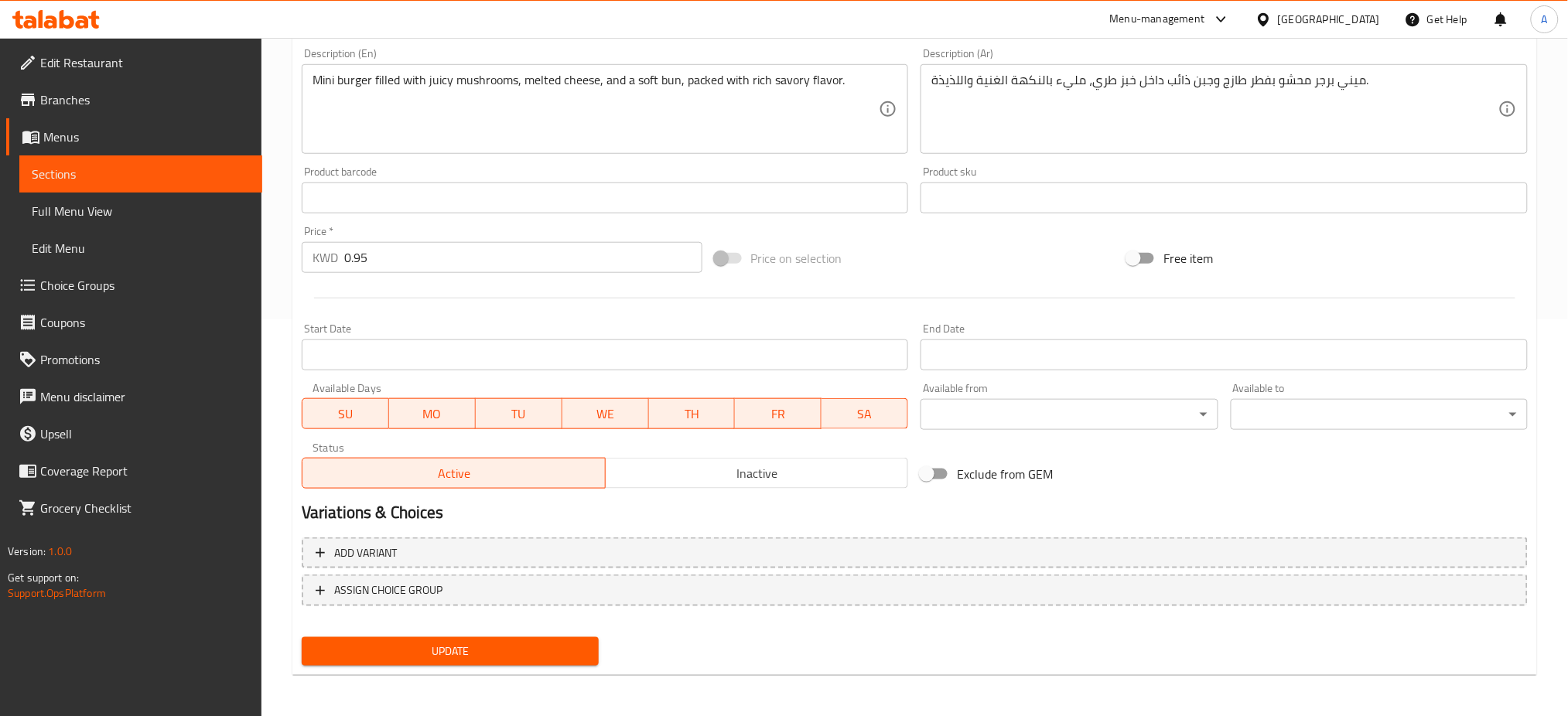
click at [500, 642] on span "Update" at bounding box center [450, 652] width 272 height 19
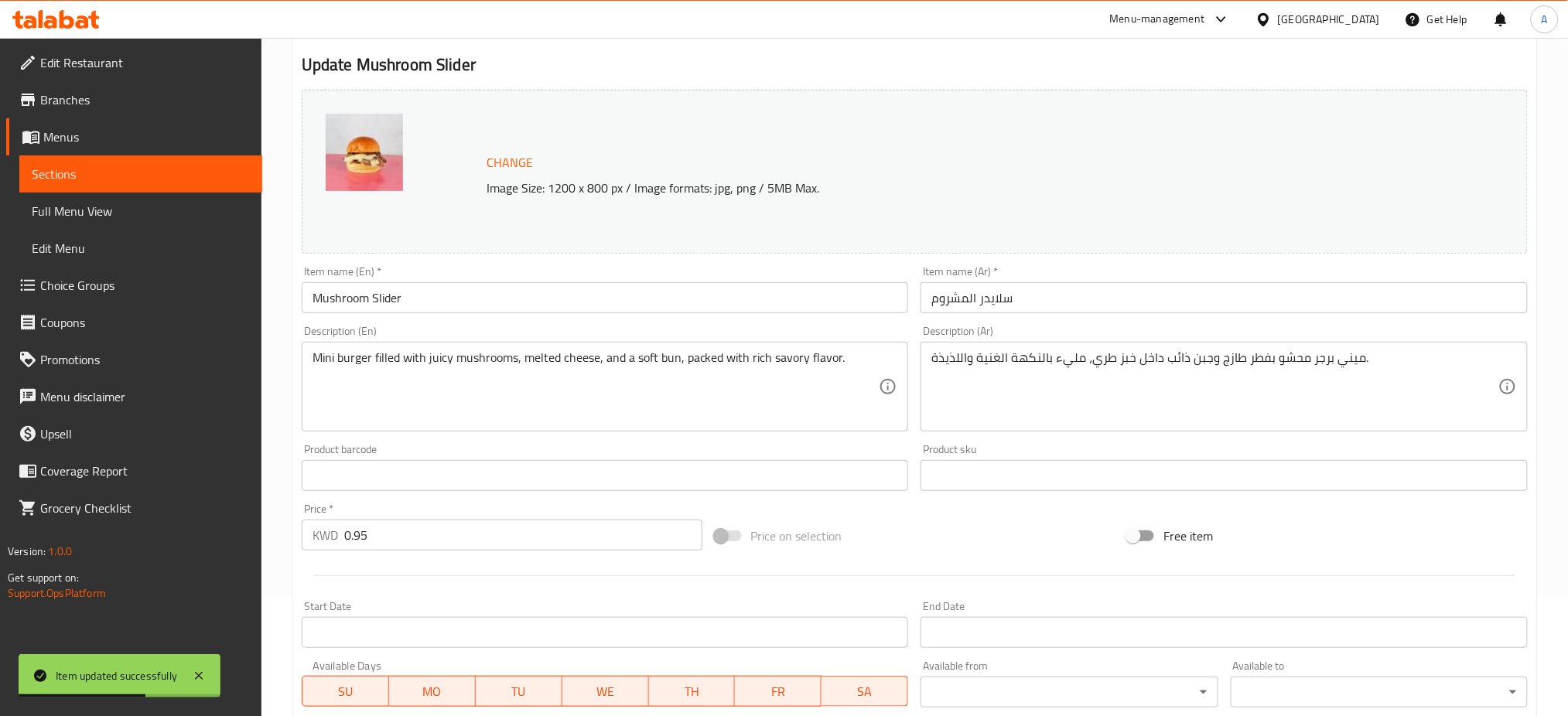
scroll to position [0, 0]
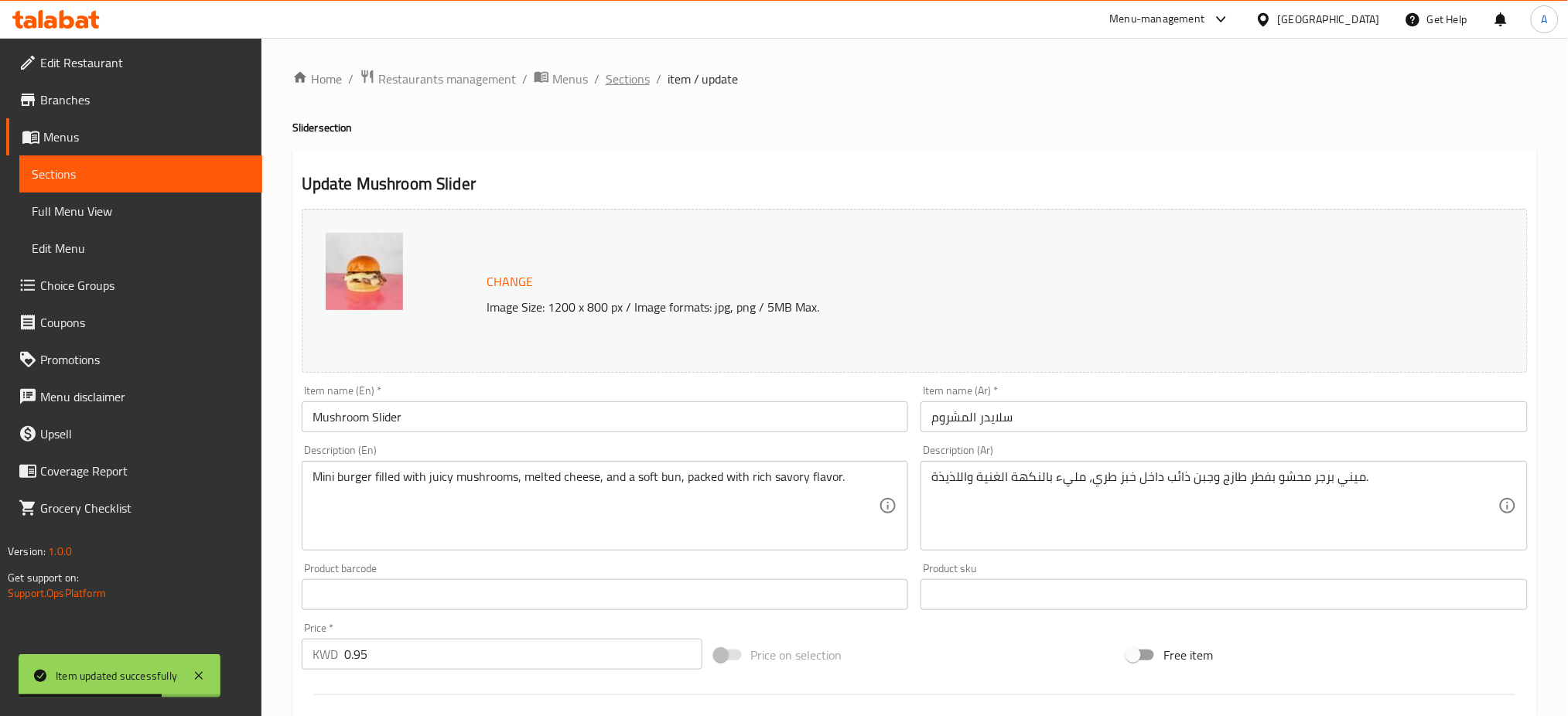
click at [612, 81] on span "Sections" at bounding box center [627, 79] width 44 height 18
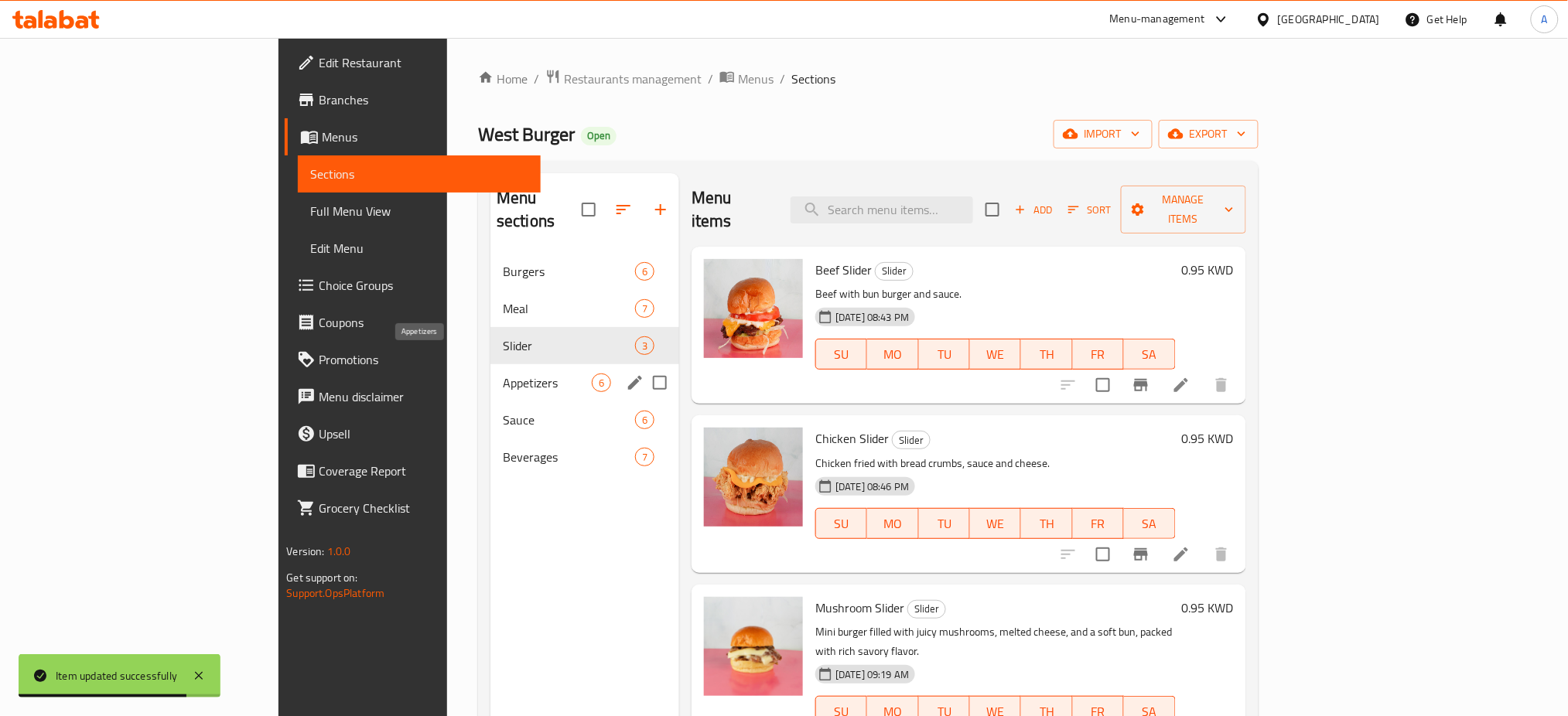
click at [502, 374] on span "Appetizers" at bounding box center [547, 383] width 89 height 18
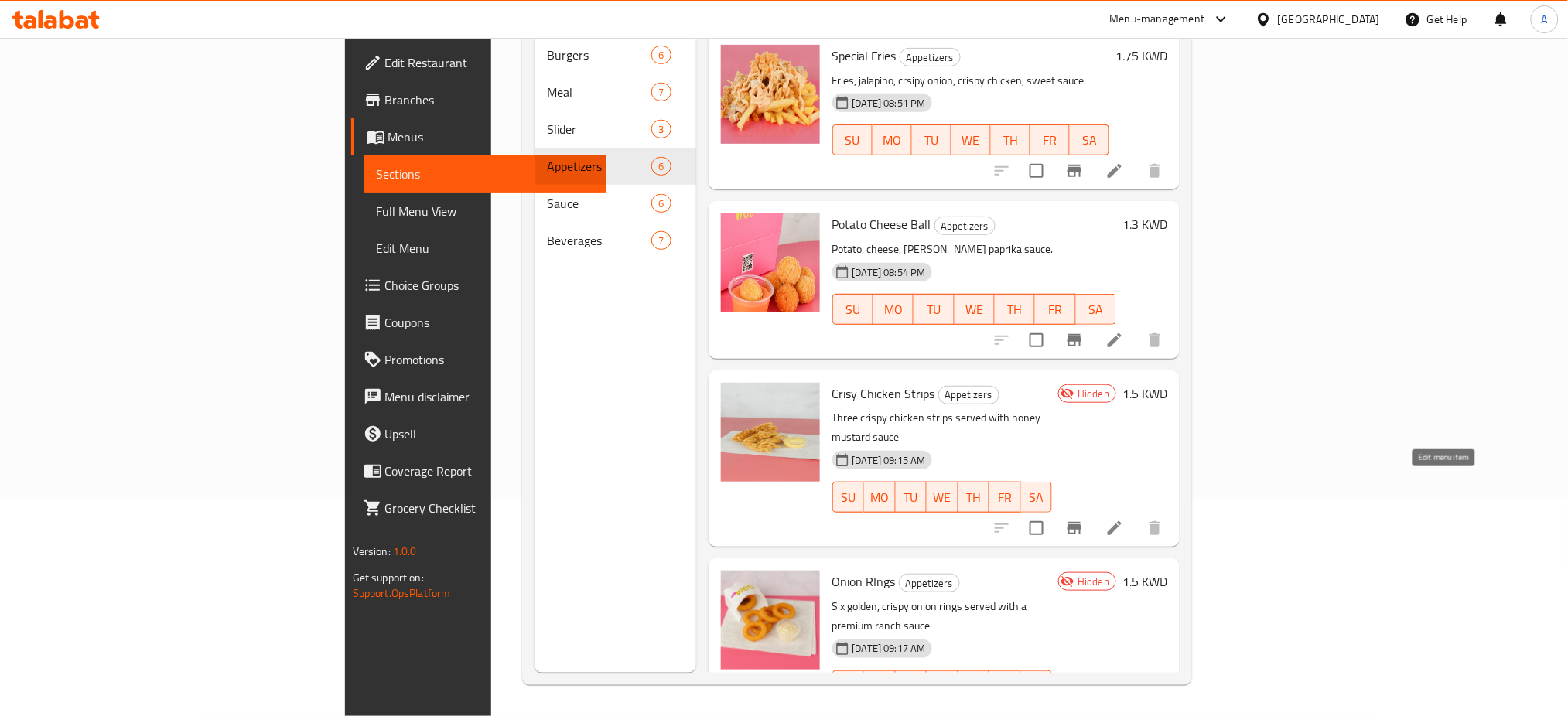
click at [1122, 522] on icon at bounding box center [1115, 529] width 14 height 14
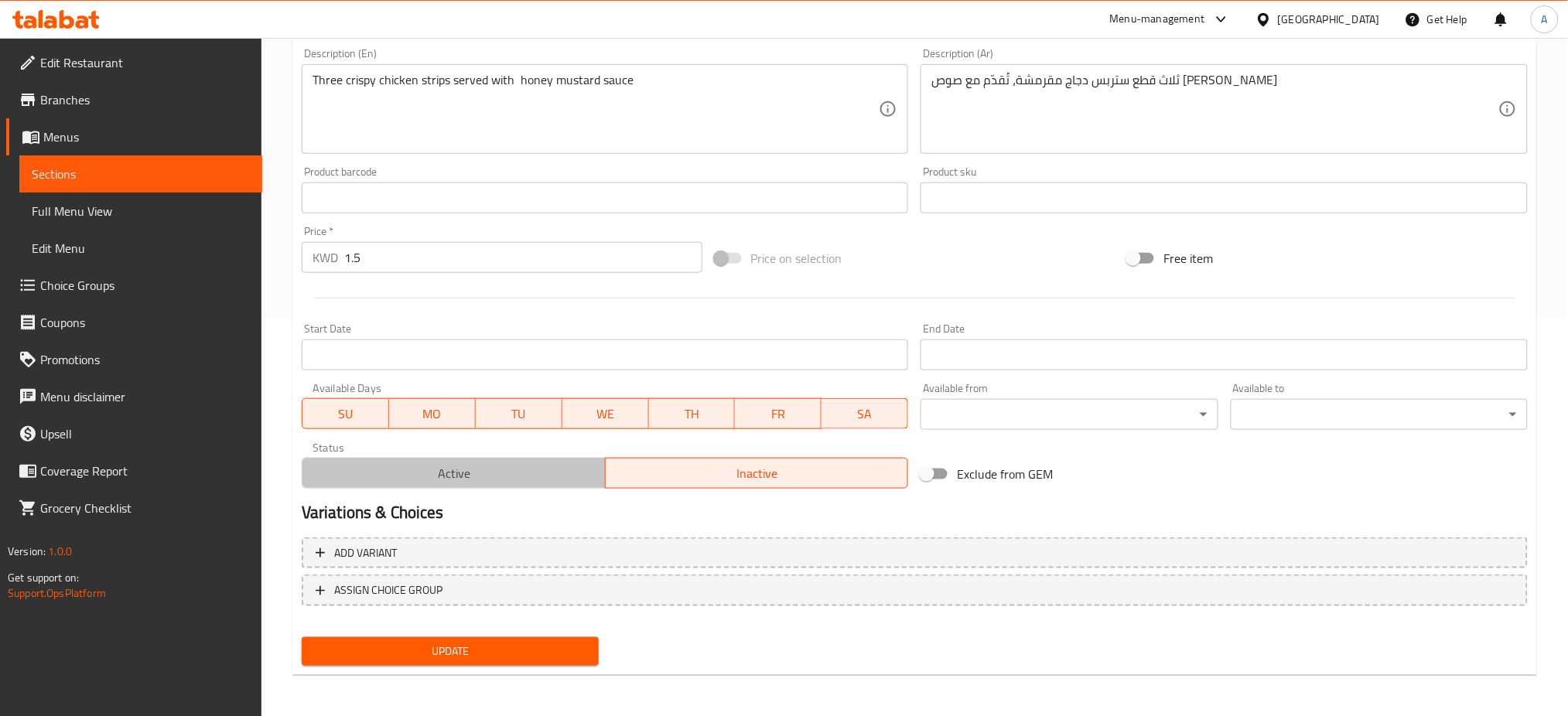
click at [452, 479] on span "Active" at bounding box center [454, 474] width 290 height 23
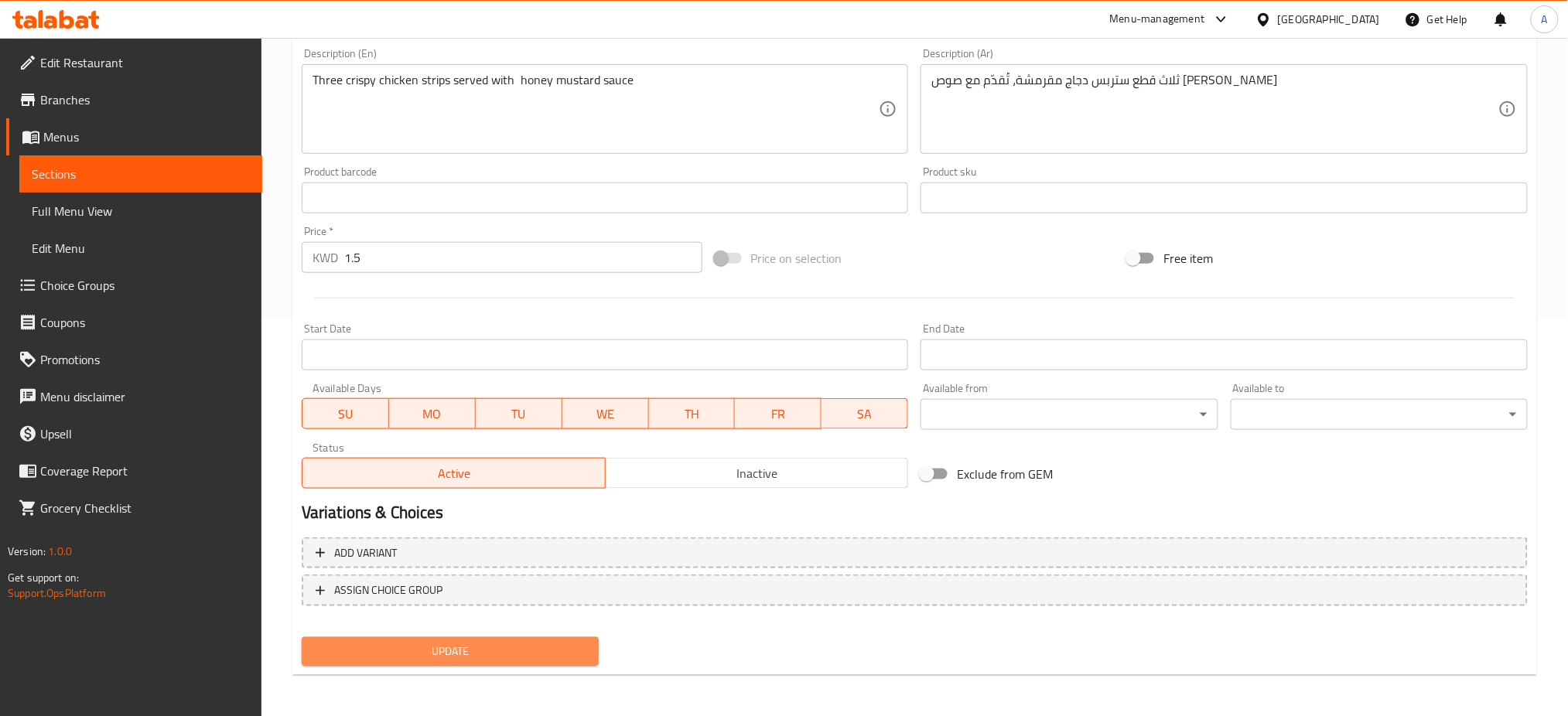
click at [492, 649] on span "Update" at bounding box center [450, 652] width 272 height 19
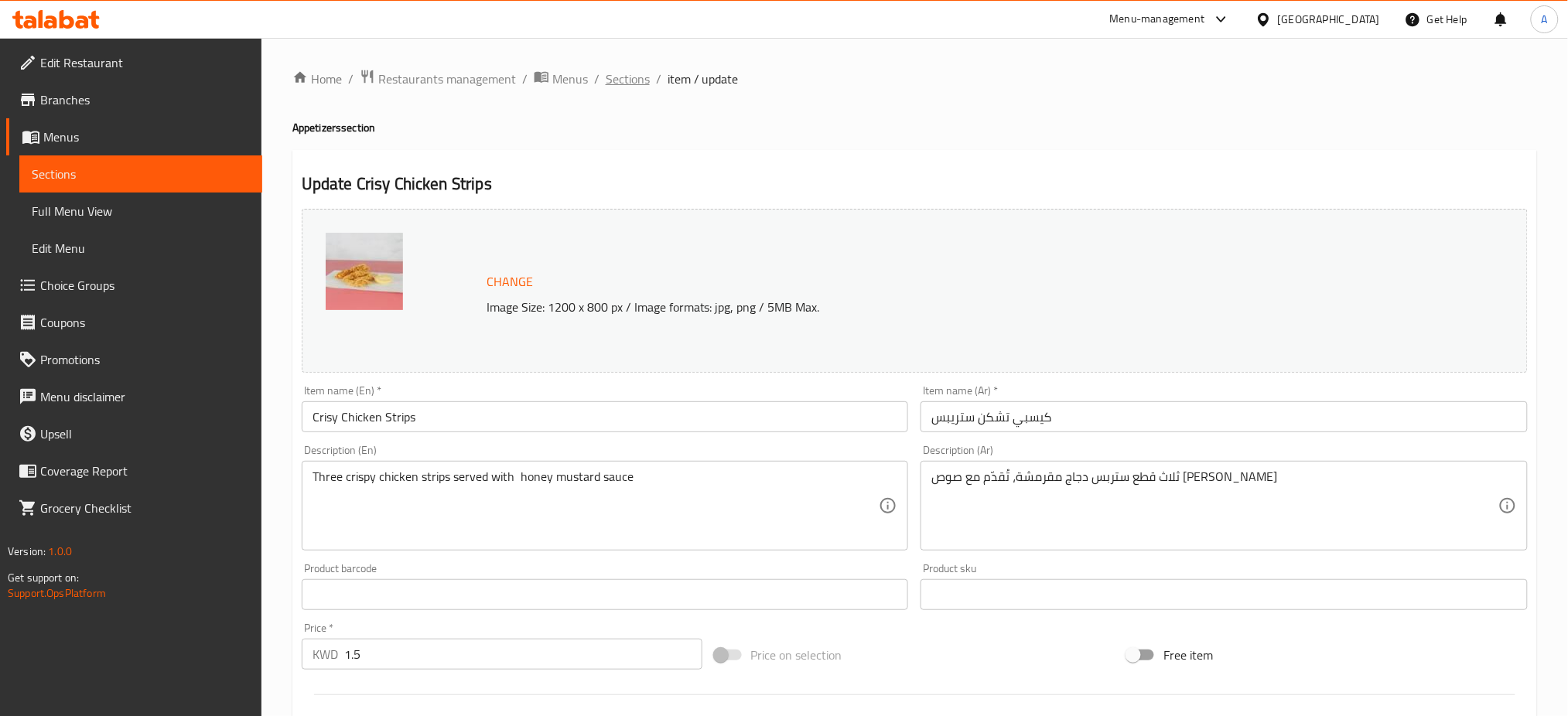
click at [623, 78] on span "Sections" at bounding box center [627, 79] width 44 height 18
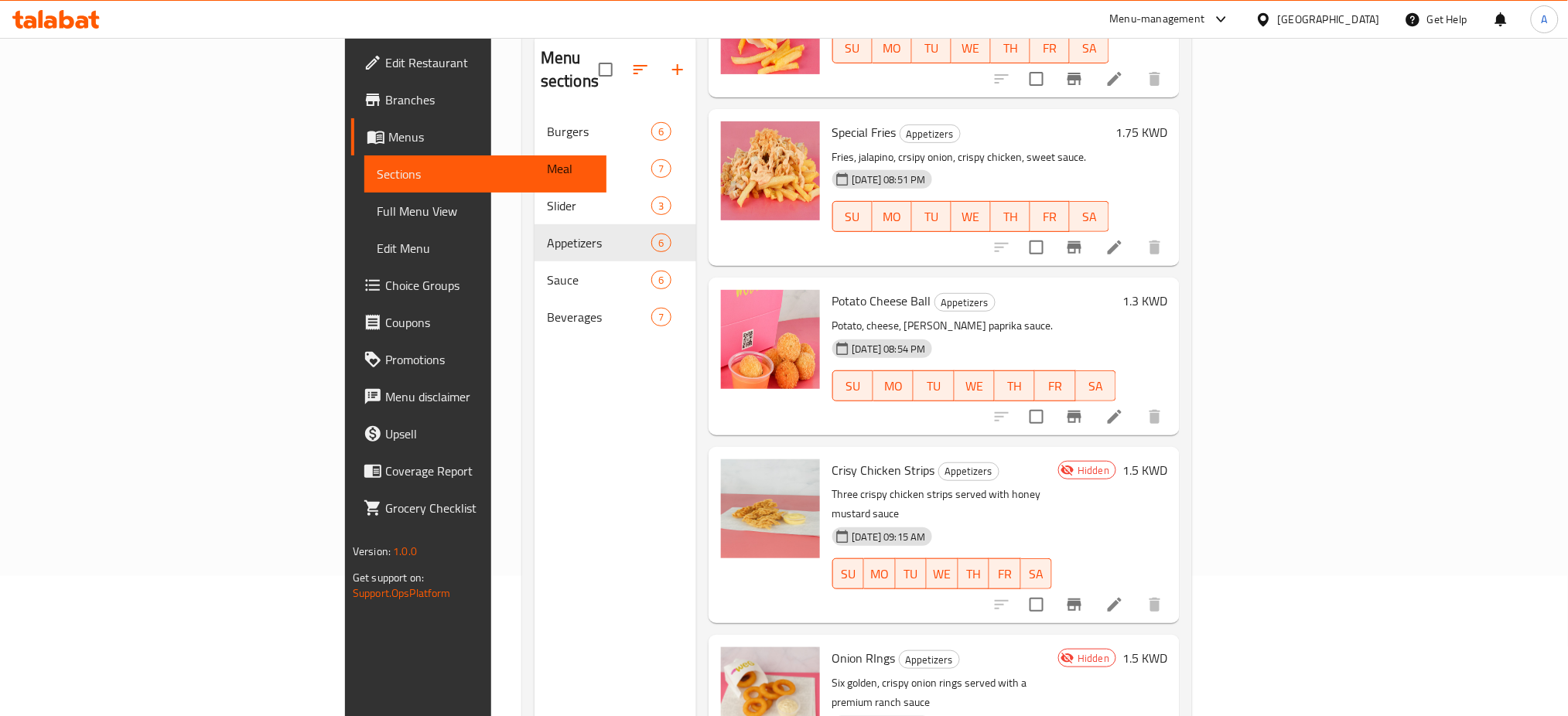
scroll to position [216, 0]
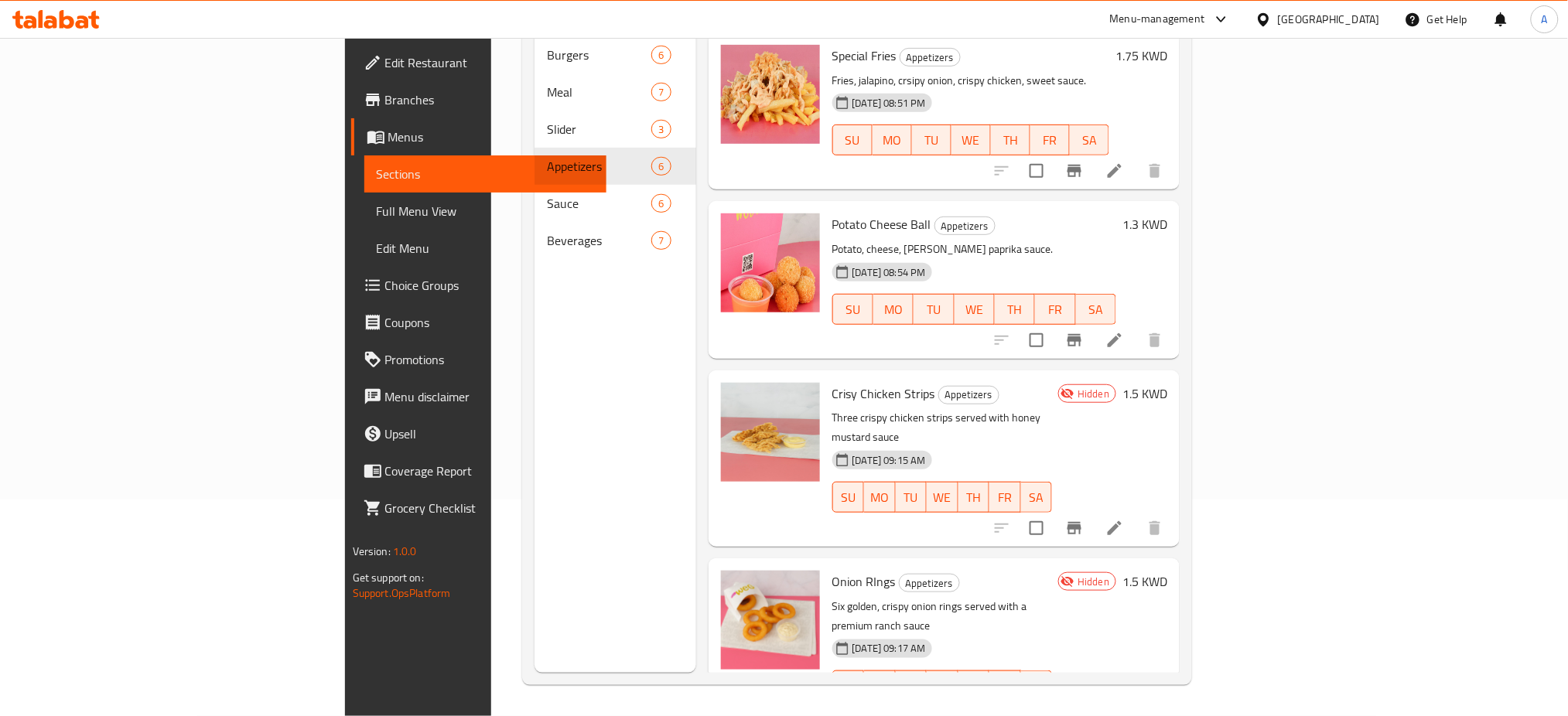
click at [1136, 703] on li at bounding box center [1114, 717] width 43 height 28
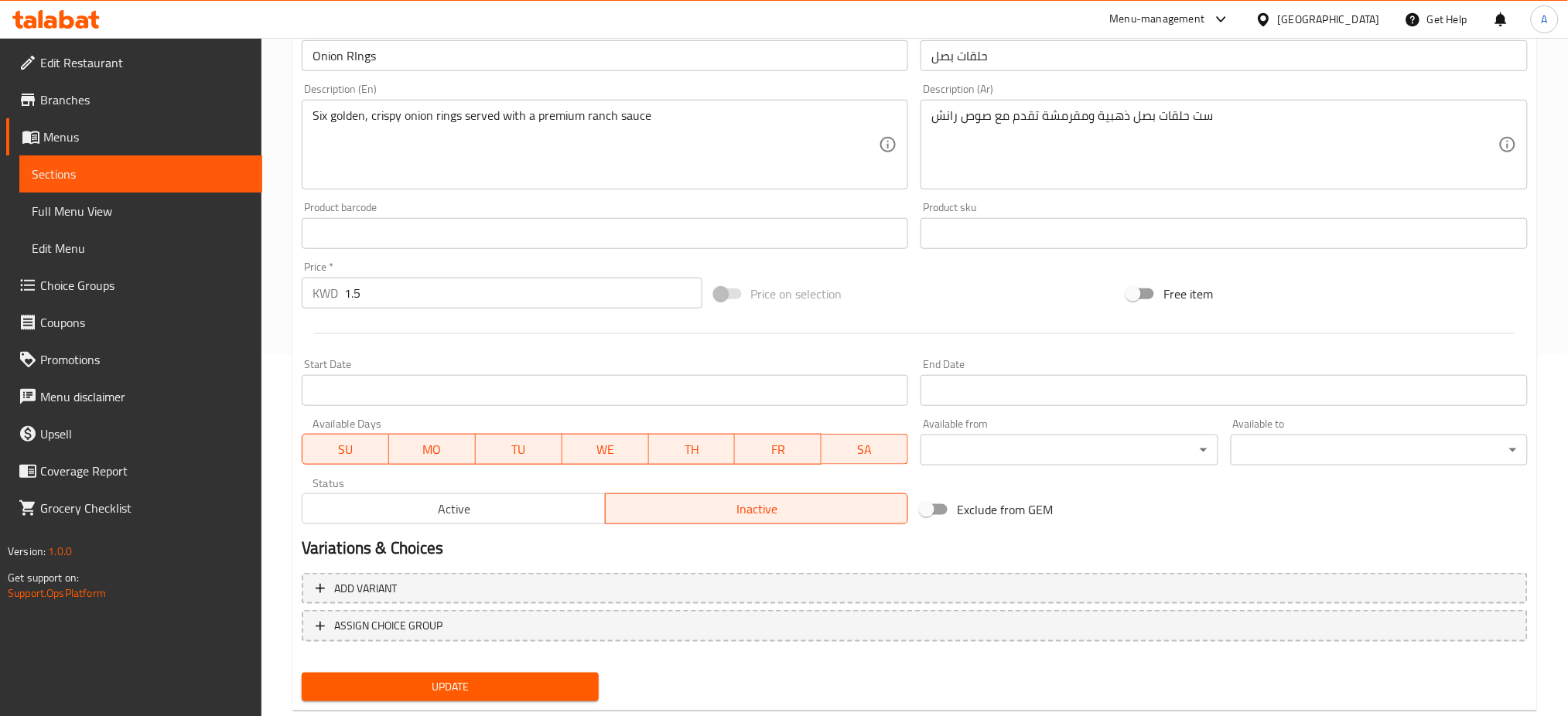
scroll to position [397, 0]
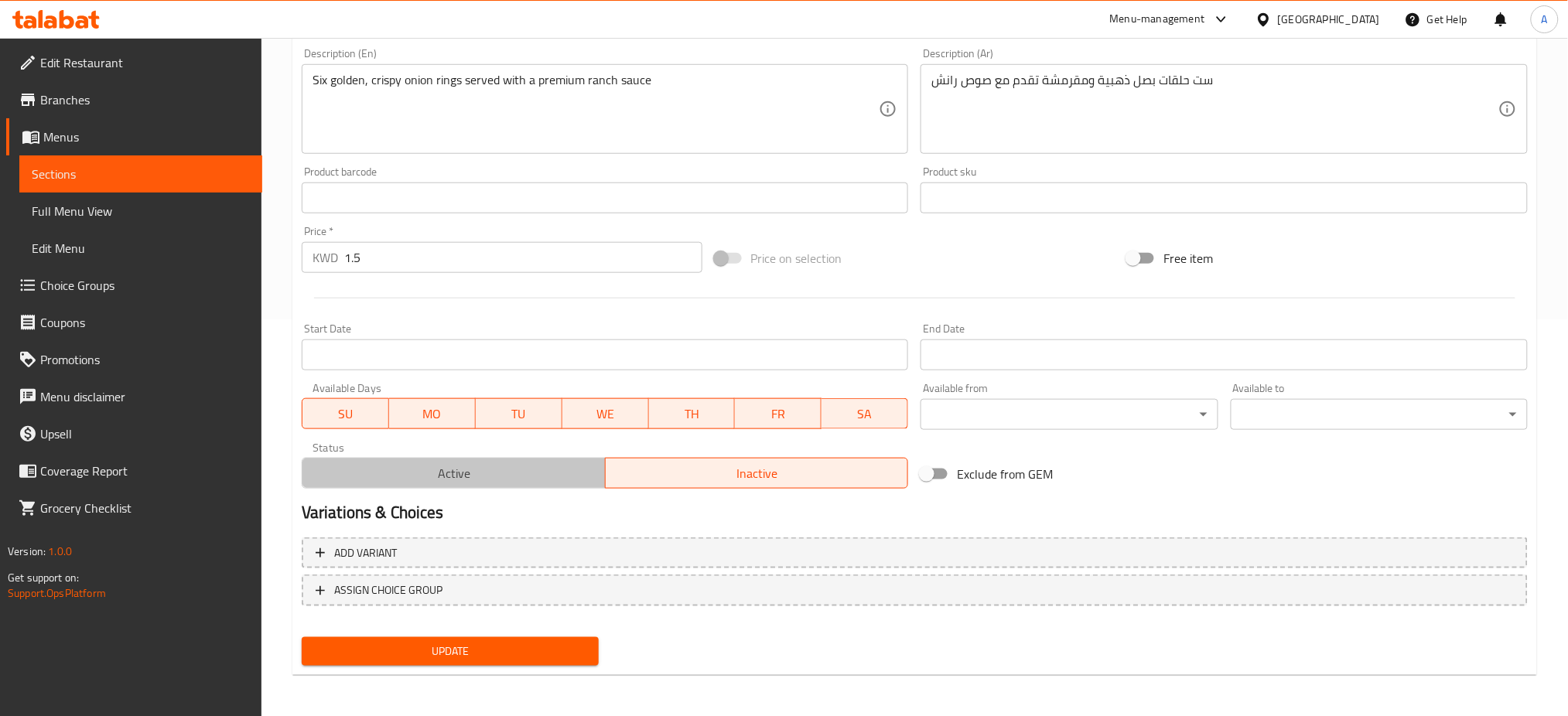
click at [539, 488] on button "Active" at bounding box center [453, 473] width 304 height 31
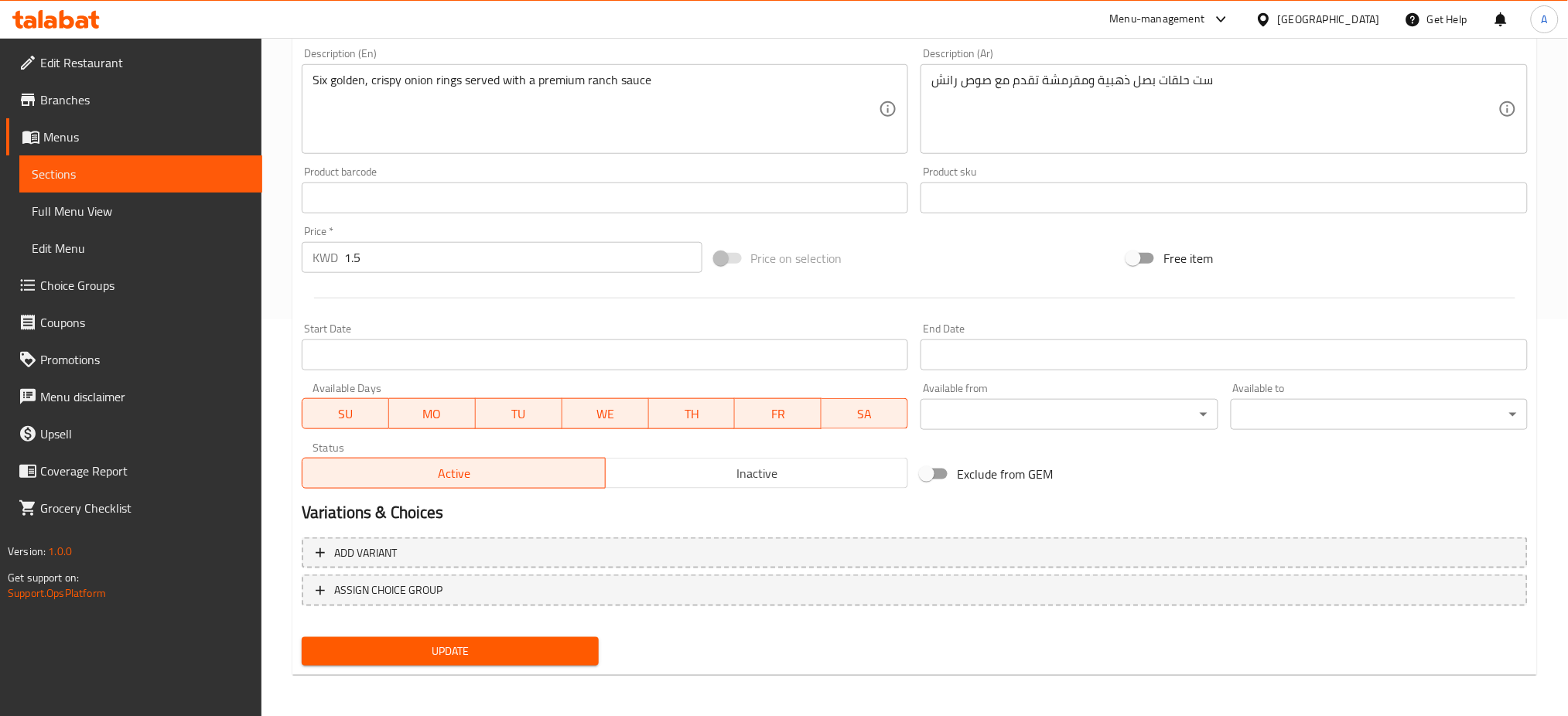
click at [503, 652] on span "Update" at bounding box center [450, 652] width 272 height 19
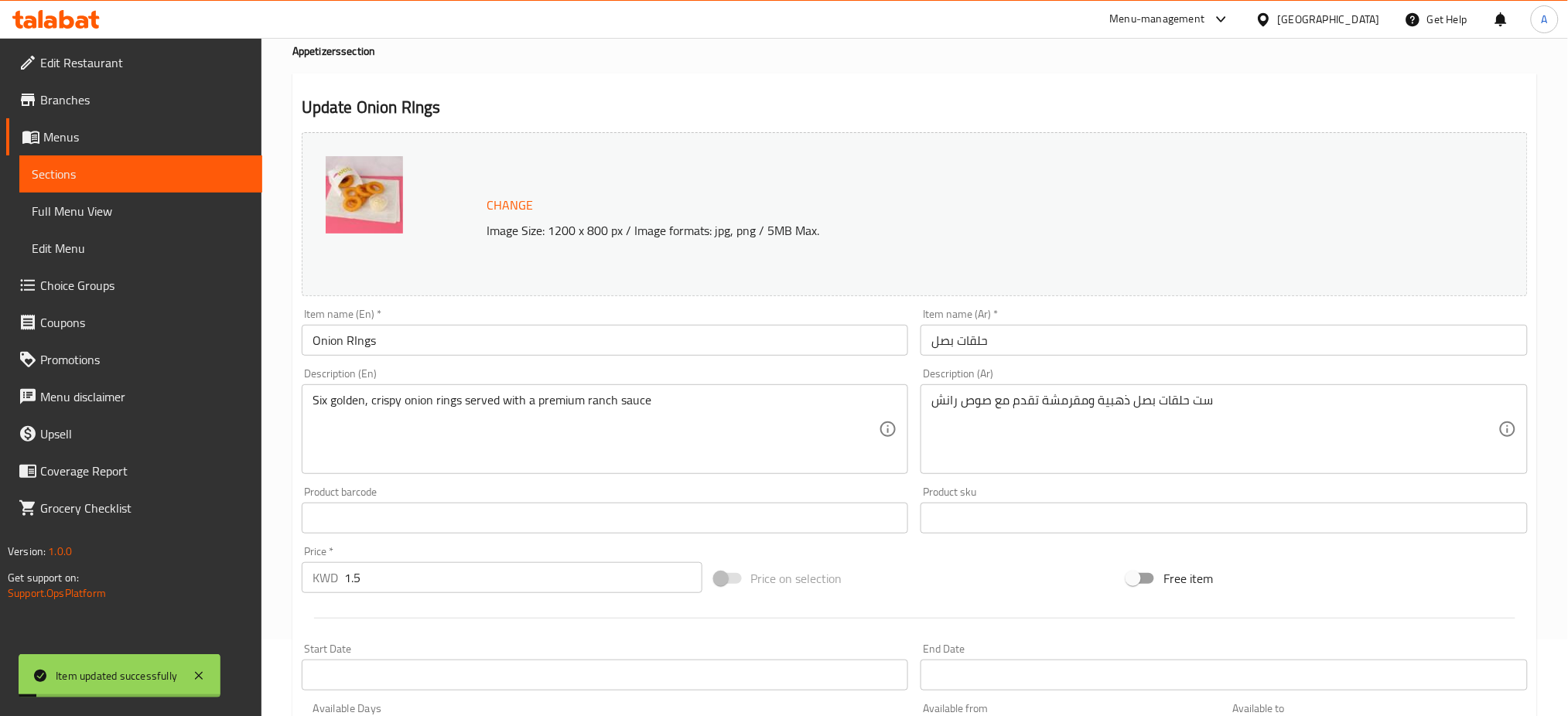
scroll to position [0, 0]
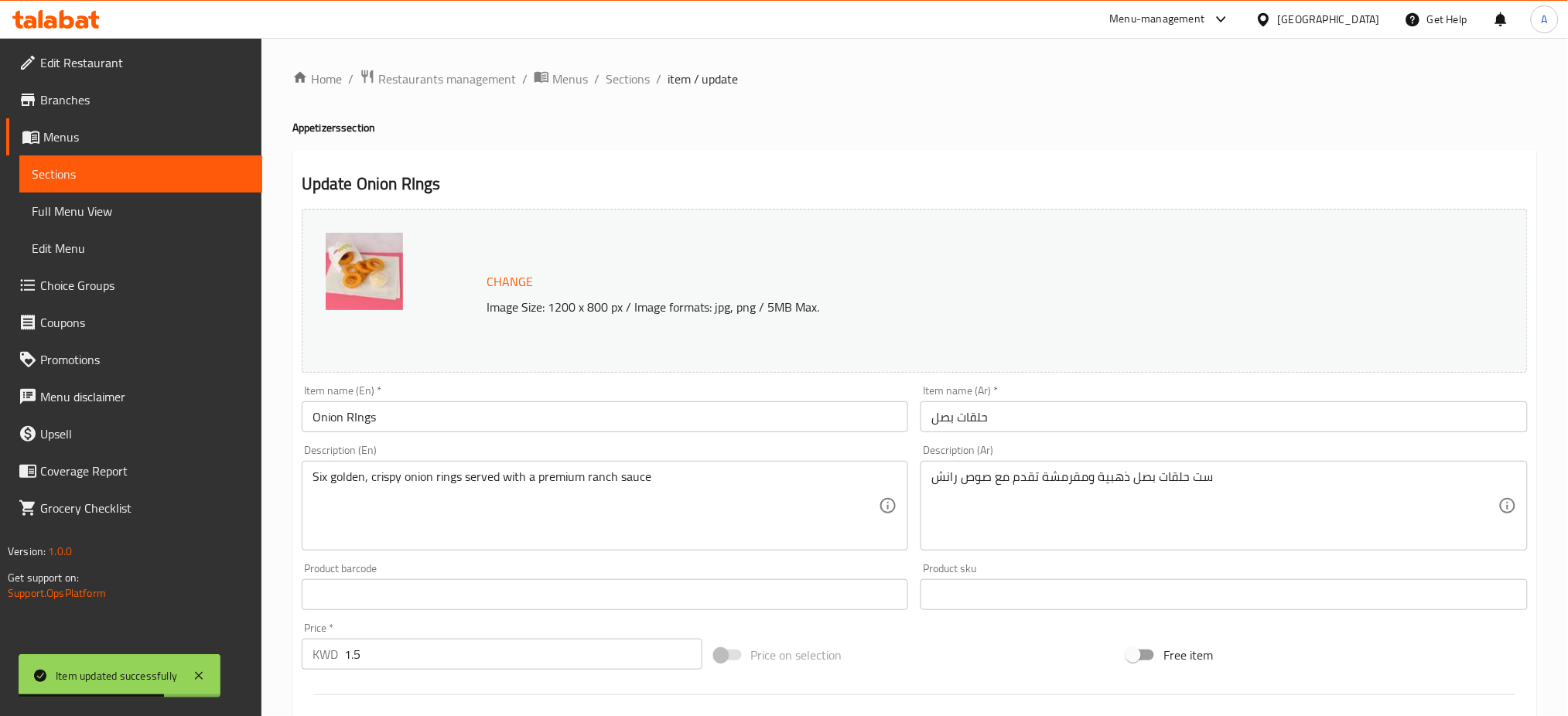
click at [1522, 382] on div "Item name (Ar)   * حلقات بصل Item name (Ar) *" at bounding box center [1224, 409] width 620 height 60
click at [606, 74] on span "Sections" at bounding box center [627, 79] width 44 height 18
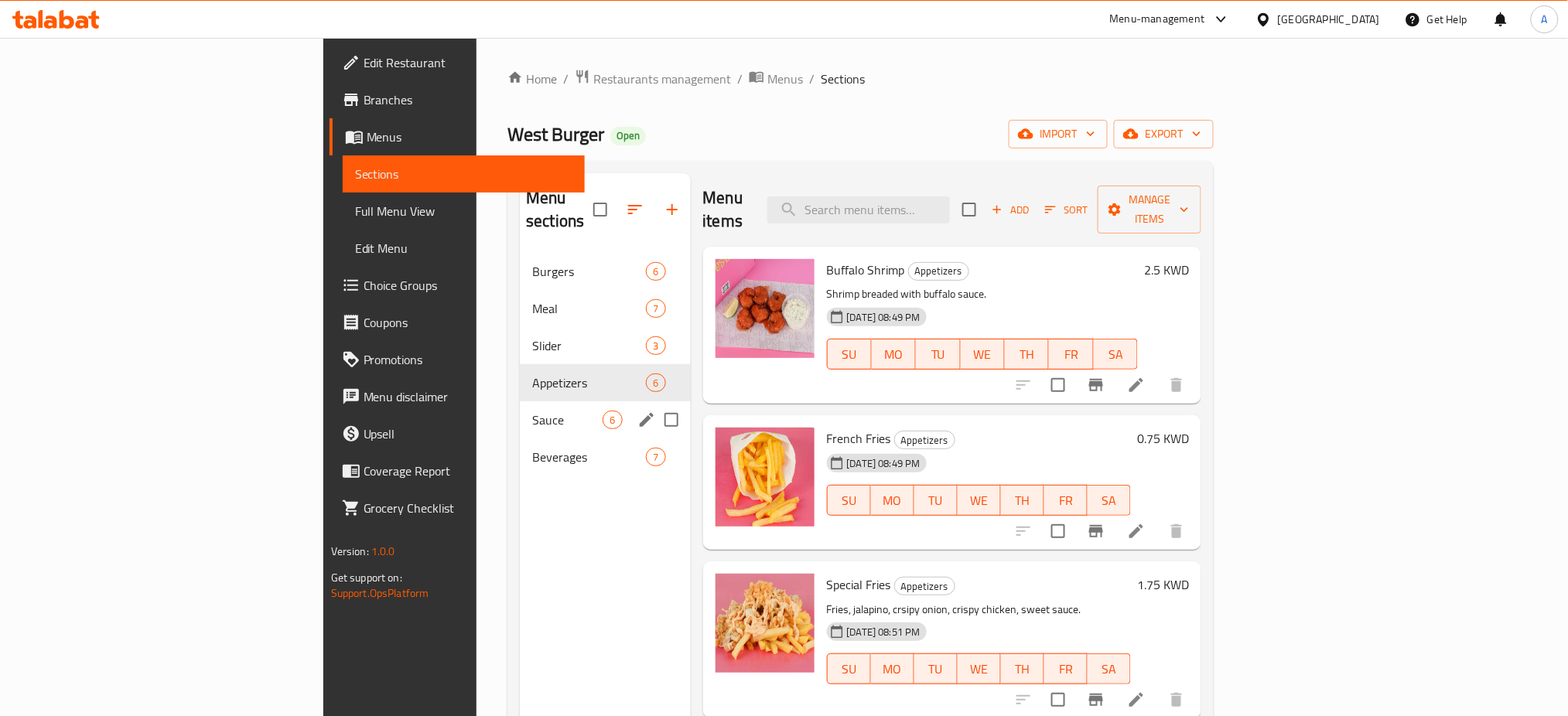
click at [532, 411] on span "Sauce" at bounding box center [567, 419] width 70 height 18
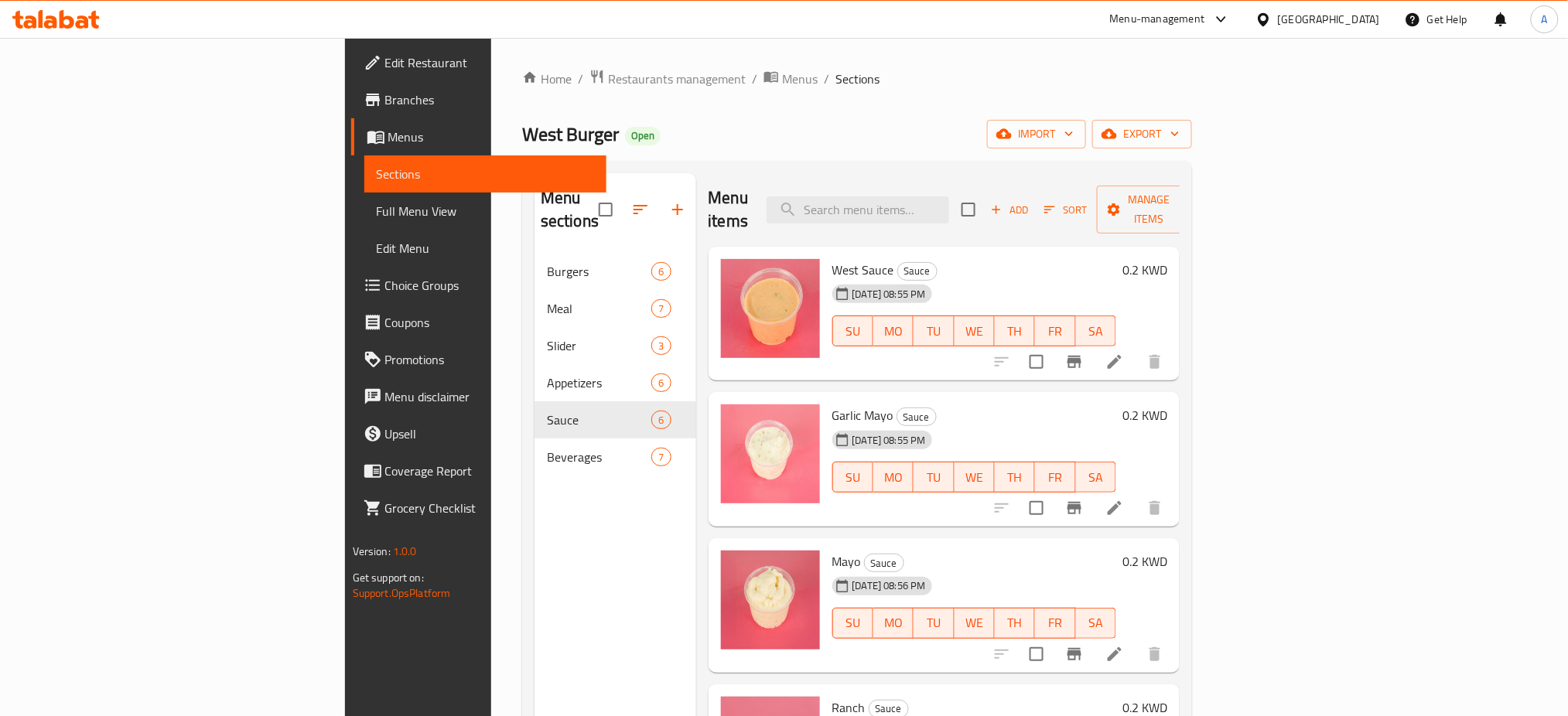
scroll to position [220, 0]
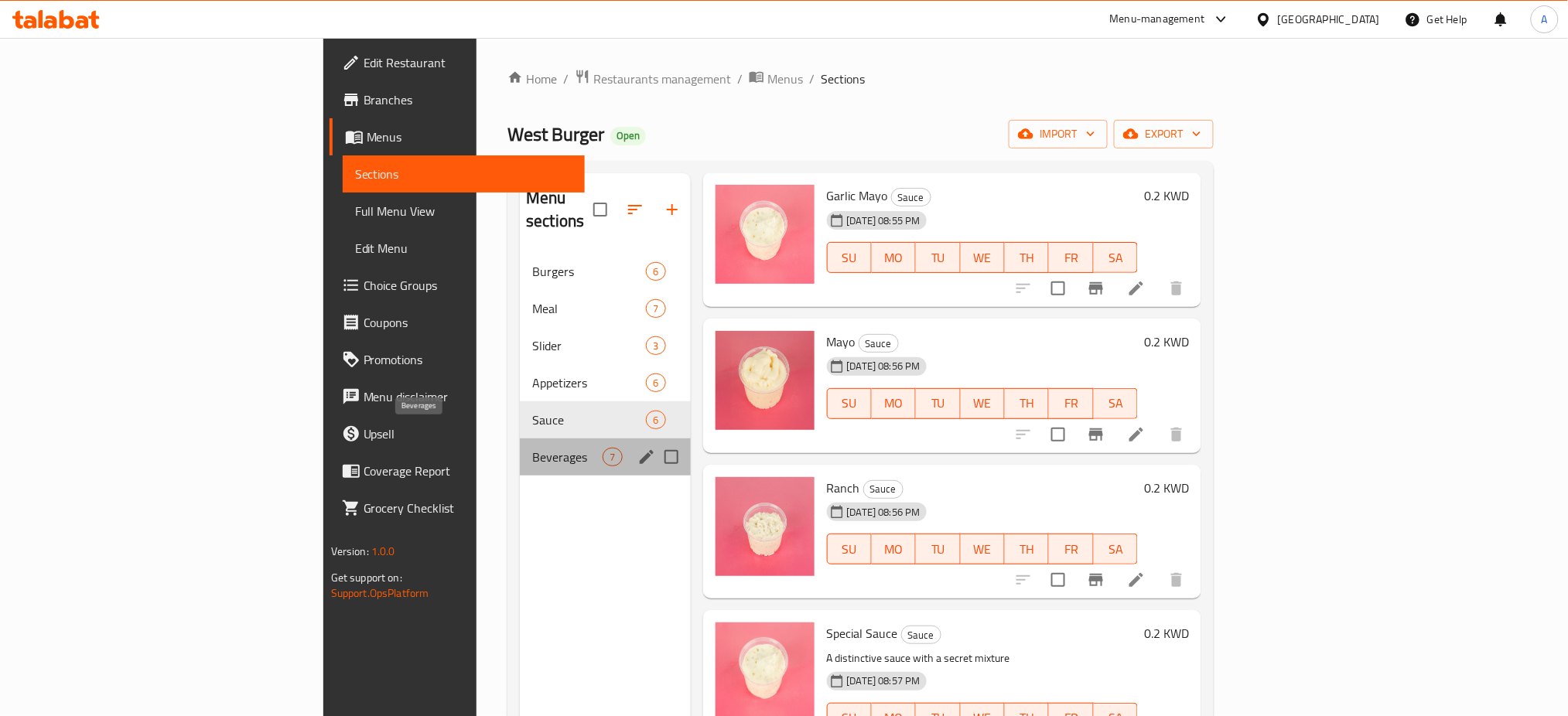
drag, startPoint x: 443, startPoint y: 441, endPoint x: 463, endPoint y: 436, distance: 20.6
click at [532, 448] on span "Beverages" at bounding box center [567, 457] width 70 height 18
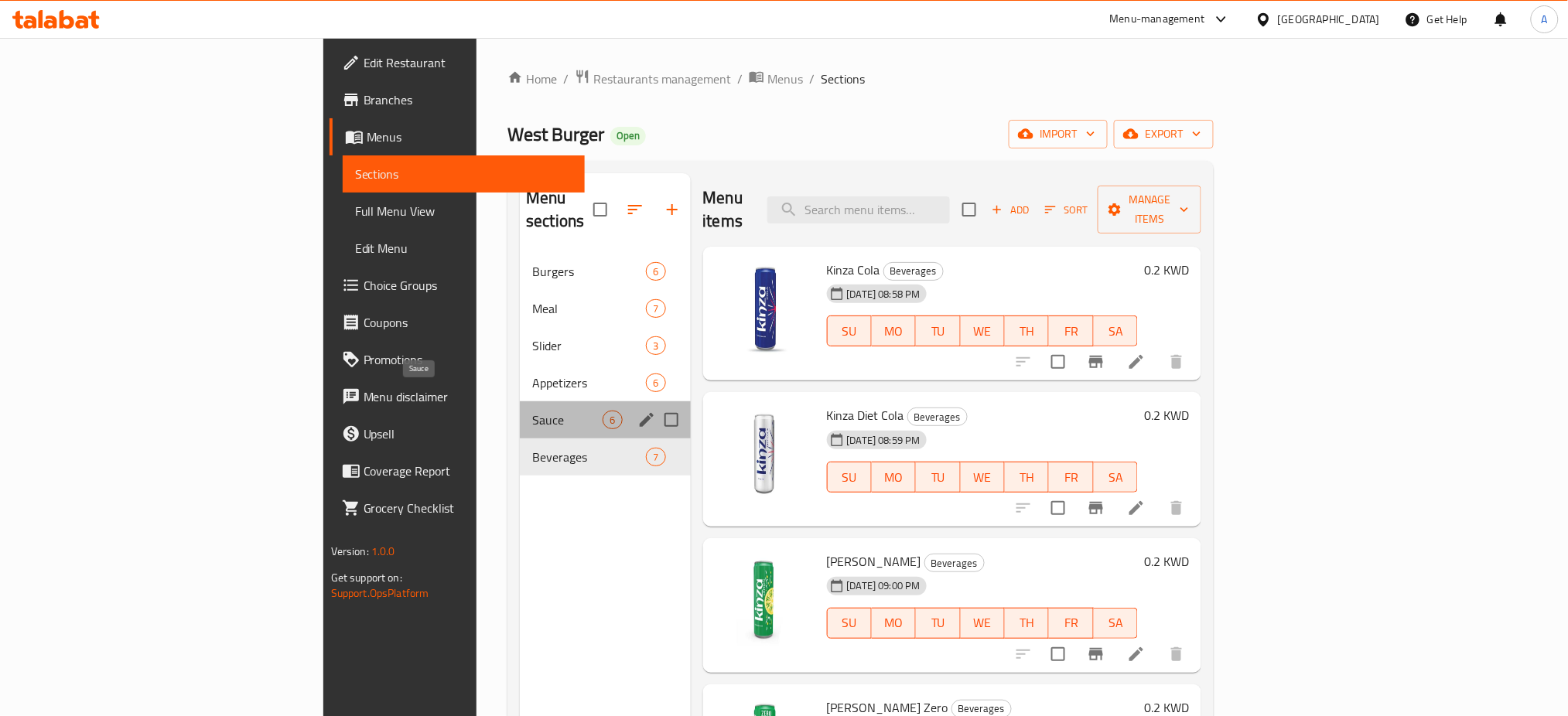
click at [532, 411] on span "Sauce" at bounding box center [567, 419] width 70 height 18
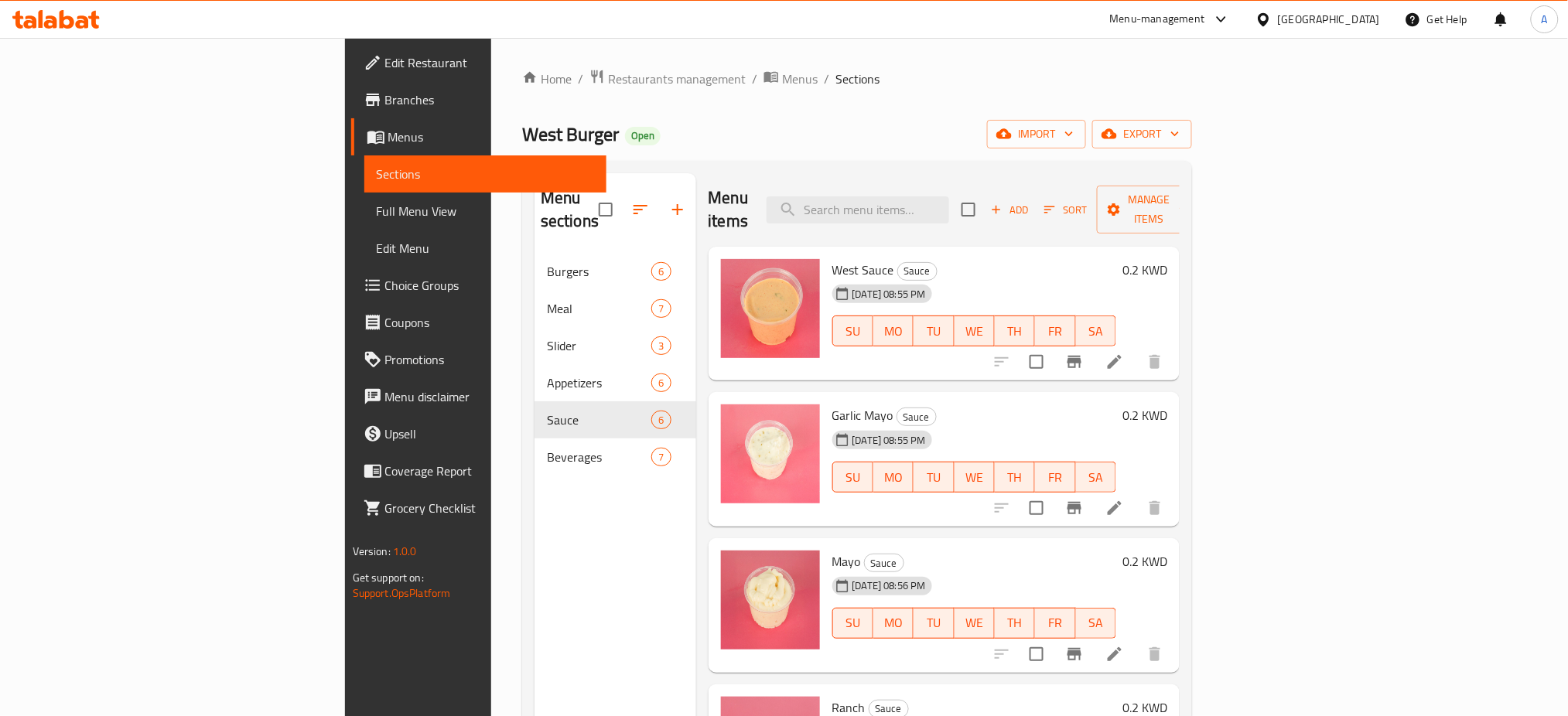
scroll to position [220, 0]
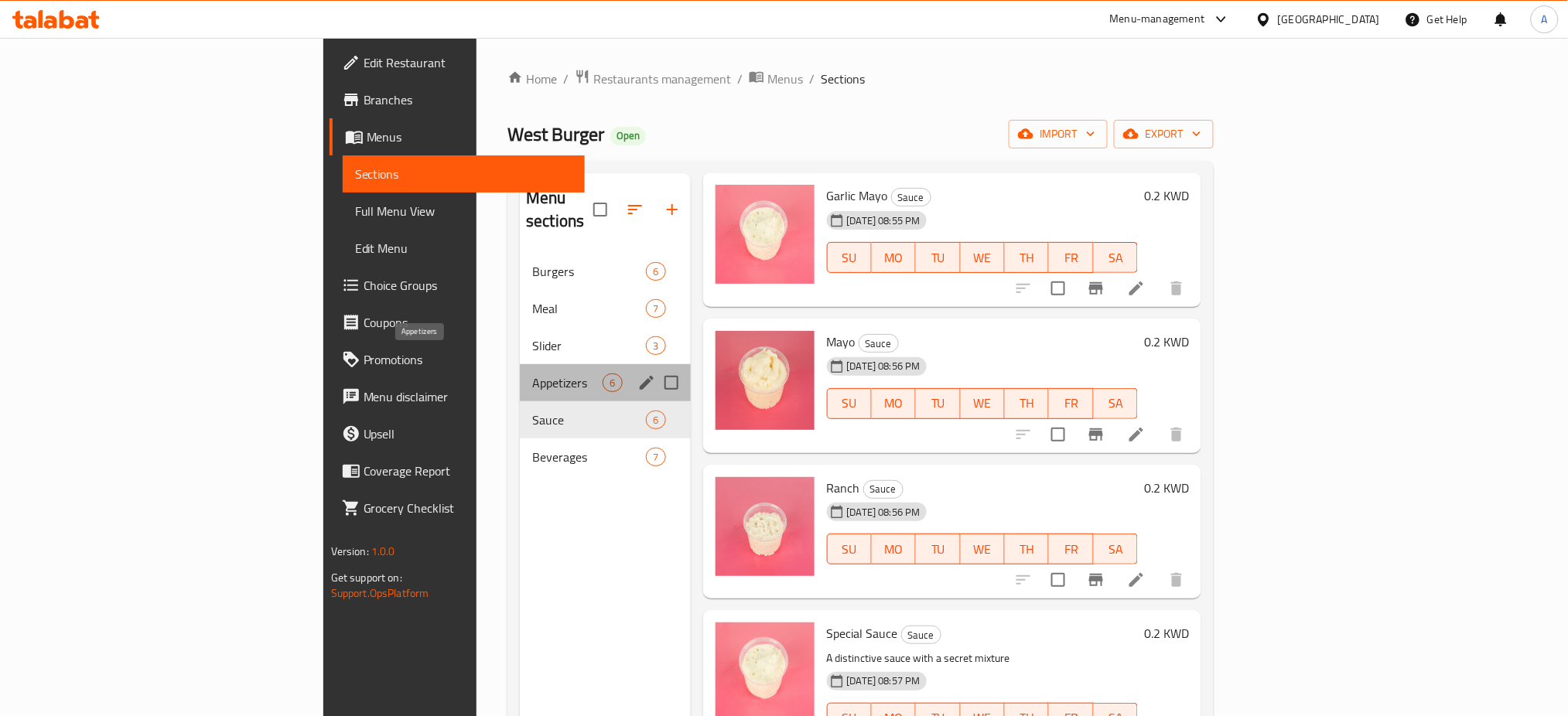
click at [532, 374] on span "Appetizers" at bounding box center [567, 383] width 70 height 18
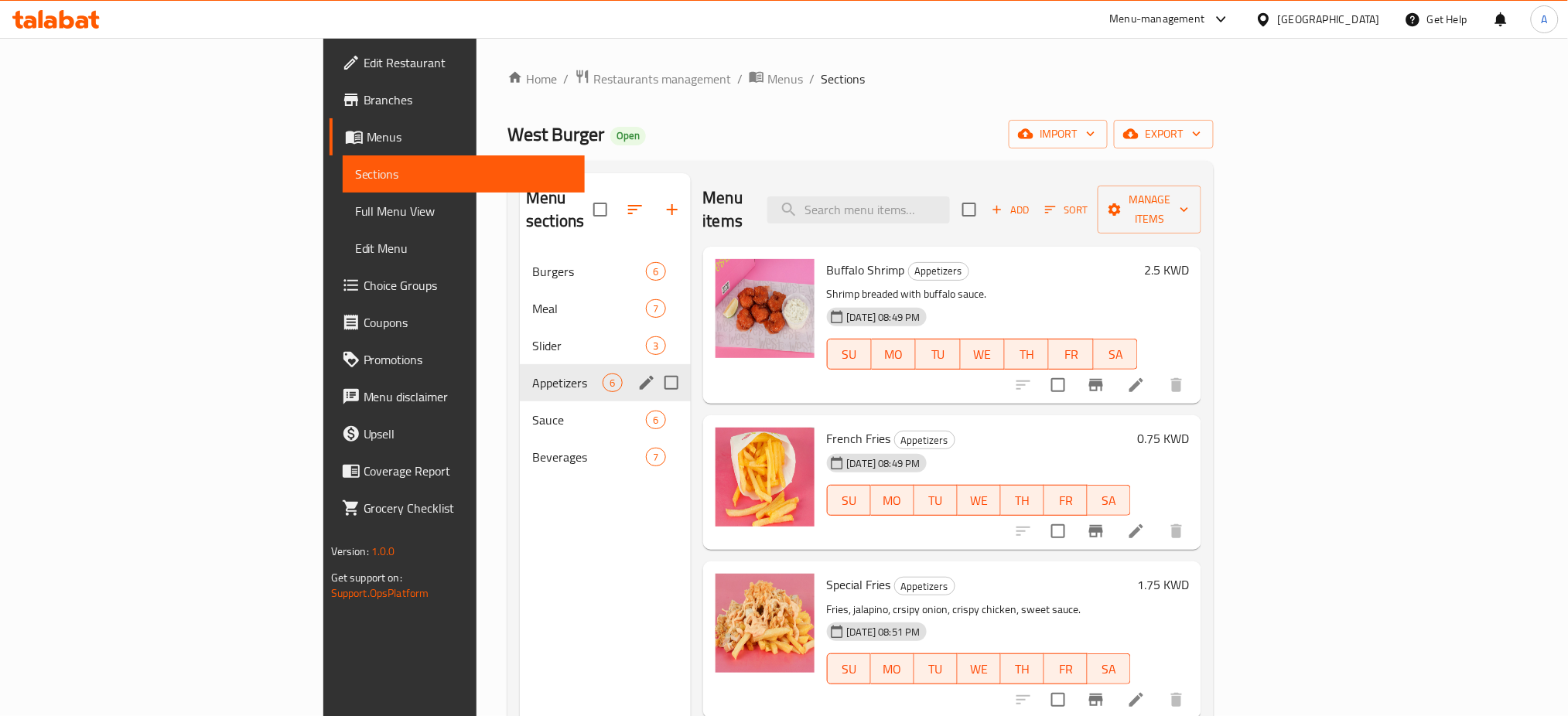
click at [520, 364] on div "Appetizers 6" at bounding box center [605, 383] width 170 height 37
click at [532, 336] on span "Slider" at bounding box center [567, 345] width 70 height 18
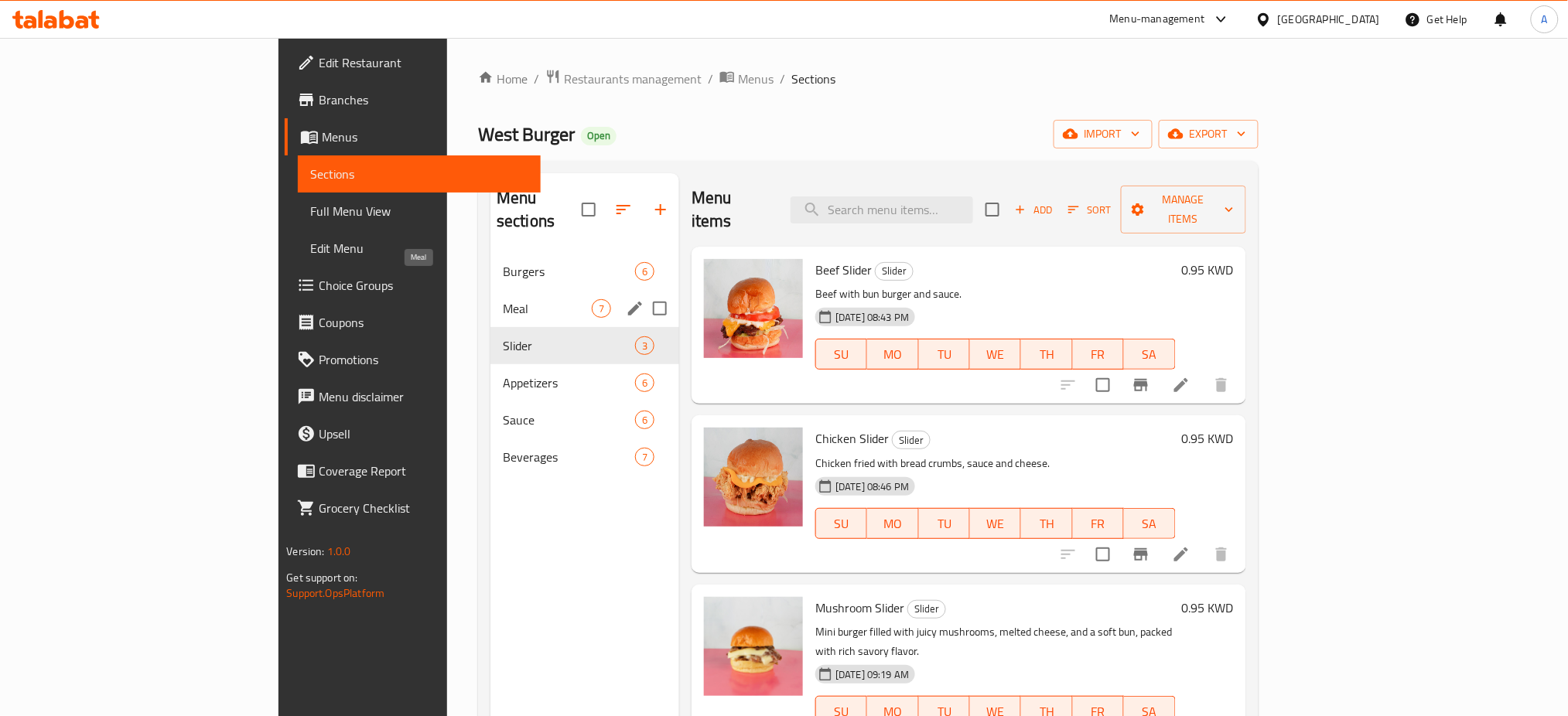
click at [502, 299] on span "Meal" at bounding box center [547, 308] width 89 height 18
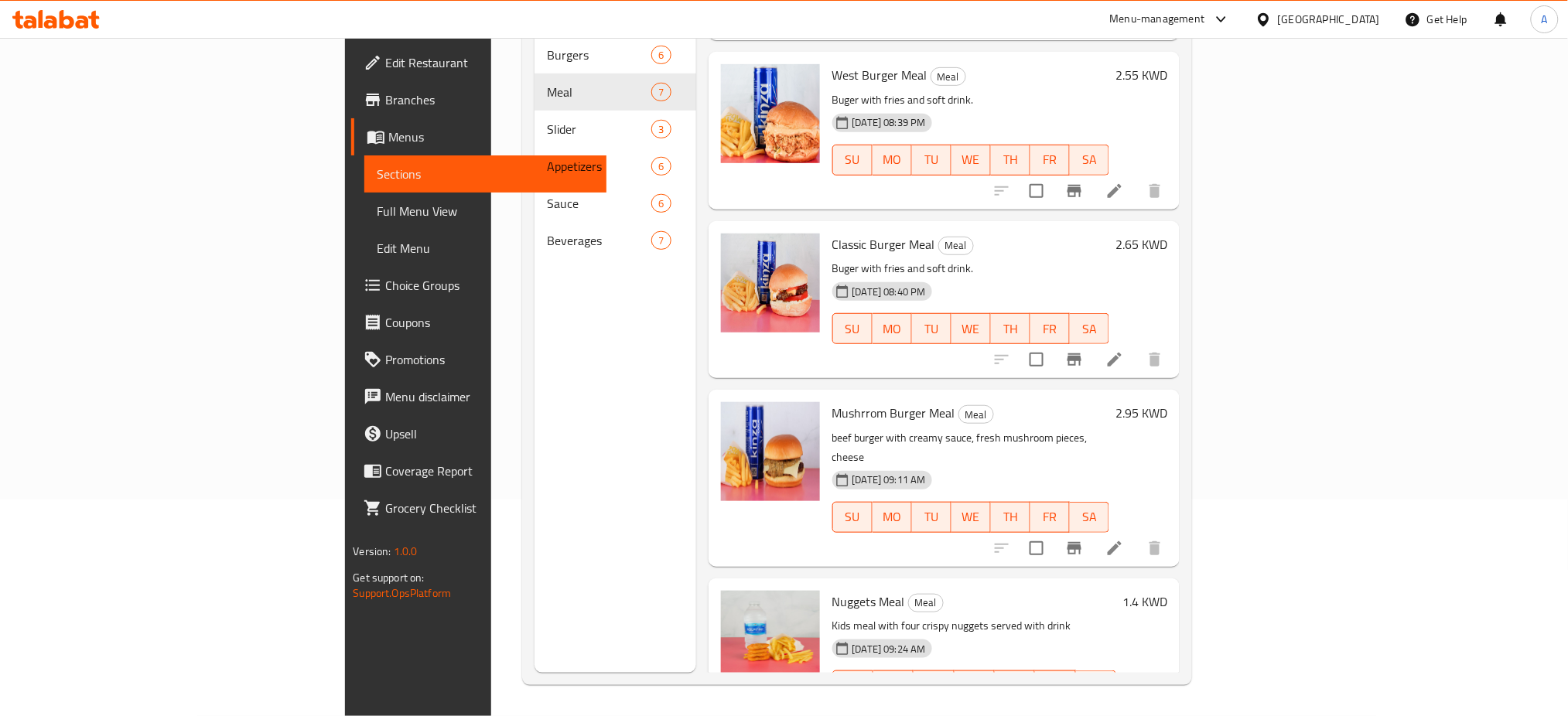
scroll to position [32, 0]
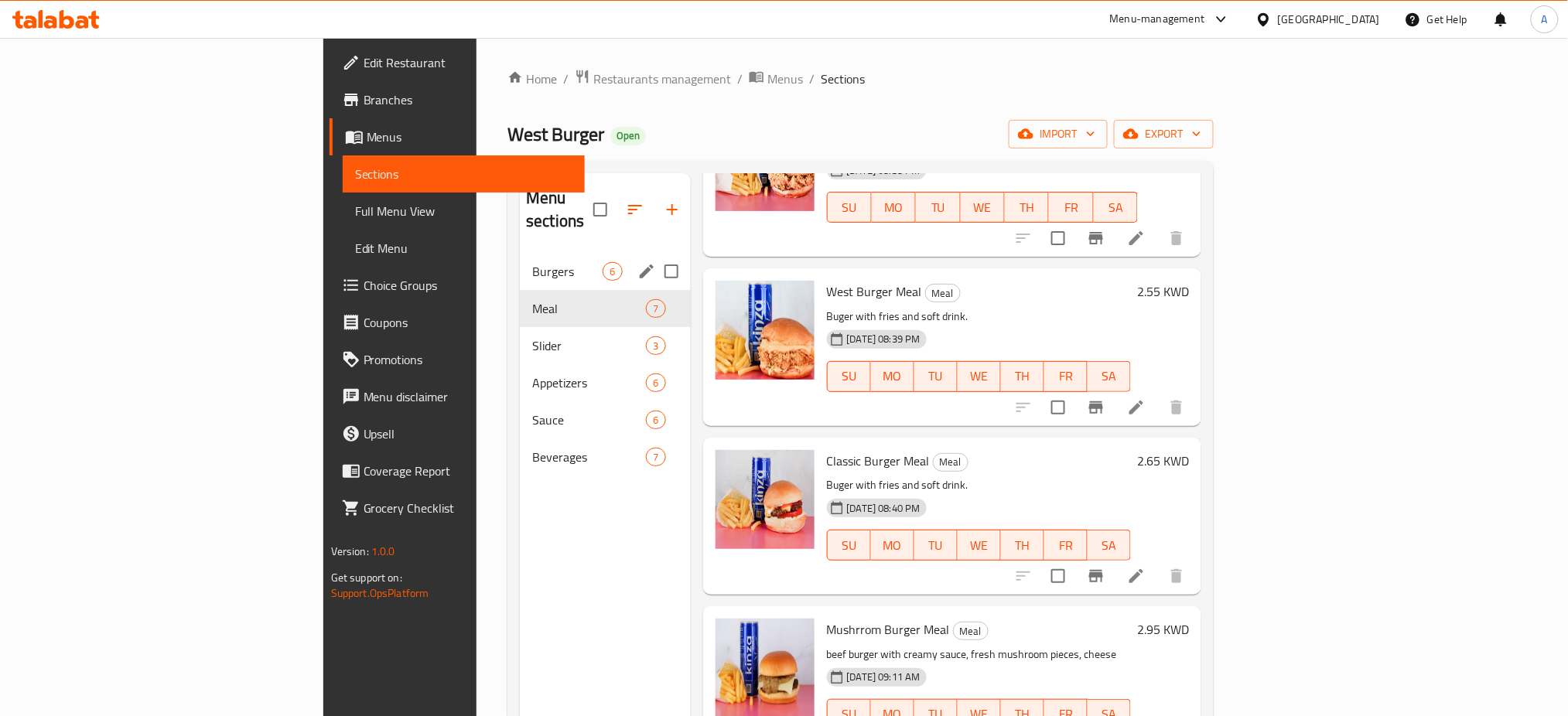
click at [520, 258] on div "Burgers 6" at bounding box center [605, 271] width 170 height 37
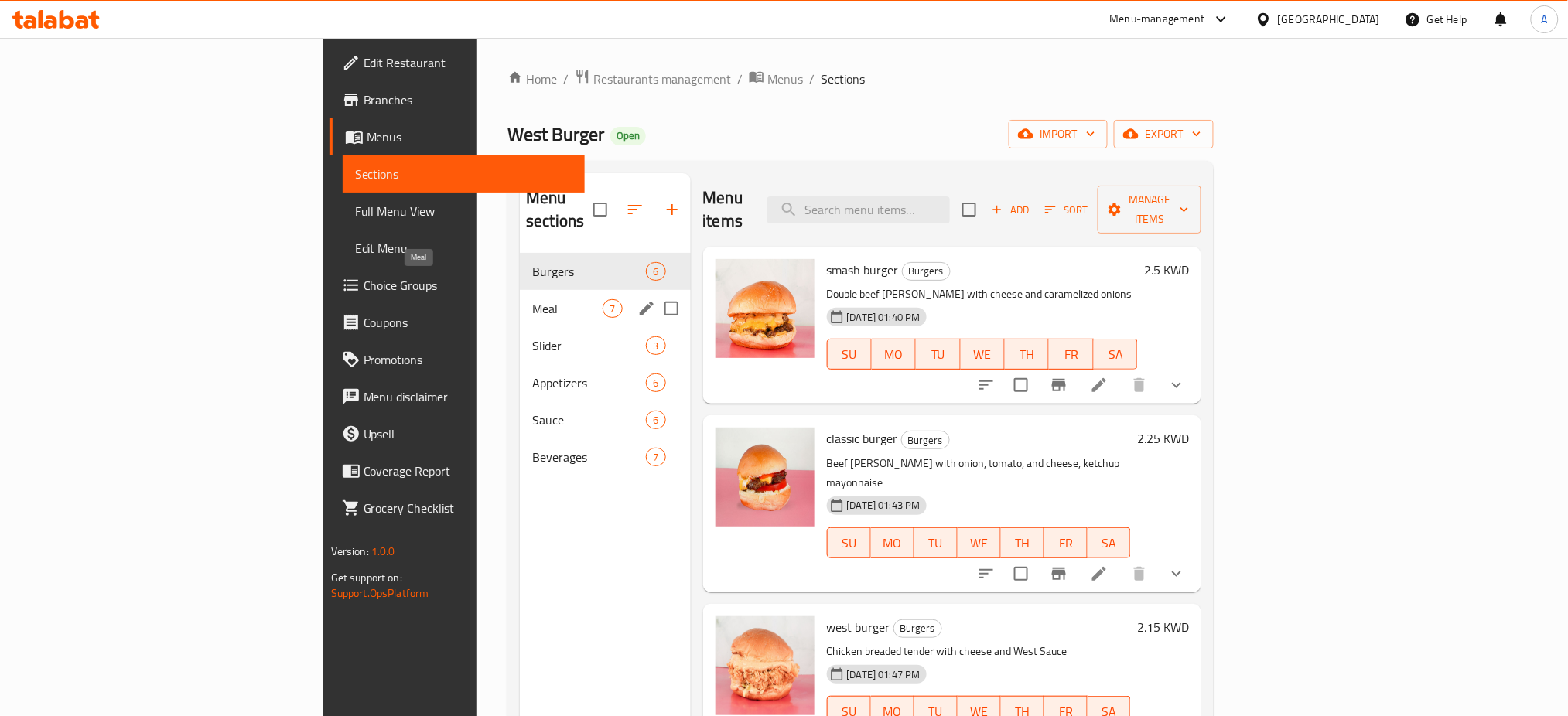
click at [532, 299] on span "Meal" at bounding box center [567, 308] width 70 height 18
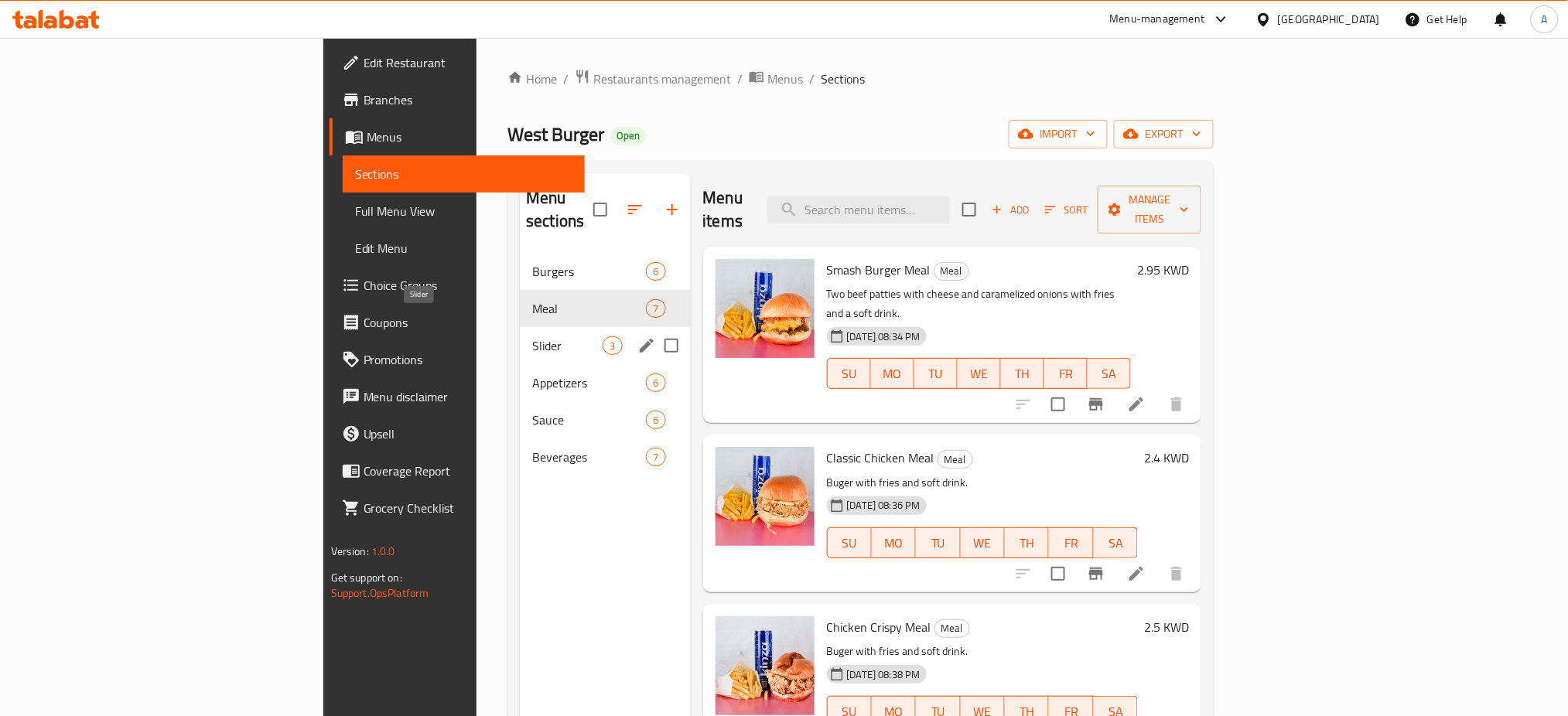
click at [532, 336] on span "Slider" at bounding box center [567, 345] width 70 height 18
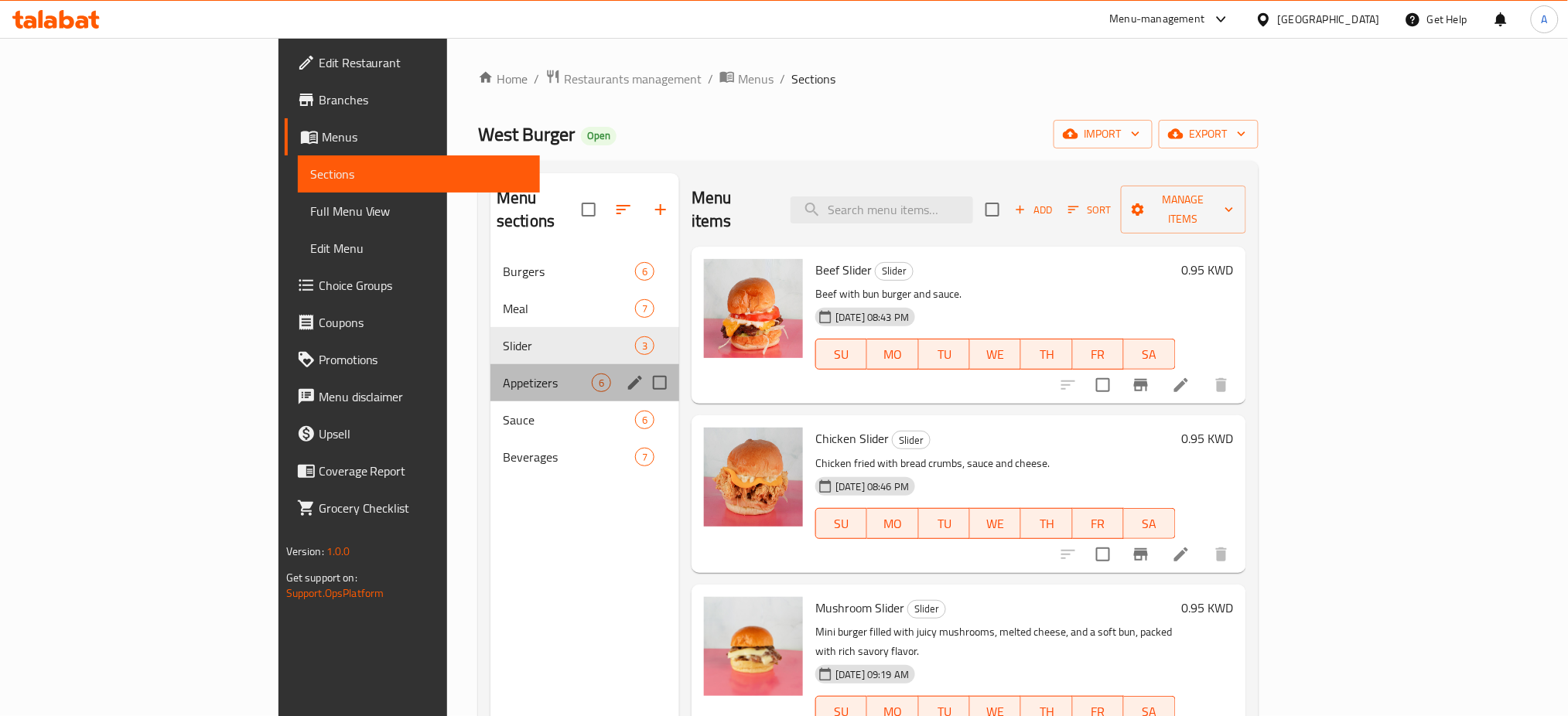
click at [490, 371] on div "Appetizers 6" at bounding box center [584, 383] width 189 height 37
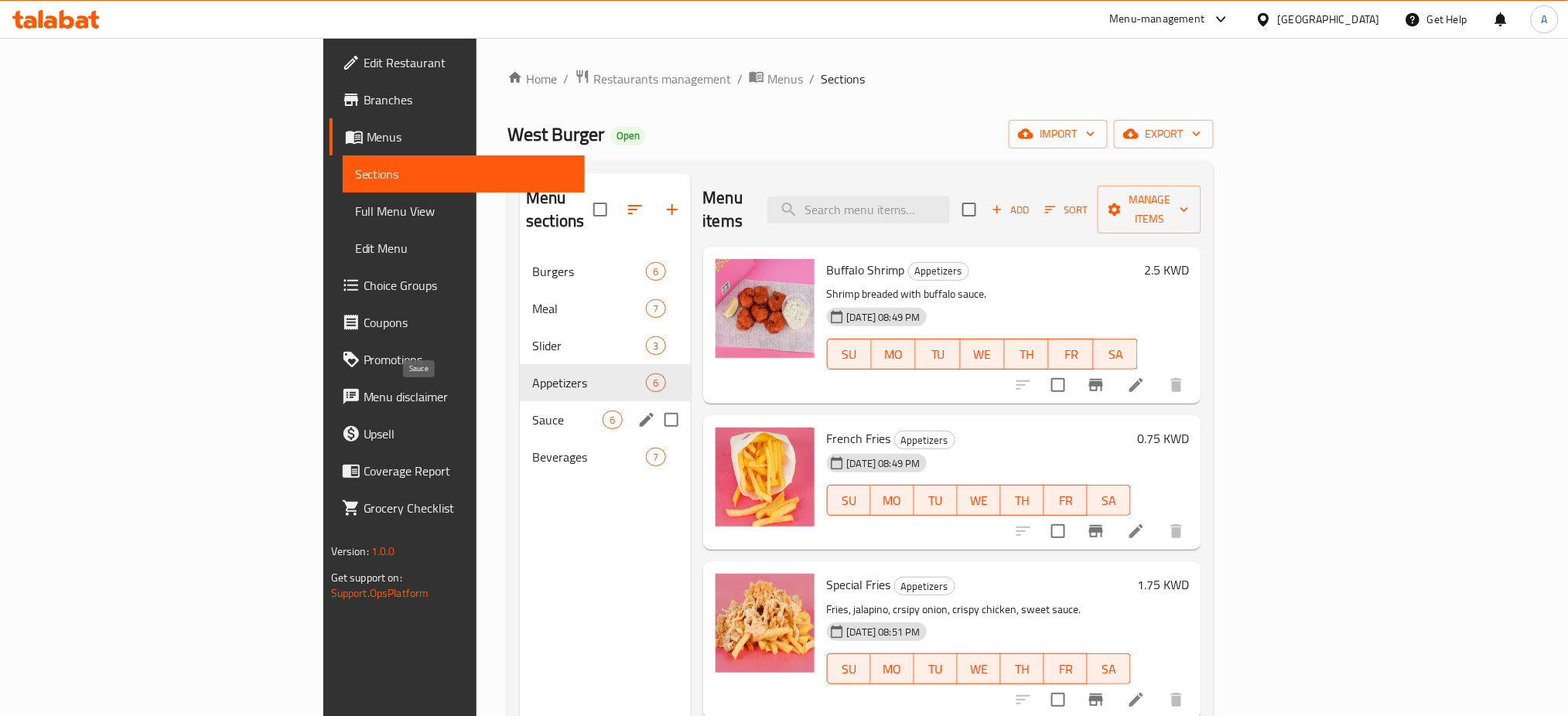
click at [532, 411] on span "Sauce" at bounding box center [567, 419] width 70 height 18
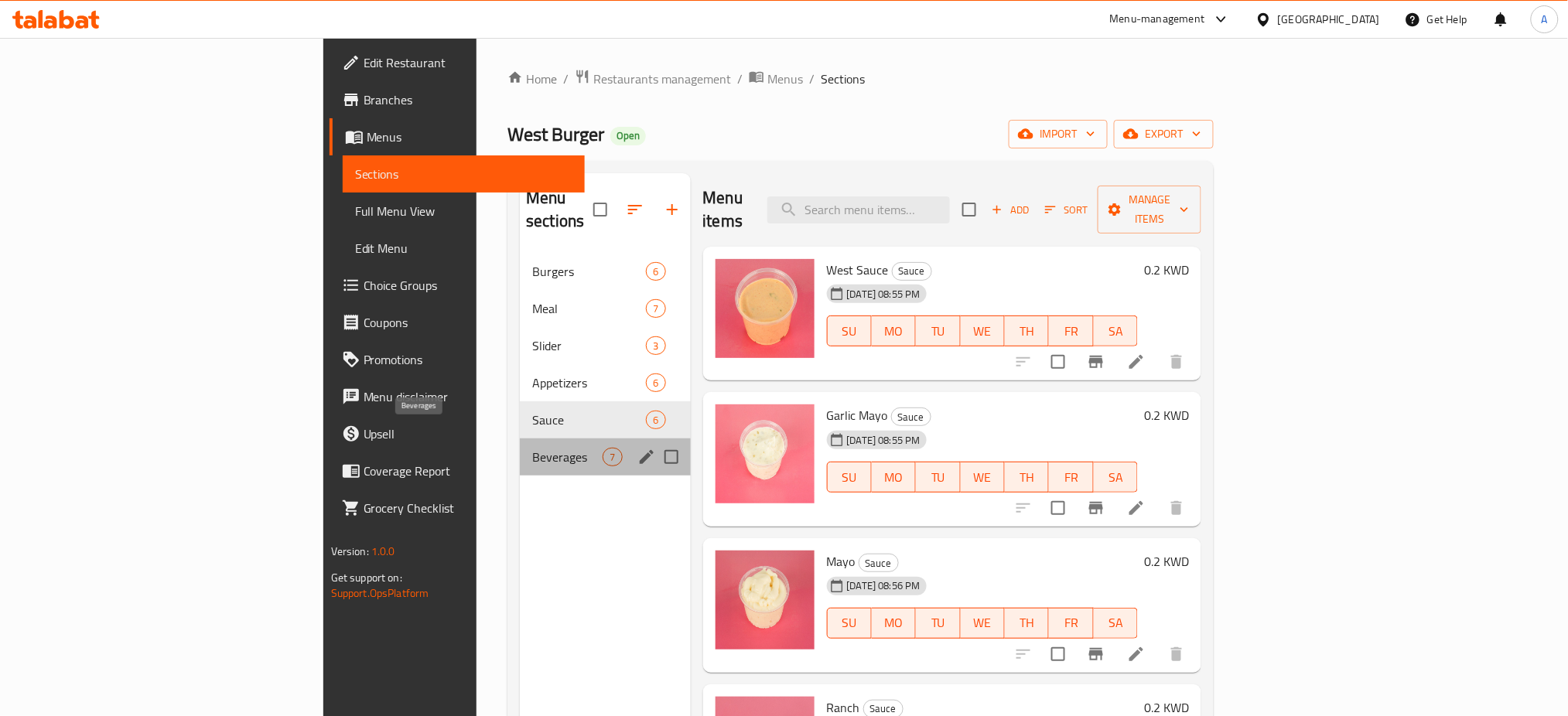
click at [532, 448] on span "Beverages" at bounding box center [567, 457] width 70 height 18
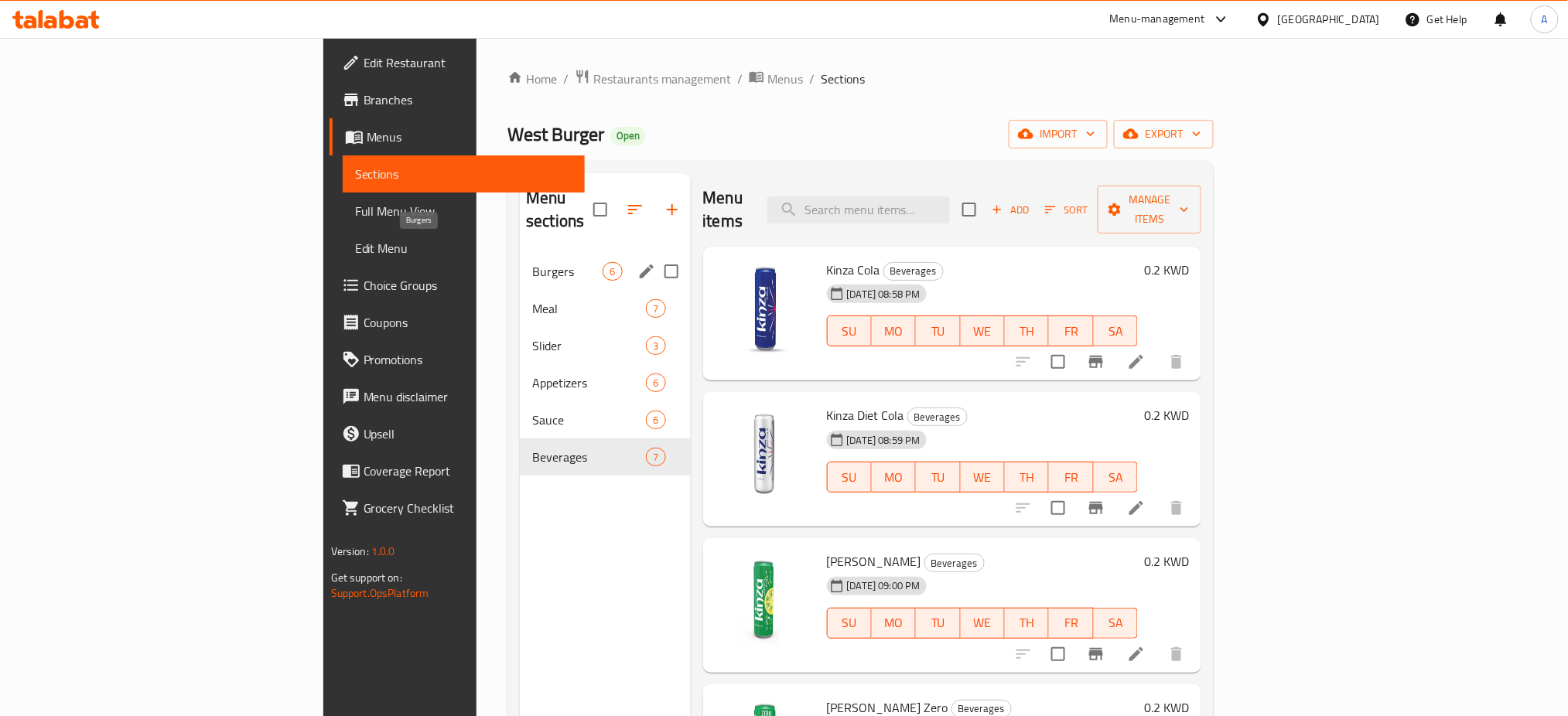
click at [532, 263] on span "Burgers" at bounding box center [567, 271] width 70 height 18
